Goal: Task Accomplishment & Management: Use online tool/utility

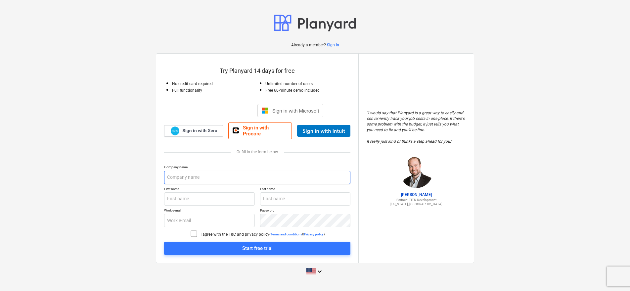
click at [177, 175] on input "text" at bounding box center [257, 177] width 186 height 13
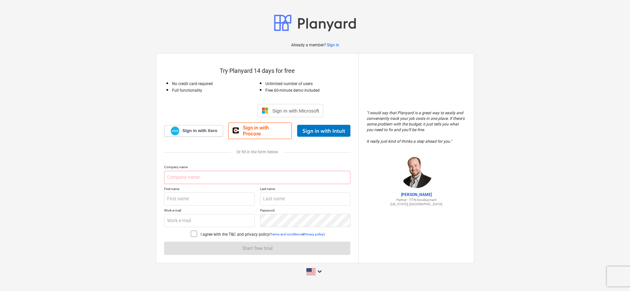
click at [163, 156] on div "Try Planyard 14 days for free No credit card required Full functionality Unlimi…" at bounding box center [257, 158] width 202 height 209
click at [191, 131] on span "Sign in with Xero" at bounding box center [199, 131] width 35 height 6
click at [205, 133] on span "Sign in with Xero" at bounding box center [199, 131] width 35 height 6
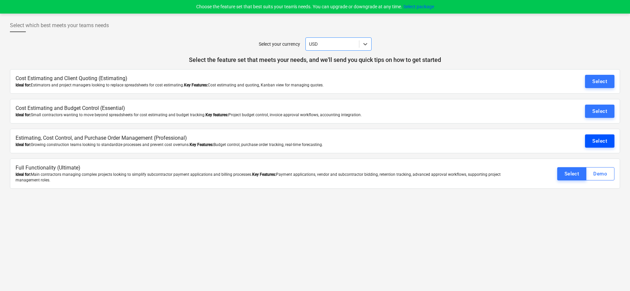
click at [598, 141] on div "Select" at bounding box center [599, 141] width 15 height 9
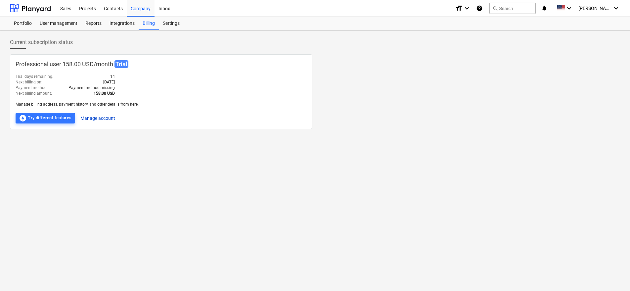
click at [102, 117] on button "Manage account" at bounding box center [97, 118] width 35 height 11
click at [63, 9] on div "Sales" at bounding box center [65, 8] width 19 height 17
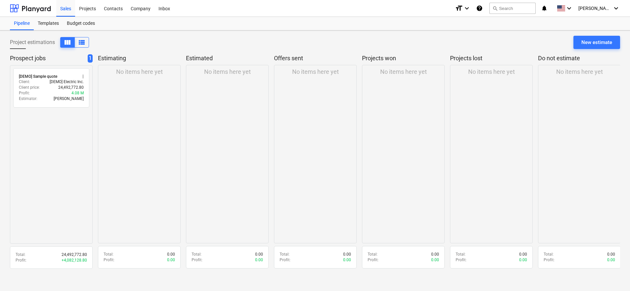
click at [141, 82] on div "No items here yet" at bounding box center [139, 154] width 83 height 178
click at [45, 22] on div "Templates" at bounding box center [48, 23] width 29 height 13
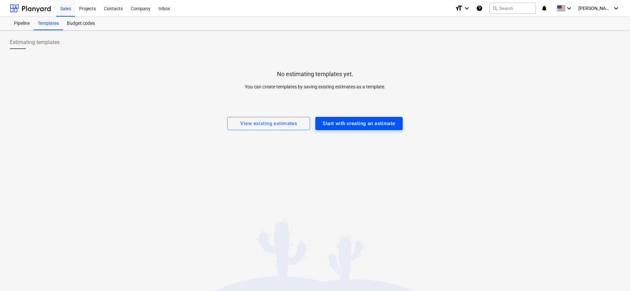
click at [360, 122] on div "Start with creating an estimate" at bounding box center [359, 123] width 72 height 9
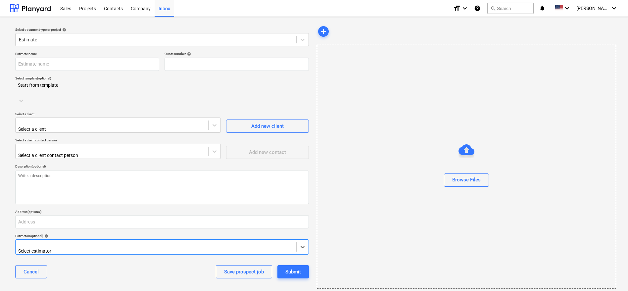
type input "QU-0001"
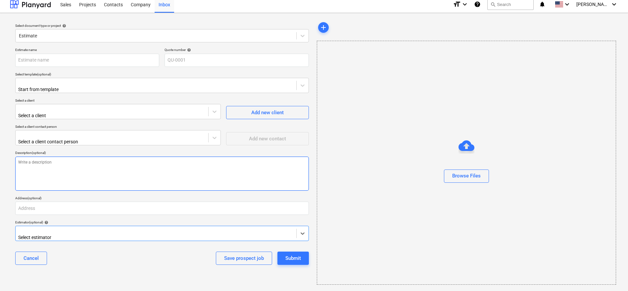
scroll to position [6, 0]
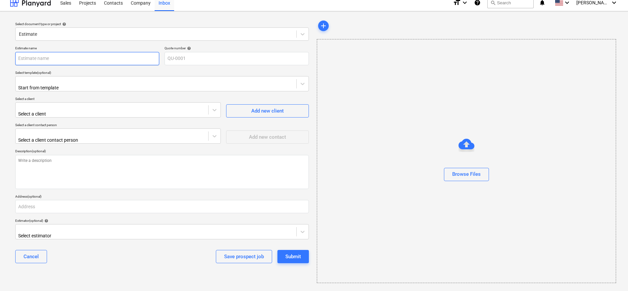
click at [39, 58] on input "text" at bounding box center [87, 58] width 144 height 13
type input "128TR"
click at [84, 83] on div at bounding box center [156, 81] width 274 height 7
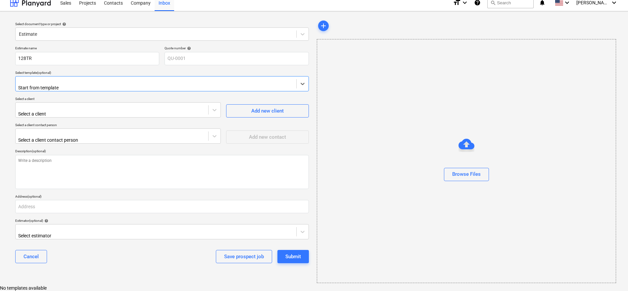
click at [94, 285] on div "No templates available" at bounding box center [314, 287] width 628 height 5
click at [50, 107] on div at bounding box center [112, 107] width 186 height 7
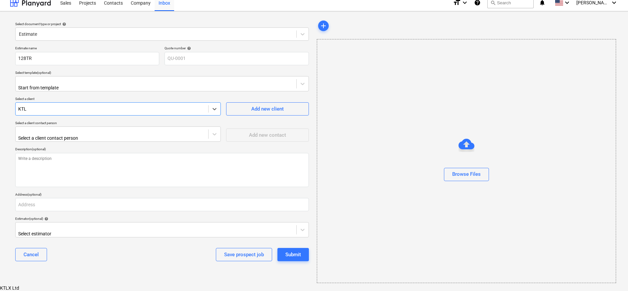
type input "KTLX"
click at [41, 285] on div "KTLX Ltd" at bounding box center [314, 287] width 628 height 5
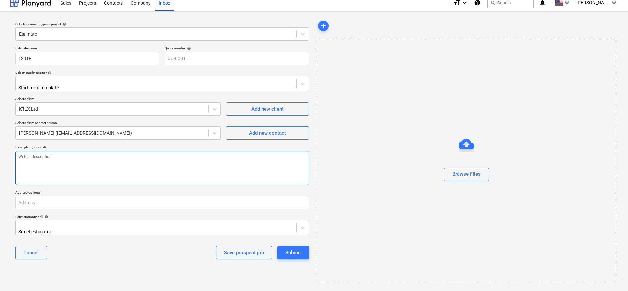
click at [46, 154] on textarea at bounding box center [162, 168] width 294 height 34
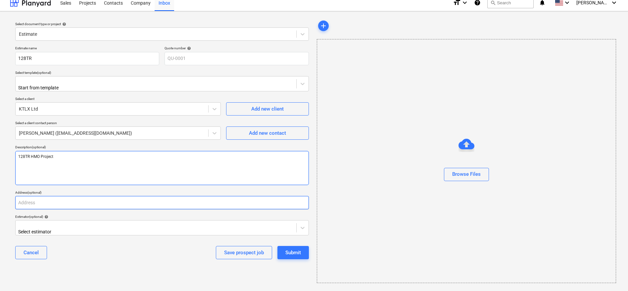
type textarea "128TR HMO Project"
click at [54, 203] on input "text" at bounding box center [162, 202] width 294 height 13
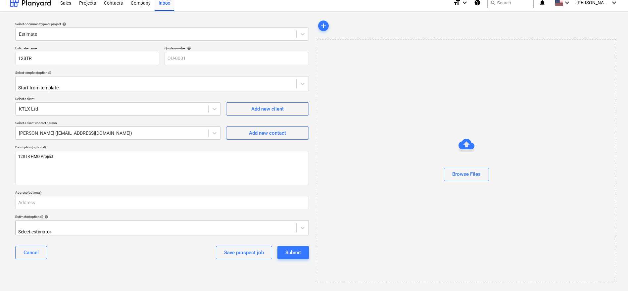
click at [70, 223] on div at bounding box center [156, 225] width 274 height 7
click at [63, 285] on div "Joost Taylor (joost@ktlx.co.uk)" at bounding box center [314, 287] width 628 height 5
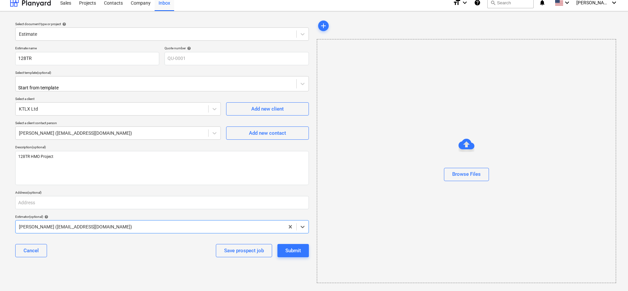
click at [391, 199] on div "Browse Files" at bounding box center [467, 161] width 300 height 244
click at [472, 174] on div "Browse Files" at bounding box center [466, 174] width 28 height 9
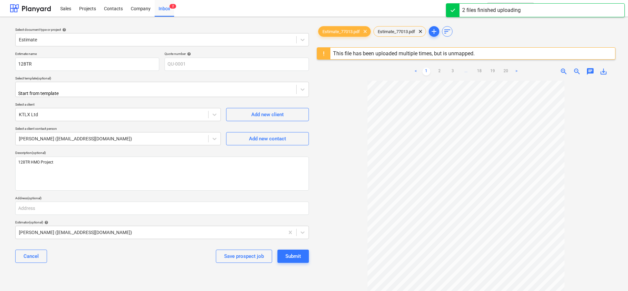
scroll to position [3, 0]
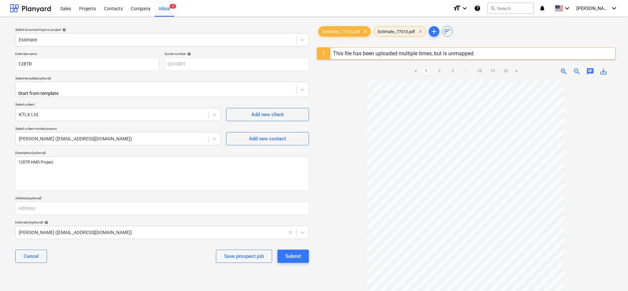
click at [423, 30] on span "clear" at bounding box center [420, 31] width 8 height 8
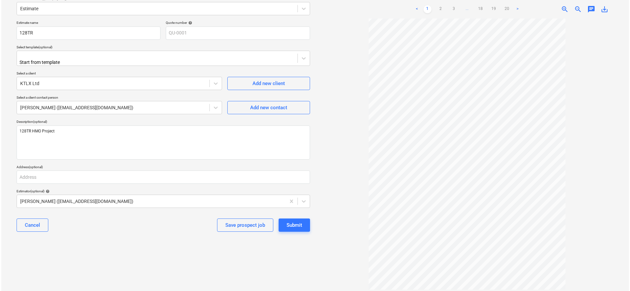
scroll to position [70, 0]
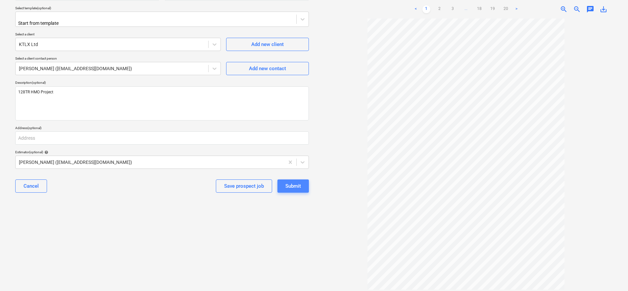
click at [293, 183] on div "Submit" at bounding box center [293, 186] width 16 height 9
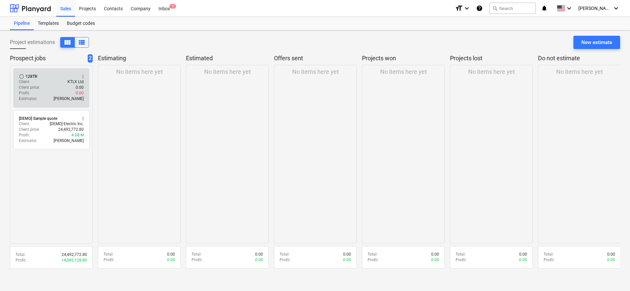
click at [44, 86] on div "Client price : 0.00" at bounding box center [51, 88] width 65 height 6
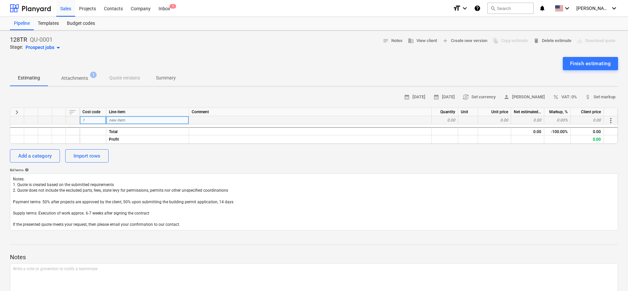
click at [92, 120] on div "1" at bounding box center [93, 120] width 26 height 8
click at [89, 155] on div "Import rows" at bounding box center [86, 156] width 27 height 9
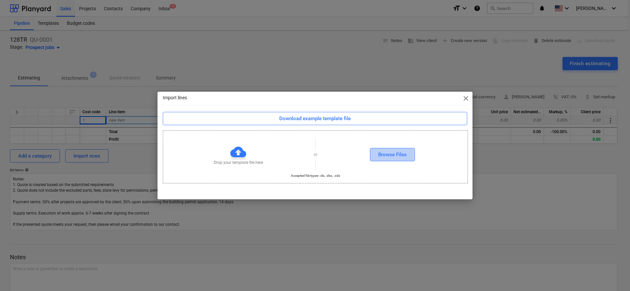
click at [386, 154] on div "Browse Files" at bounding box center [392, 154] width 28 height 9
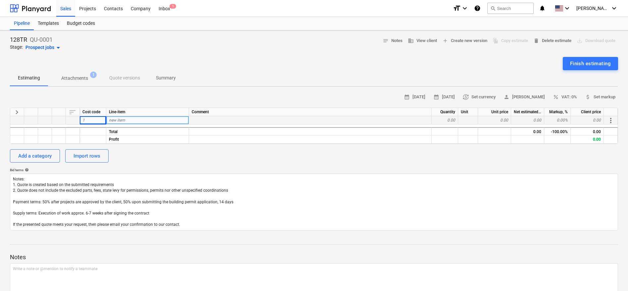
click at [73, 79] on p "Attachments" at bounding box center [74, 78] width 27 height 7
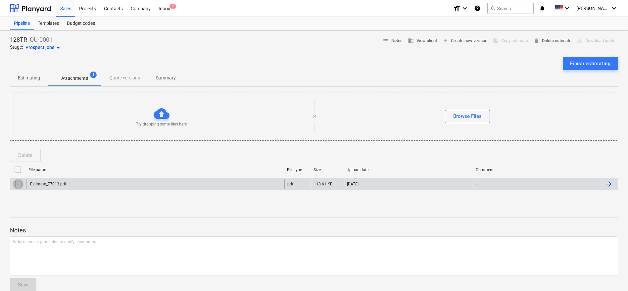
click at [19, 183] on input "checkbox" at bounding box center [18, 184] width 11 height 11
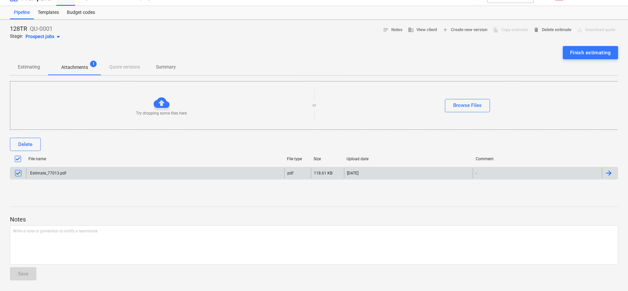
click at [609, 172] on div at bounding box center [609, 173] width 8 height 8
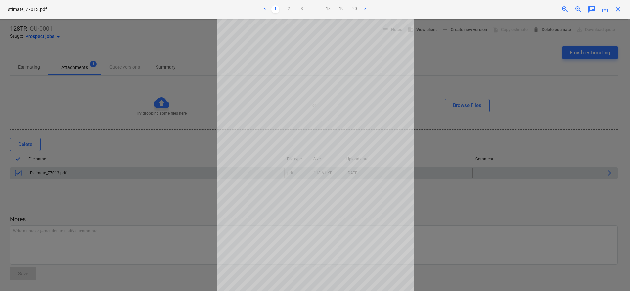
click at [75, 190] on div at bounding box center [315, 155] width 630 height 272
click at [266, 9] on link "<" at bounding box center [265, 9] width 8 height 8
click at [140, 164] on div at bounding box center [315, 155] width 630 height 272
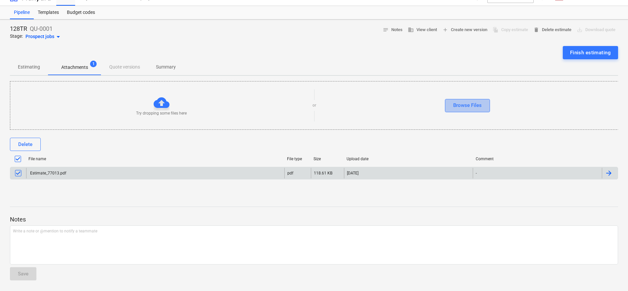
click at [465, 107] on div "Browse Files" at bounding box center [467, 105] width 28 height 9
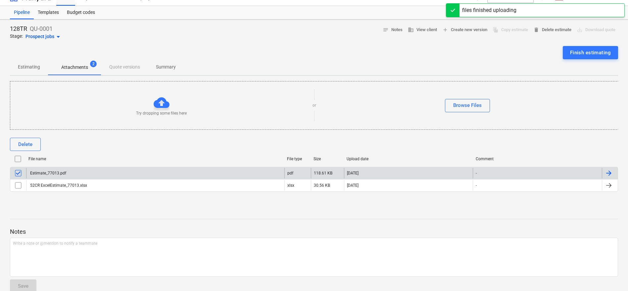
click at [19, 172] on input "checkbox" at bounding box center [18, 173] width 11 height 11
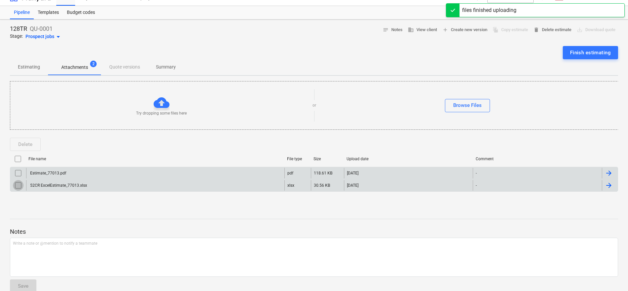
click at [19, 185] on input "checkbox" at bounding box center [18, 185] width 11 height 11
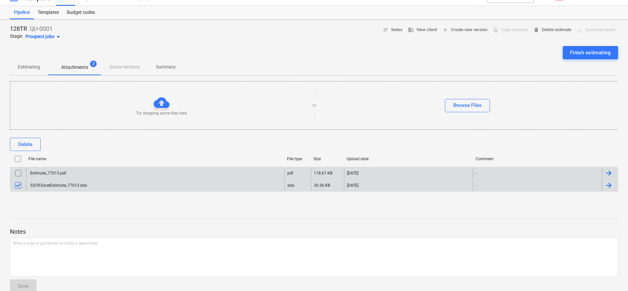
click at [607, 184] on div at bounding box center [609, 185] width 8 height 8
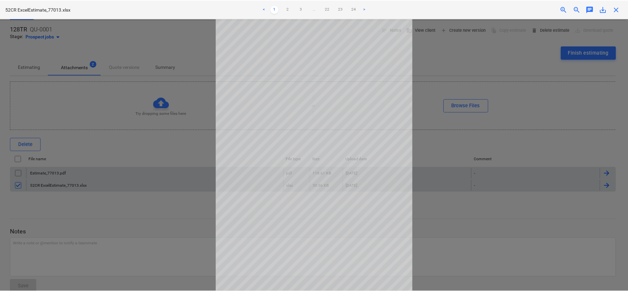
scroll to position [8, 0]
click at [476, 207] on div at bounding box center [315, 155] width 630 height 272
click at [471, 127] on div at bounding box center [315, 155] width 630 height 272
click at [289, 9] on link "2" at bounding box center [289, 9] width 8 height 8
click at [301, 9] on link "3" at bounding box center [302, 9] width 8 height 8
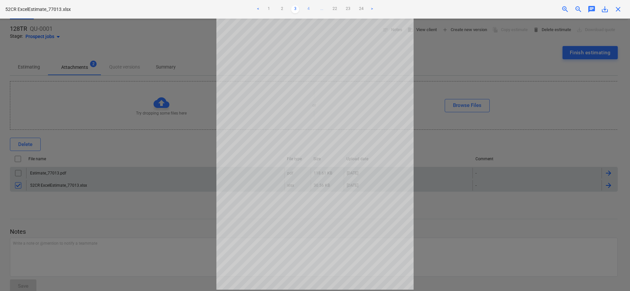
click at [309, 8] on link "4" at bounding box center [309, 9] width 8 height 8
click at [381, 9] on link ">" at bounding box center [379, 9] width 8 height 8
click at [99, 39] on div at bounding box center [315, 155] width 630 height 272
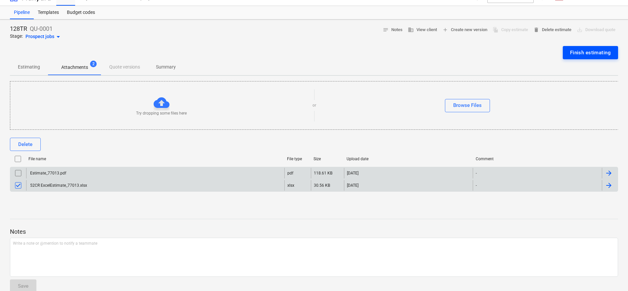
click at [581, 53] on div "Finish estimating" at bounding box center [590, 52] width 41 height 9
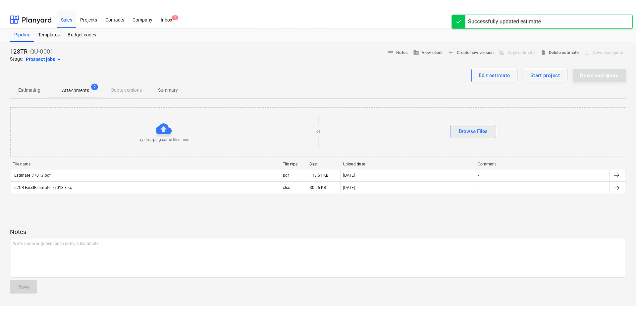
scroll to position [0, 0]
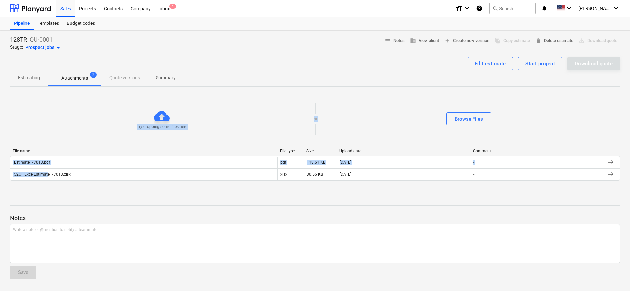
drag, startPoint x: 48, startPoint y: 174, endPoint x: 159, endPoint y: 118, distance: 124.5
click at [159, 118] on div "Try dropping some files here or Browse Files File name File type Size Upload da…" at bounding box center [315, 141] width 610 height 99
click at [93, 201] on div at bounding box center [315, 199] width 610 height 5
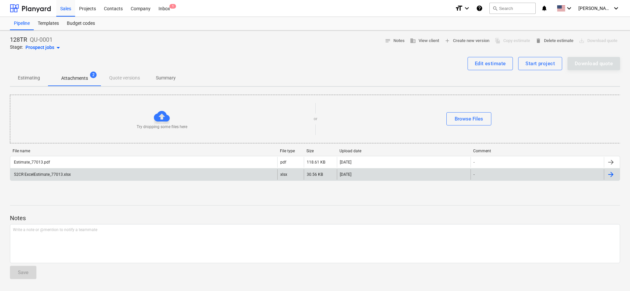
drag, startPoint x: 164, startPoint y: 172, endPoint x: 144, endPoint y: 174, distance: 20.3
click at [144, 174] on div "52CR ExcelEstimate_77013.xlsx" at bounding box center [143, 174] width 267 height 11
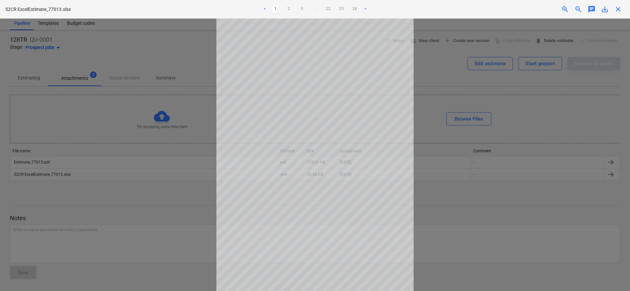
click at [503, 199] on div at bounding box center [315, 155] width 630 height 272
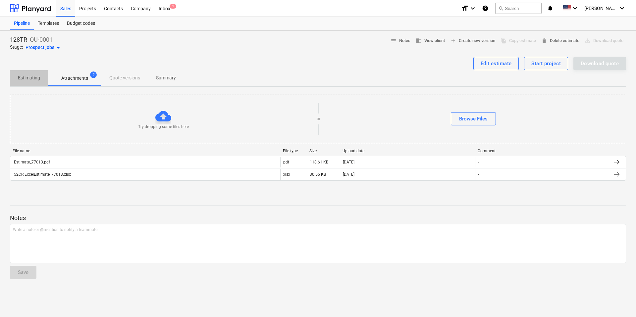
click at [24, 77] on p "Estimating" at bounding box center [29, 77] width 22 height 7
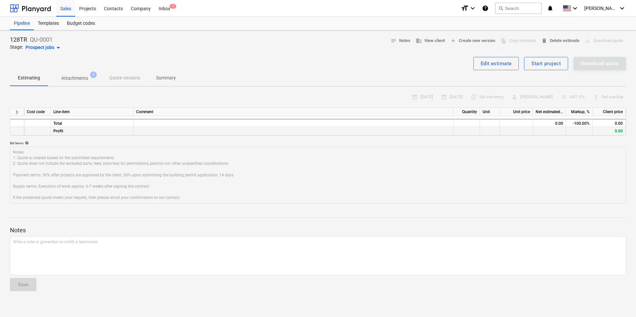
click at [70, 132] on div "Profit" at bounding box center [92, 131] width 83 height 8
click at [72, 123] on div "Total" at bounding box center [92, 123] width 83 height 8
click at [503, 65] on div "Edit estimate" at bounding box center [495, 63] width 31 height 9
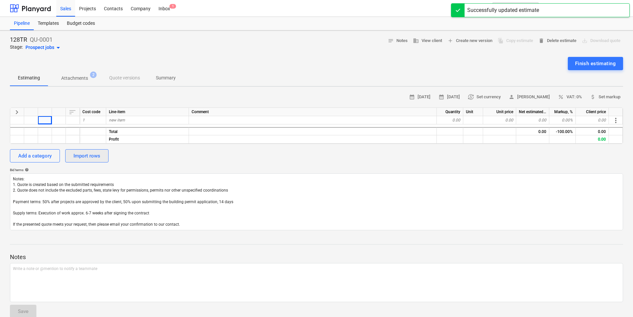
click at [81, 157] on div "Import rows" at bounding box center [86, 156] width 27 height 9
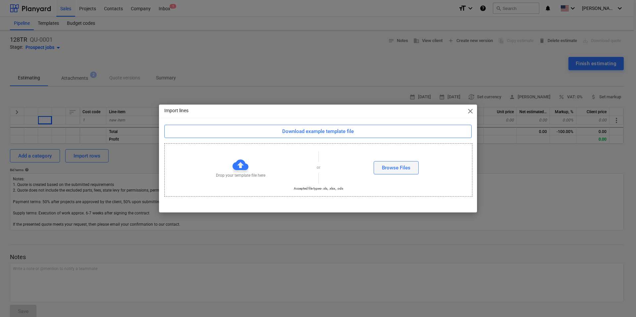
click at [391, 166] on div "Browse Files" at bounding box center [396, 168] width 28 height 9
click at [239, 166] on div at bounding box center [240, 165] width 16 height 16
click at [321, 131] on div "Download example template file" at bounding box center [317, 131] width 71 height 9
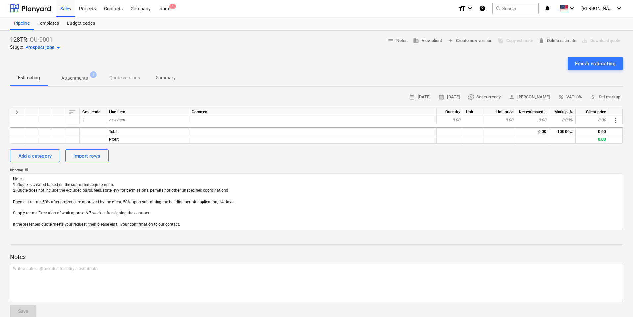
click at [402, 161] on div "Add a category Import rows" at bounding box center [316, 155] width 613 height 13
click at [87, 158] on div "Import rows" at bounding box center [86, 156] width 27 height 9
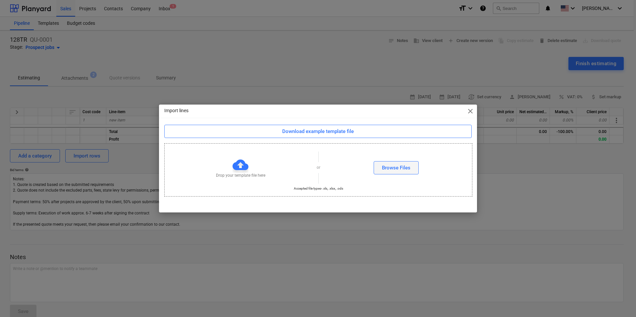
click at [389, 169] on div "Browse Files" at bounding box center [396, 168] width 28 height 9
click at [468, 110] on span "close" at bounding box center [470, 111] width 8 height 8
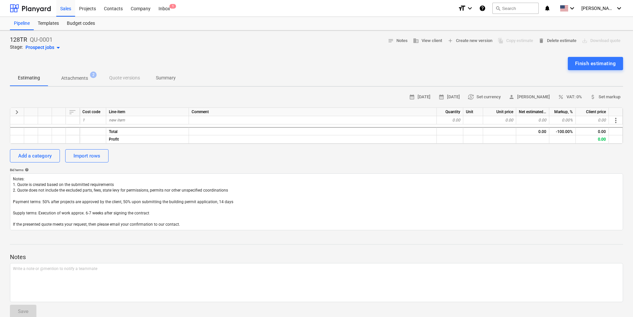
click at [70, 78] on p "Attachments" at bounding box center [74, 78] width 27 height 7
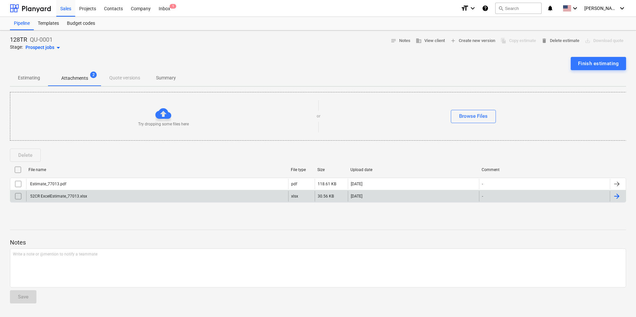
click at [18, 198] on input "checkbox" at bounding box center [18, 196] width 11 height 11
click at [25, 155] on div "Delete" at bounding box center [25, 155] width 14 height 9
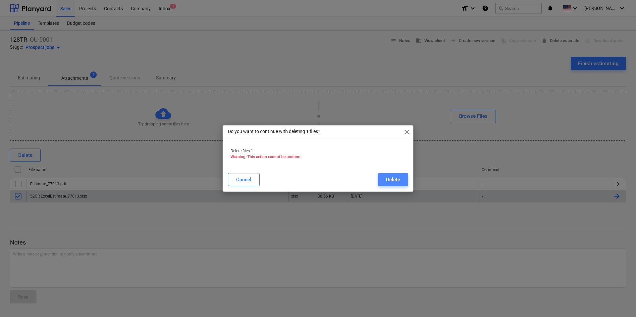
click at [395, 181] on div "Delete" at bounding box center [393, 179] width 14 height 9
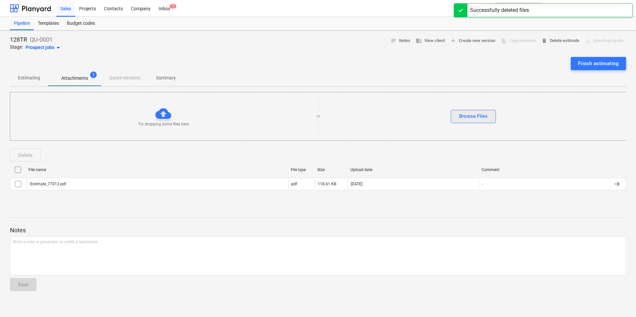
click at [474, 118] on div "Browse Files" at bounding box center [473, 116] width 28 height 9
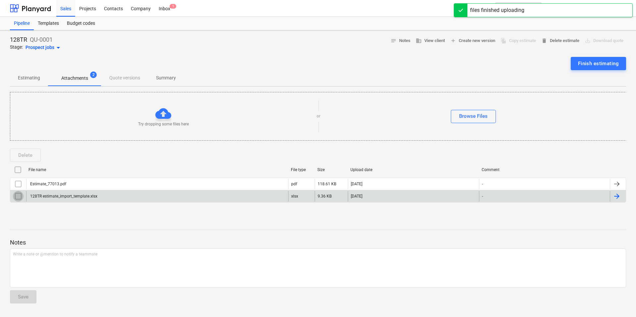
click at [17, 195] on input "checkbox" at bounding box center [18, 196] width 11 height 11
click at [618, 195] on div at bounding box center [616, 196] width 8 height 8
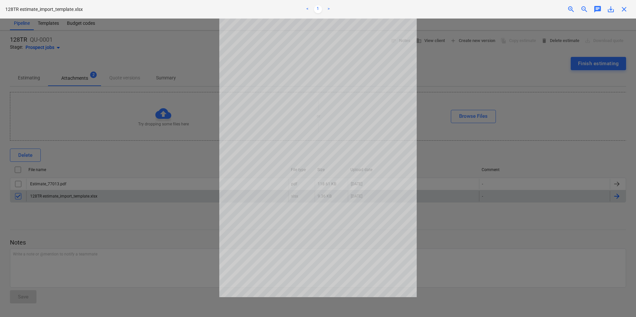
click at [551, 125] on div at bounding box center [318, 168] width 636 height 299
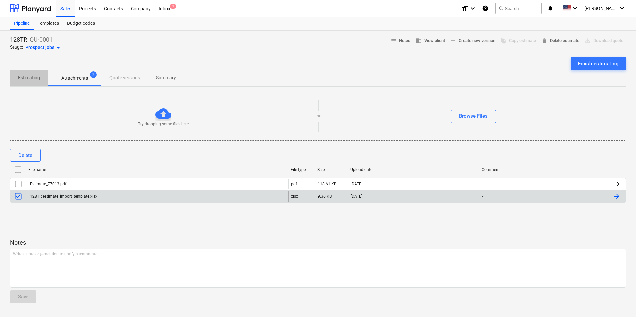
click at [32, 77] on p "Estimating" at bounding box center [29, 77] width 22 height 7
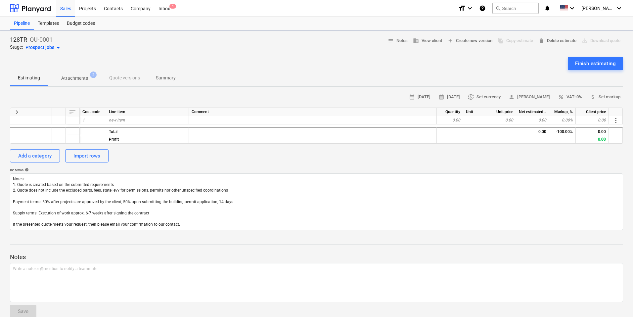
type textarea "x"
click at [80, 158] on div "Import rows" at bounding box center [86, 156] width 27 height 9
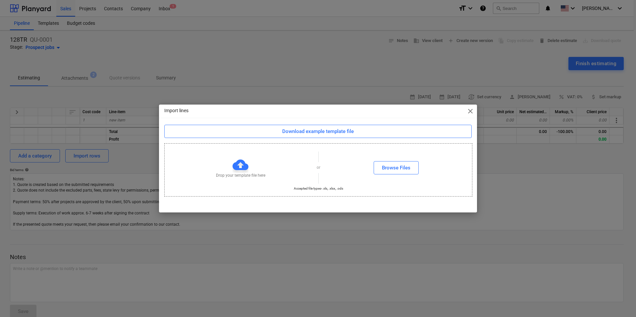
click at [240, 167] on div at bounding box center [240, 165] width 16 height 16
click at [398, 169] on div "Browse Files" at bounding box center [396, 168] width 28 height 9
click at [241, 166] on div at bounding box center [240, 165] width 16 height 16
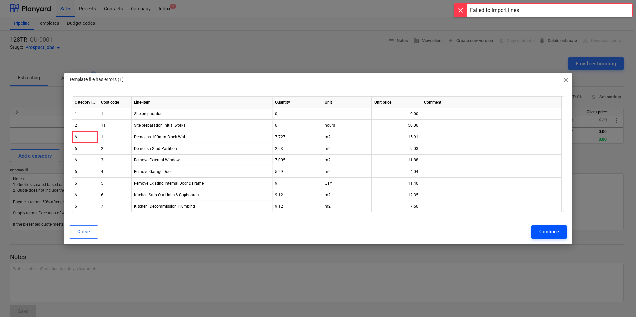
click at [552, 231] on div "Continue" at bounding box center [549, 231] width 20 height 9
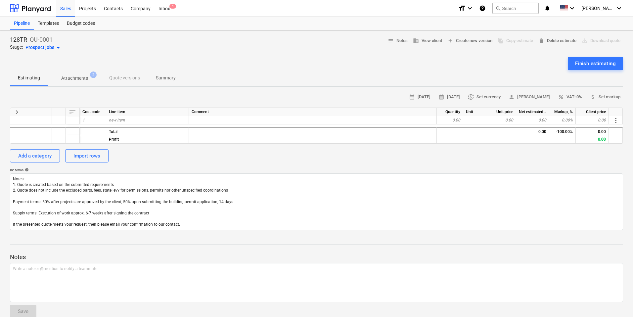
click at [47, 125] on div "keyboard_arrow_right sort Cost code Line-item Comment Quantity Unit Unit price …" at bounding box center [316, 126] width 613 height 36
click at [84, 120] on span "1" at bounding box center [83, 120] width 2 height 5
click at [103, 129] on div at bounding box center [93, 131] width 26 height 8
click at [98, 121] on div "1" at bounding box center [93, 120] width 26 height 8
type input "11"
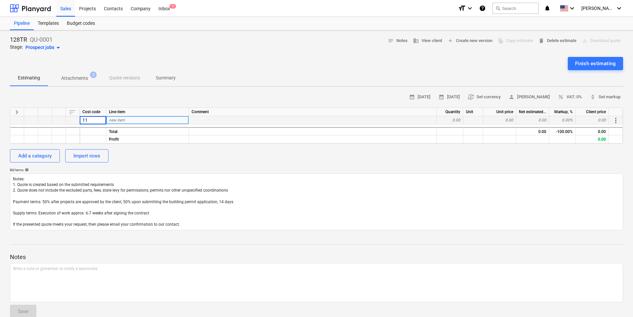
click at [72, 120] on div at bounding box center [73, 120] width 14 height 8
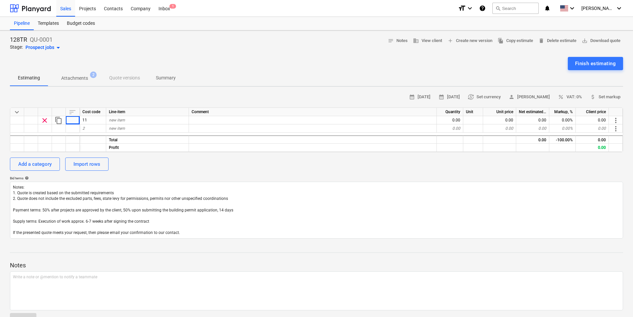
click at [72, 113] on div "sort" at bounding box center [73, 112] width 14 height 8
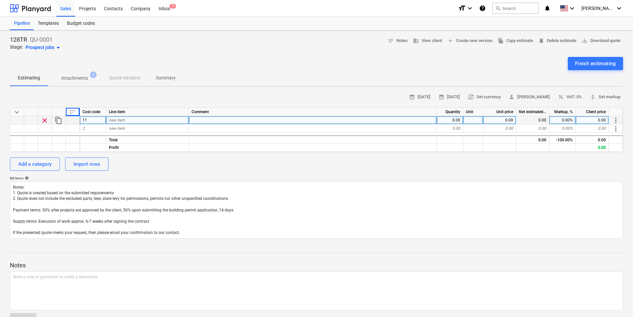
click at [72, 120] on div at bounding box center [73, 120] width 14 height 8
click at [58, 121] on span "content_copy" at bounding box center [59, 121] width 8 height 8
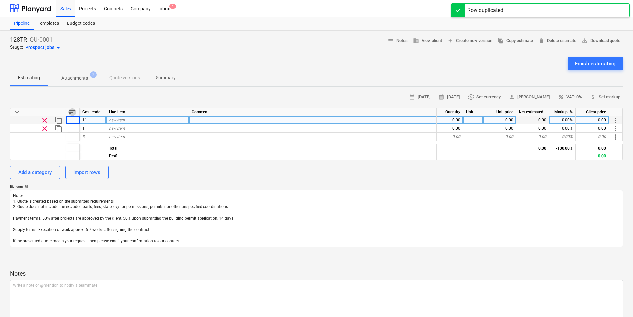
click at [72, 112] on span "sort" at bounding box center [73, 112] width 8 height 8
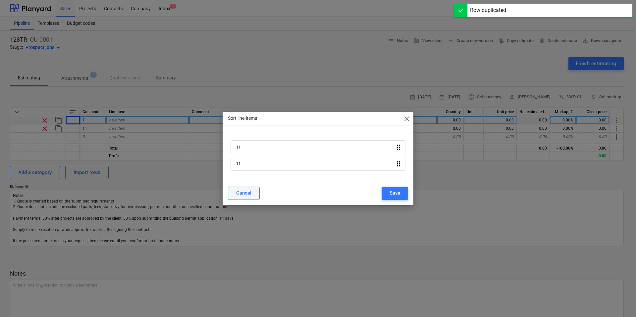
click at [245, 194] on div "Cancel" at bounding box center [243, 193] width 15 height 9
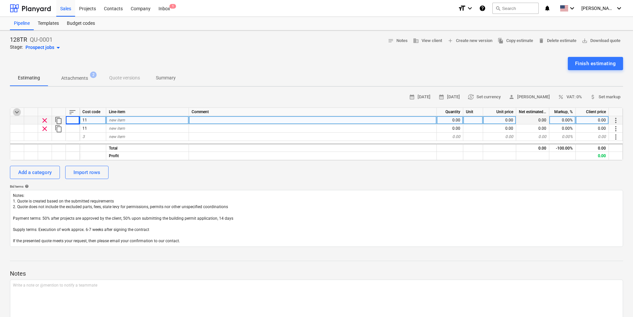
click at [16, 112] on span "keyboard_arrow_down" at bounding box center [17, 112] width 8 height 8
click at [17, 112] on span "keyboard_arrow_right" at bounding box center [17, 112] width 8 height 8
click at [32, 172] on div "Add a category" at bounding box center [34, 172] width 33 height 9
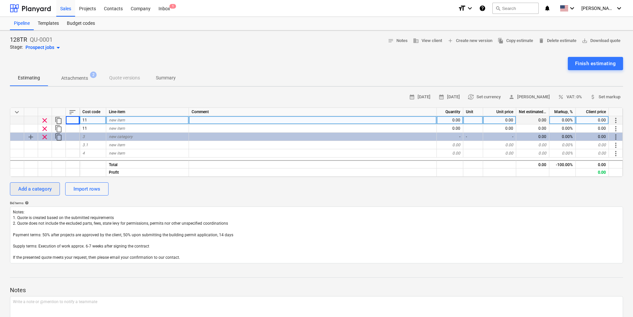
click at [34, 188] on div "Add a category" at bounding box center [34, 189] width 33 height 9
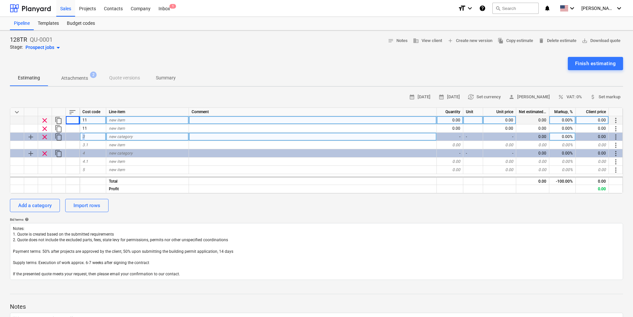
drag, startPoint x: 88, startPoint y: 136, endPoint x: 76, endPoint y: 136, distance: 11.3
click at [0, 0] on div "add clear content_copy 3 new category - - - 0.00 0.00% 0.00 more_vert" at bounding box center [0, 0] width 0 height 0
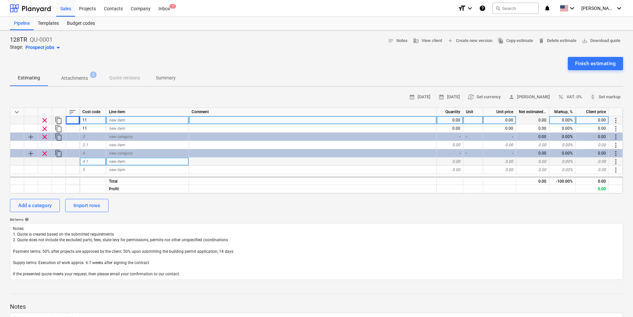
click at [89, 163] on div "4.1" at bounding box center [93, 162] width 26 height 8
click at [94, 206] on div "Import rows" at bounding box center [86, 205] width 27 height 9
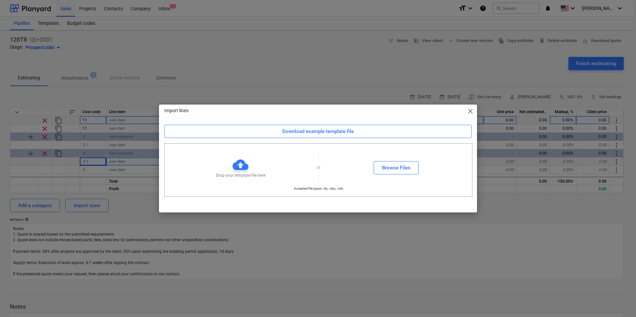
click at [114, 81] on div "Import lines close Download example template file Drop your template file here …" at bounding box center [318, 158] width 636 height 317
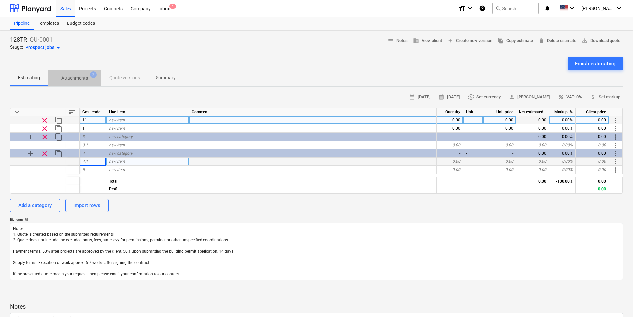
click at [75, 78] on p "Attachments" at bounding box center [74, 78] width 27 height 7
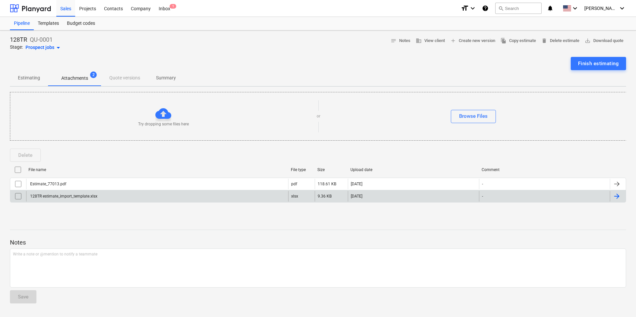
click at [19, 196] on input "checkbox" at bounding box center [18, 196] width 11 height 11
drag, startPoint x: 76, startPoint y: 198, endPoint x: 176, endPoint y: 121, distance: 125.7
click at [176, 121] on div "Try dropping some files here or Browse Files Delete File name File type Size Up…" at bounding box center [318, 154] width 616 height 124
drag, startPoint x: 69, startPoint y: 223, endPoint x: 54, endPoint y: 199, distance: 28.4
click at [69, 222] on div at bounding box center [318, 223] width 616 height 5
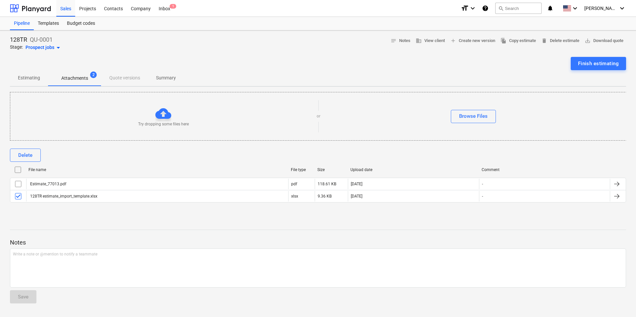
drag, startPoint x: 46, startPoint y: 196, endPoint x: 146, endPoint y: 112, distance: 130.7
click at [146, 112] on div "Try dropping some files here or Browse Files Delete File name File type Size Up…" at bounding box center [318, 154] width 616 height 124
click at [593, 62] on div "Finish estimating" at bounding box center [598, 63] width 41 height 9
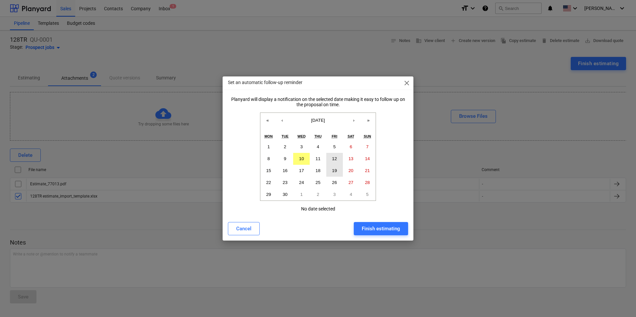
drag, startPoint x: 333, startPoint y: 157, endPoint x: 337, endPoint y: 166, distance: 10.2
click at [333, 157] on abbr "12" at bounding box center [334, 158] width 5 height 5
click at [380, 231] on div "Finish estimating" at bounding box center [380, 228] width 38 height 9
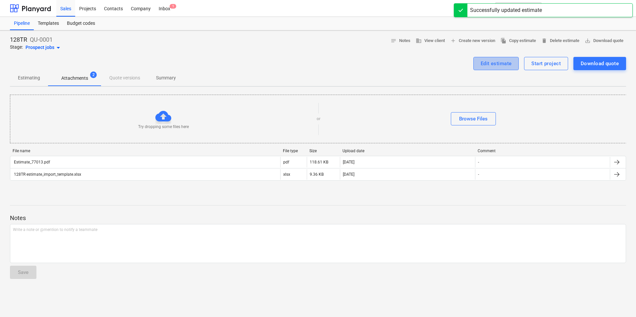
click at [490, 64] on div "Edit estimate" at bounding box center [495, 63] width 31 height 9
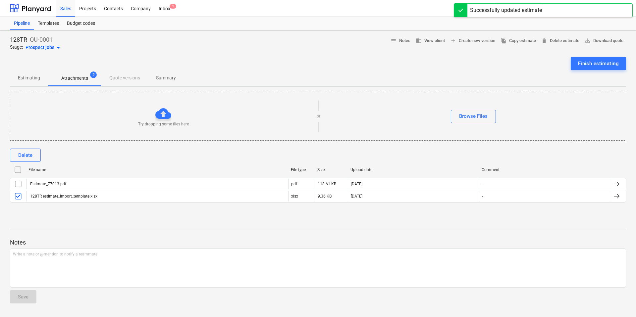
click at [26, 77] on p "Estimating" at bounding box center [29, 77] width 22 height 7
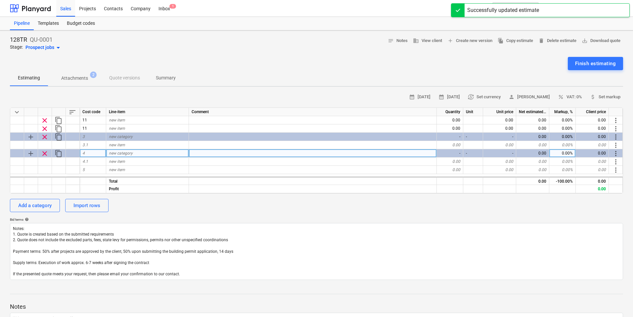
click at [42, 155] on span "clear" at bounding box center [45, 154] width 8 height 8
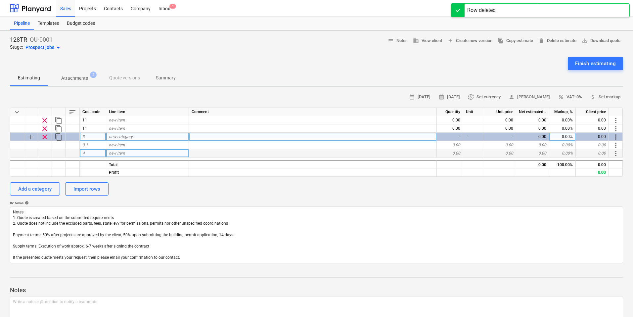
click at [43, 133] on span "clear" at bounding box center [45, 137] width 8 height 8
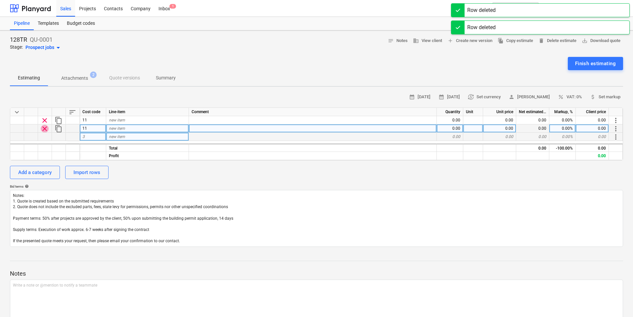
click at [45, 127] on span "clear" at bounding box center [45, 129] width 8 height 8
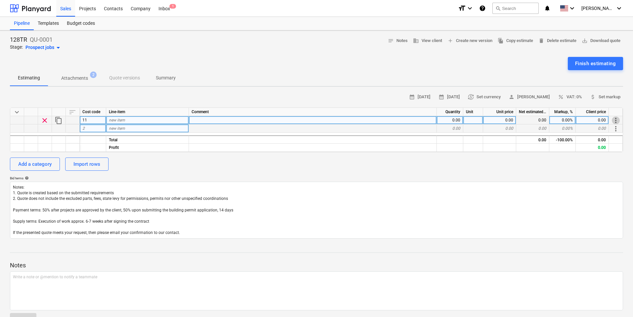
click at [615, 120] on span "more_vert" at bounding box center [616, 121] width 8 height 8
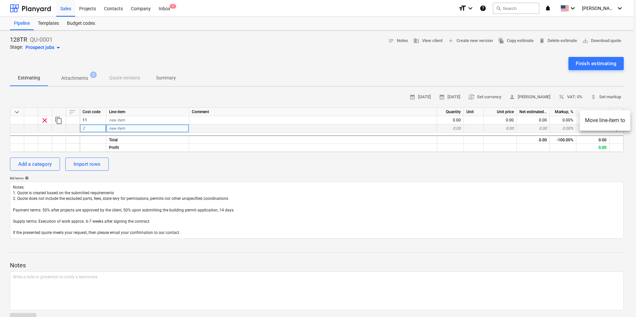
click at [594, 165] on div at bounding box center [318, 158] width 636 height 317
click at [501, 99] on span "currency_exchange Set currency" at bounding box center [484, 97] width 33 height 8
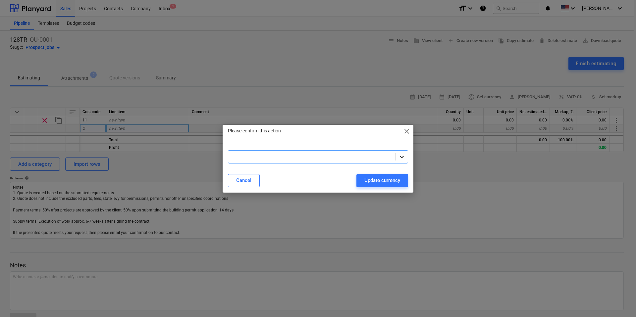
click at [404, 157] on icon at bounding box center [401, 157] width 7 height 7
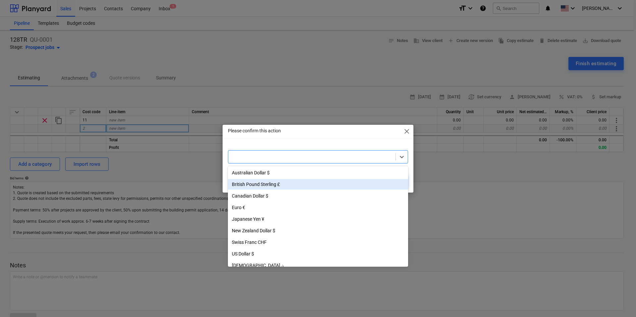
drag, startPoint x: 276, startPoint y: 188, endPoint x: 255, endPoint y: 183, distance: 21.8
click at [255, 183] on div "British Pound Sterling £" at bounding box center [318, 184] width 180 height 11
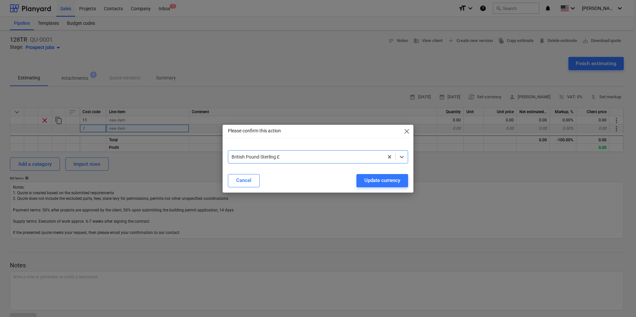
click at [483, 215] on div "Please confirm this action close option British Pound Sterling £, selected. Sel…" at bounding box center [318, 158] width 636 height 317
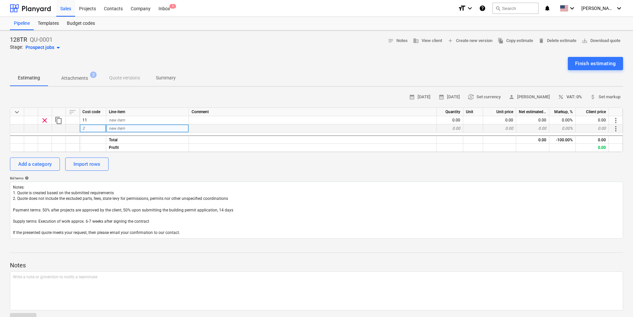
click at [581, 97] on span "percent VAT: 0%" at bounding box center [570, 97] width 24 height 8
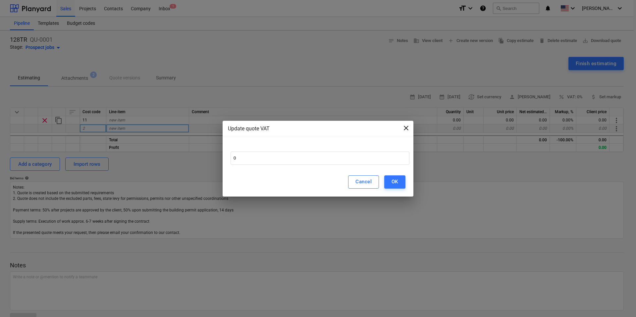
click at [406, 127] on span "close" at bounding box center [406, 128] width 8 height 8
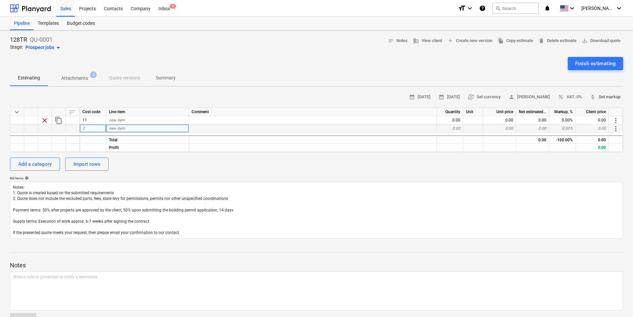
click at [604, 97] on span "attach_money Set markup" at bounding box center [605, 97] width 30 height 8
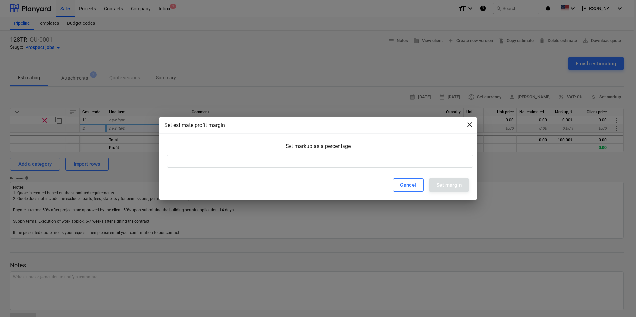
click at [471, 126] on span "close" at bounding box center [469, 125] width 8 height 8
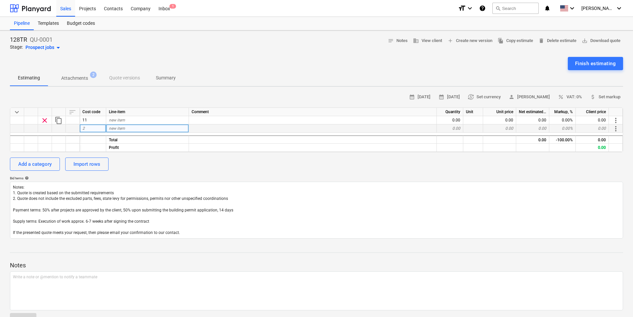
click at [152, 127] on div "new item" at bounding box center [147, 128] width 83 height 8
click at [101, 99] on div "calendar_month [DATE] calendar_month [DATE] currency_exchange Set currency pers…" at bounding box center [316, 97] width 613 height 10
click at [79, 24] on div "Budget codes" at bounding box center [81, 23] width 36 height 13
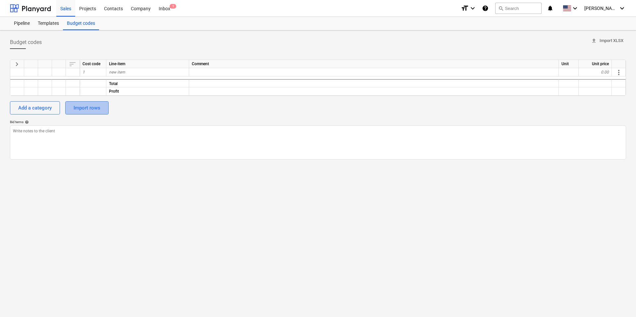
click at [87, 108] on div "Import rows" at bounding box center [86, 108] width 27 height 9
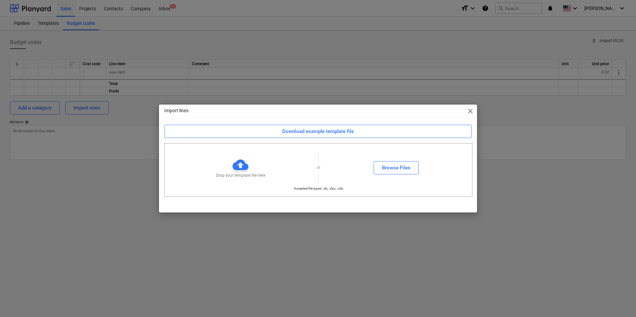
click at [235, 171] on div at bounding box center [240, 165] width 16 height 16
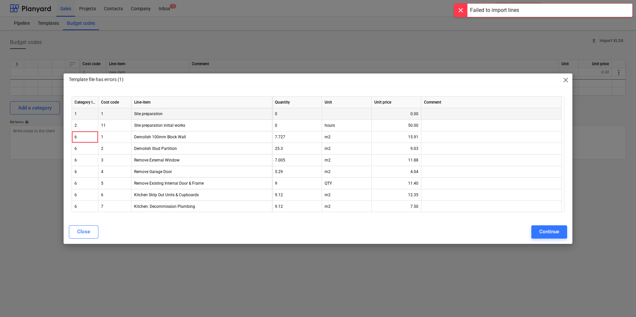
click at [82, 114] on div "1" at bounding box center [85, 114] width 26 height 12
click at [85, 125] on div "2" at bounding box center [85, 126] width 26 height 12
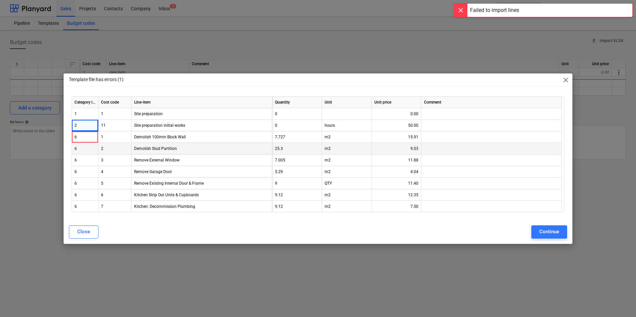
drag, startPoint x: 84, startPoint y: 135, endPoint x: 83, endPoint y: 144, distance: 9.0
click at [84, 137] on div "6" at bounding box center [84, 137] width 21 height 12
click at [83, 149] on div "6" at bounding box center [85, 149] width 26 height 12
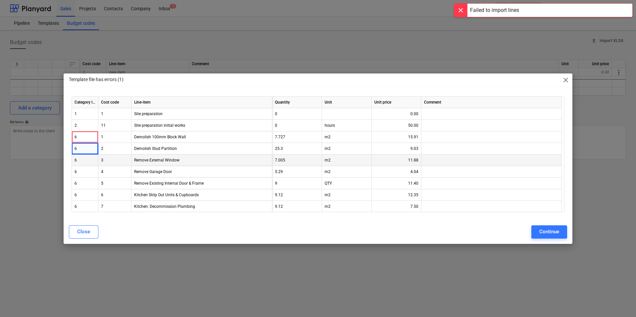
drag, startPoint x: 84, startPoint y: 160, endPoint x: 87, endPoint y: 167, distance: 7.3
click at [84, 160] on div "6" at bounding box center [85, 161] width 26 height 12
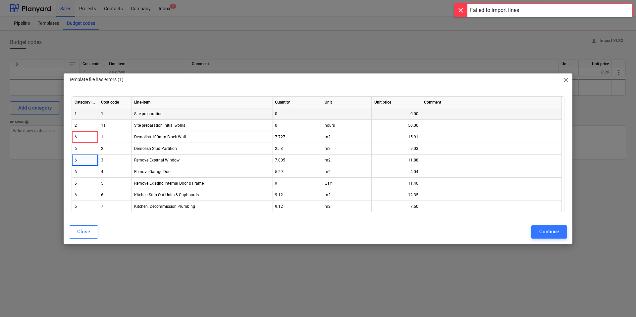
click at [82, 115] on div "1" at bounding box center [85, 114] width 26 height 12
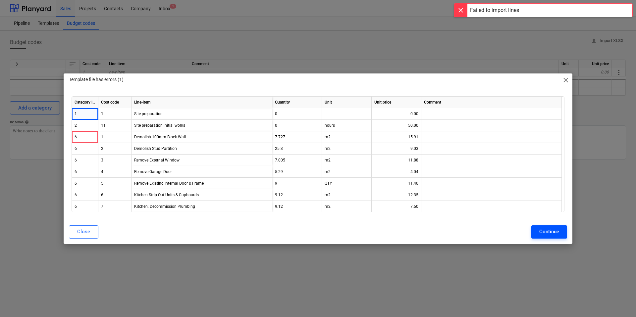
click at [549, 235] on div "Continue" at bounding box center [549, 231] width 20 height 9
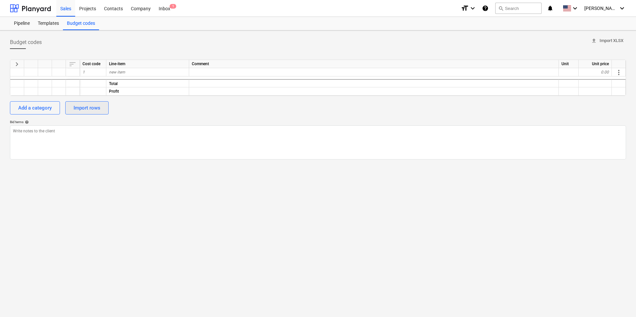
click at [84, 108] on div "Import rows" at bounding box center [86, 108] width 27 height 9
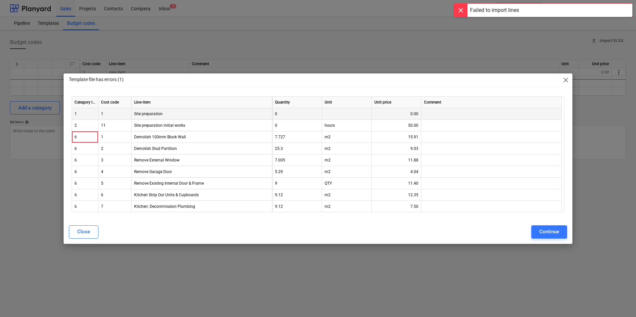
click at [84, 113] on div "1" at bounding box center [85, 114] width 26 height 12
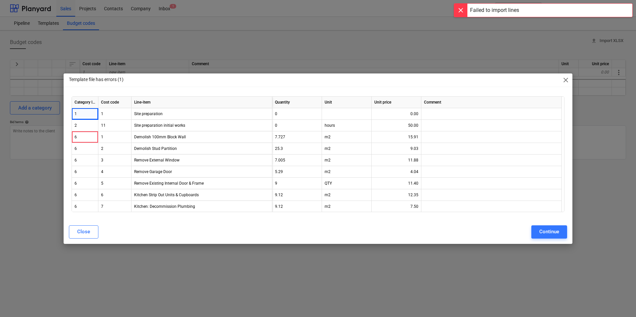
click at [93, 103] on div "Category level" at bounding box center [85, 103] width 26 height 12
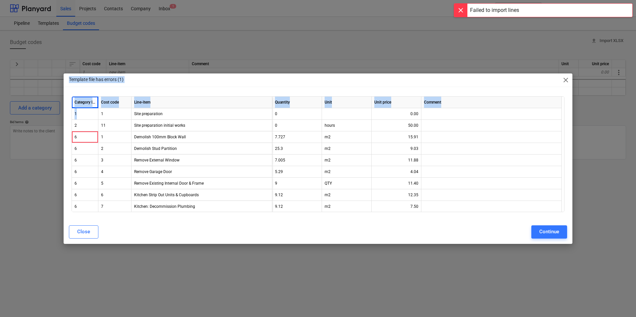
drag, startPoint x: 91, startPoint y: 116, endPoint x: 53, endPoint y: 117, distance: 37.7
click at [38, 75] on div "Template file has errors (1) close Category level Cost code Line-item Quantity …" at bounding box center [318, 158] width 636 height 317
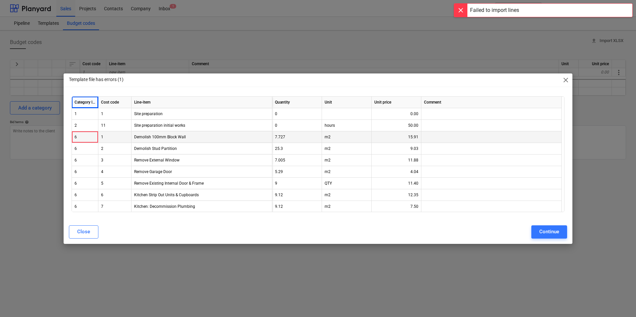
click at [122, 138] on div "1" at bounding box center [114, 137] width 33 height 12
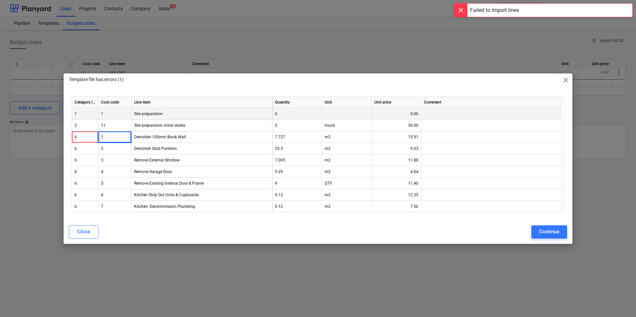
click at [81, 112] on div "1" at bounding box center [85, 114] width 26 height 12
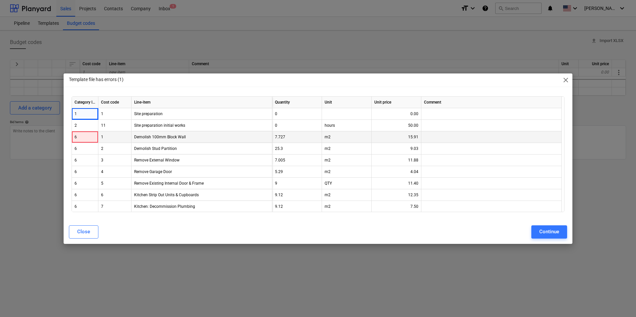
click at [76, 137] on div "6" at bounding box center [84, 137] width 21 height 12
click at [77, 137] on div "6" at bounding box center [84, 137] width 21 height 12
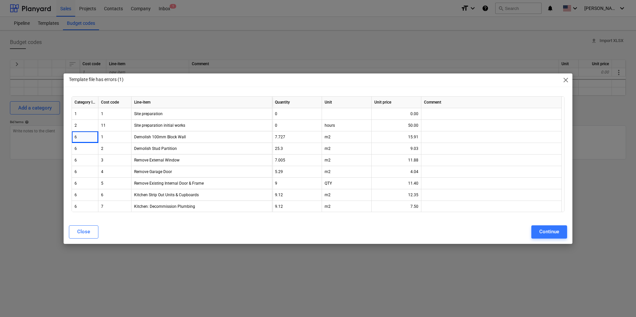
drag, startPoint x: 564, startPoint y: 138, endPoint x: 568, endPoint y: 179, distance: 41.3
click at [568, 179] on div "Category level Cost code Line-item Quantity Unit Unit price Comment 1 1 Site pr…" at bounding box center [318, 157] width 508 height 126
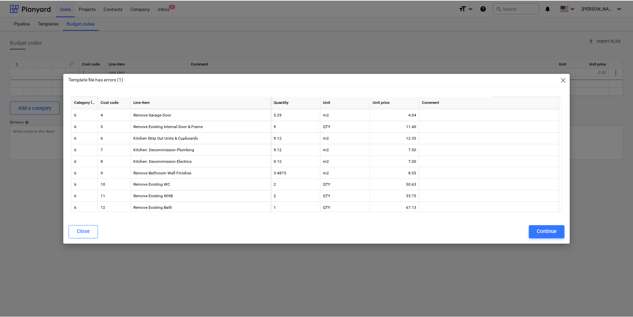
scroll to position [70, 0]
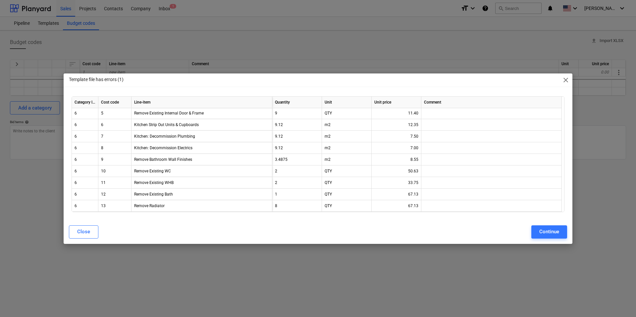
click at [566, 81] on span "close" at bounding box center [565, 80] width 8 height 8
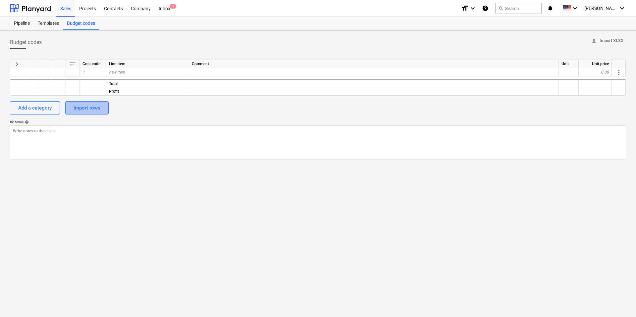
click at [86, 107] on div "Import rows" at bounding box center [86, 108] width 27 height 9
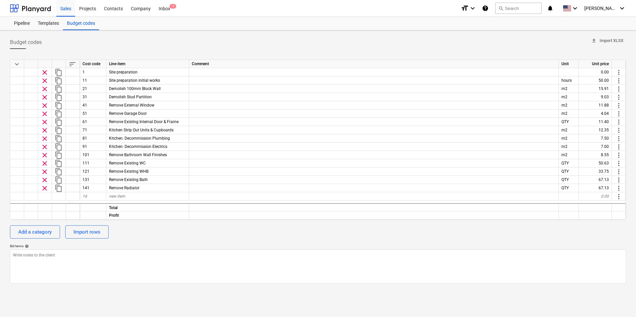
click at [263, 239] on div "keyboard_arrow_down sort Cost code Line-item Comment Unit Unit price clear cont…" at bounding box center [318, 168] width 616 height 229
click at [82, 235] on div "Import rows" at bounding box center [86, 232] width 27 height 9
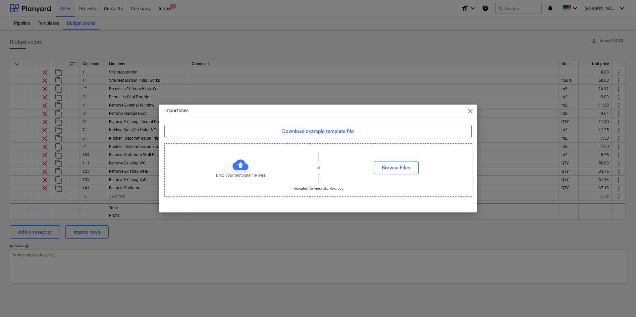
click at [161, 239] on div "Import lines close Download example template file Drop your template file here …" at bounding box center [318, 158] width 636 height 317
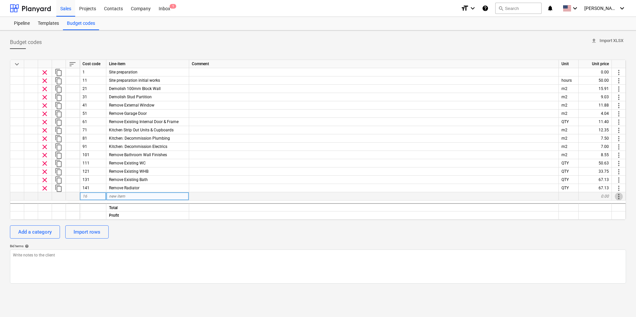
click at [622, 196] on span "more_vert" at bounding box center [618, 197] width 8 height 8
click at [562, 232] on div at bounding box center [318, 158] width 636 height 317
click at [80, 9] on div "Projects" at bounding box center [87, 8] width 25 height 17
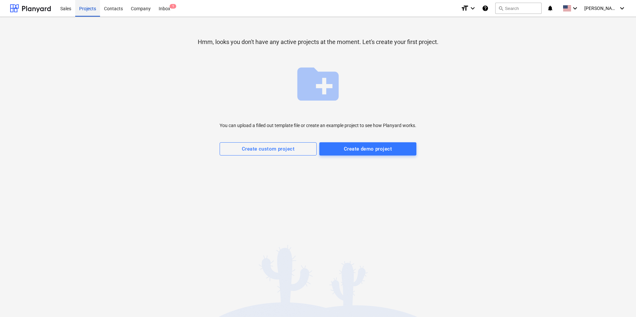
click at [89, 10] on div "Projects" at bounding box center [87, 8] width 25 height 17
click at [66, 8] on div "Sales" at bounding box center [65, 8] width 19 height 17
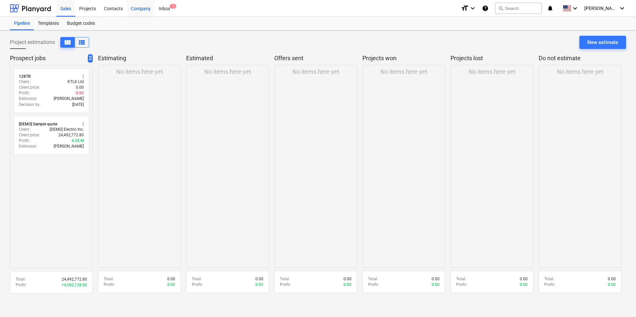
click at [140, 10] on div "Company" at bounding box center [141, 8] width 28 height 17
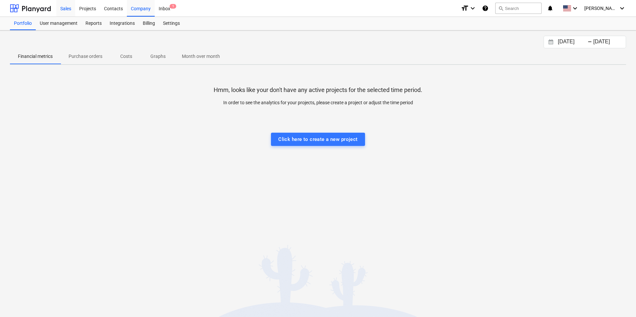
click at [68, 9] on div "Sales" at bounding box center [65, 8] width 19 height 17
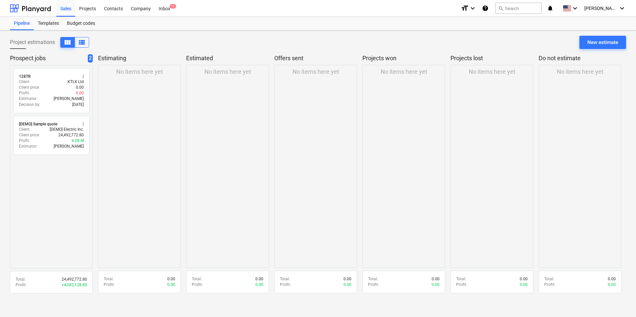
click at [119, 59] on p "Estimating" at bounding box center [138, 58] width 80 height 8
click at [38, 60] on p "Prospect jobs" at bounding box center [47, 58] width 75 height 8
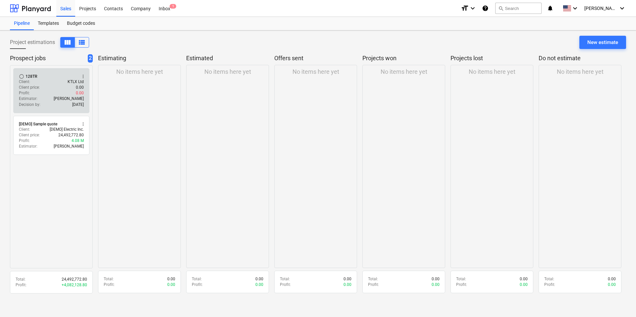
click at [45, 84] on div "Client : KTLX Ltd" at bounding box center [51, 82] width 65 height 6
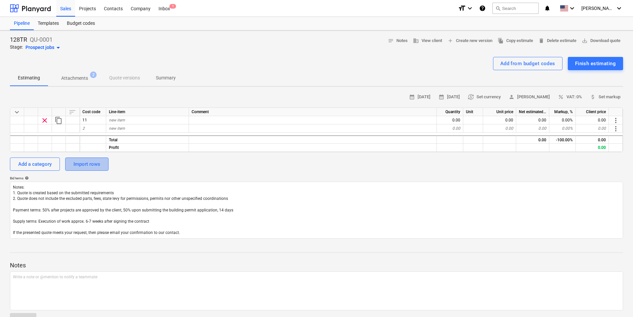
click at [89, 164] on div "Import rows" at bounding box center [86, 164] width 27 height 9
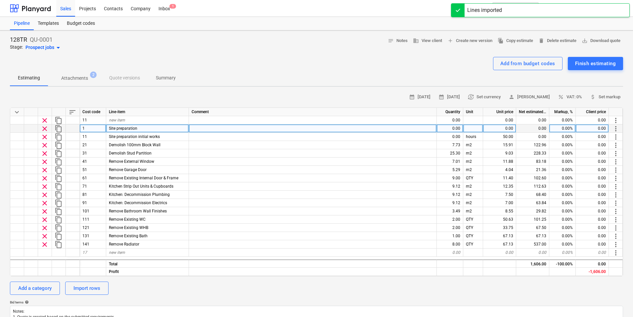
click at [446, 128] on div "0.00" at bounding box center [450, 128] width 26 height 8
click at [402, 130] on div at bounding box center [313, 128] width 248 height 8
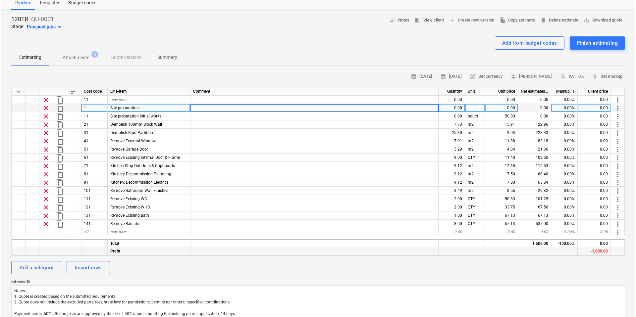
scroll to position [41, 0]
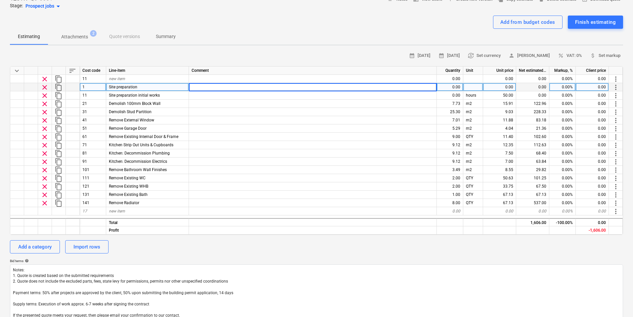
click at [71, 71] on span "sort" at bounding box center [73, 71] width 8 height 8
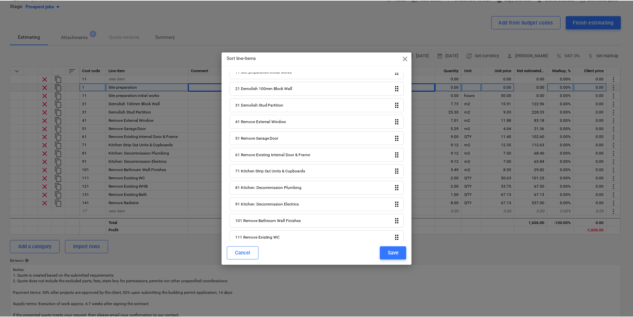
scroll to position [0, 0]
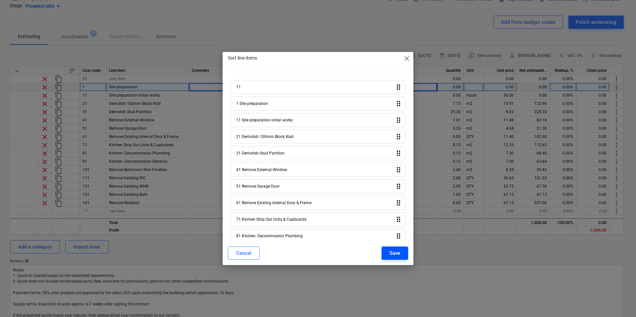
click at [395, 254] on div "Save" at bounding box center [394, 253] width 11 height 9
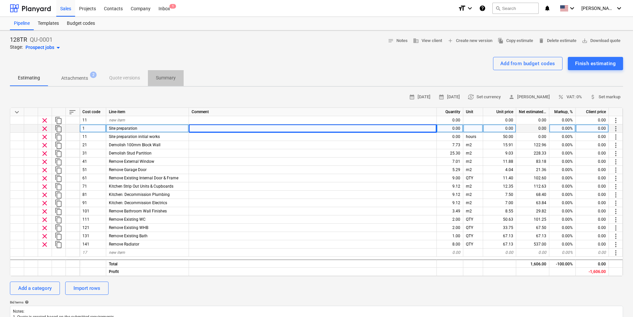
click at [163, 77] on p "Summary" at bounding box center [166, 77] width 20 height 7
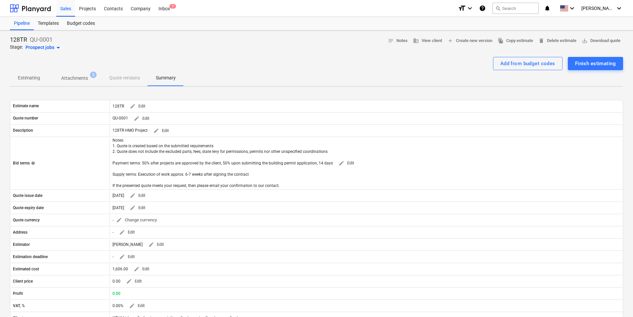
click at [27, 77] on p "Estimating" at bounding box center [29, 77] width 22 height 7
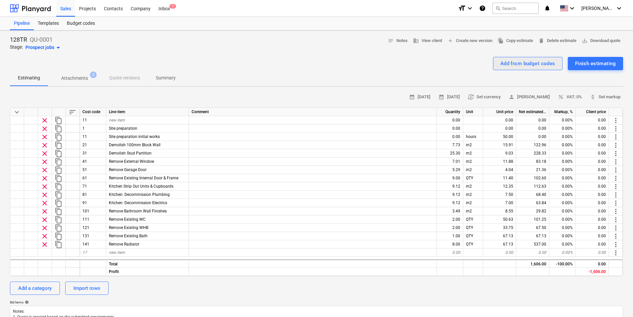
click at [535, 63] on div "Add from budget codes" at bounding box center [527, 63] width 55 height 9
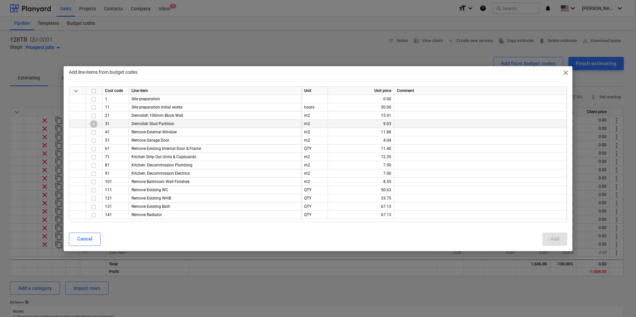
click at [94, 126] on input "checkbox" at bounding box center [94, 124] width 8 height 8
drag, startPoint x: 93, startPoint y: 132, endPoint x: 93, endPoint y: 136, distance: 4.0
click at [93, 132] on input "checkbox" at bounding box center [94, 132] width 8 height 8
click at [94, 141] on input "checkbox" at bounding box center [94, 140] width 8 height 8
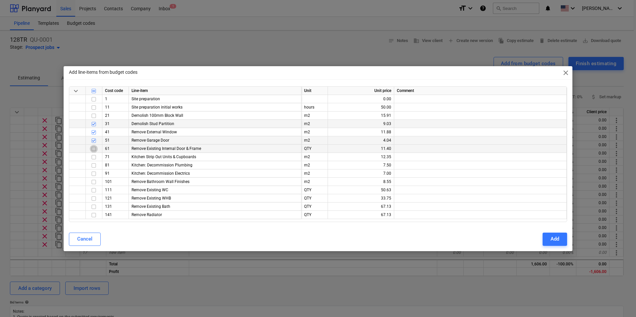
click at [93, 150] on input "checkbox" at bounding box center [94, 149] width 8 height 8
click at [94, 155] on input "checkbox" at bounding box center [94, 157] width 8 height 8
click at [94, 166] on input "checkbox" at bounding box center [94, 165] width 8 height 8
drag, startPoint x: 94, startPoint y: 173, endPoint x: 93, endPoint y: 177, distance: 4.7
click at [94, 173] on input "checkbox" at bounding box center [94, 173] width 8 height 8
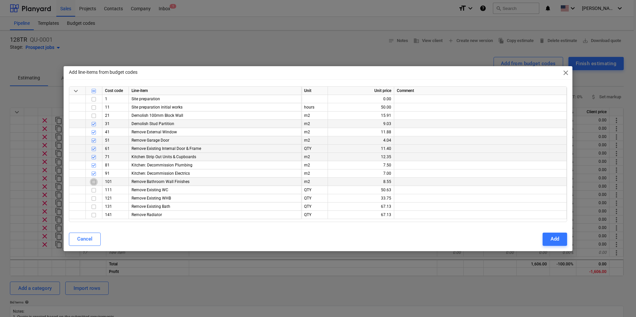
click at [94, 182] on input "checkbox" at bounding box center [94, 182] width 8 height 8
click at [95, 190] on input "checkbox" at bounding box center [94, 190] width 8 height 8
click at [555, 240] on div "Add" at bounding box center [554, 239] width 9 height 9
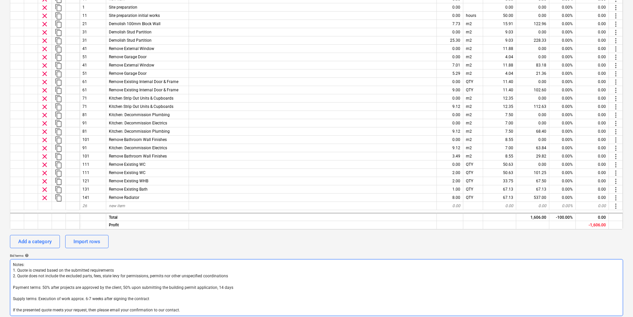
scroll to position [115, 0]
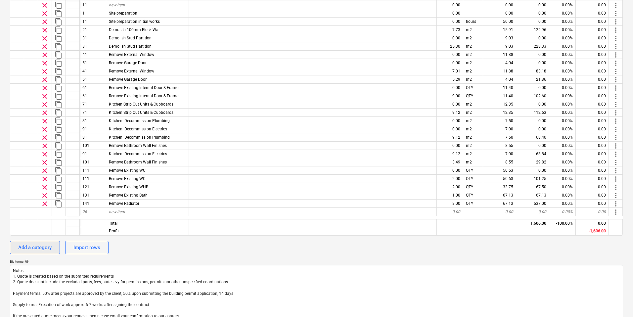
click at [48, 247] on div "Add a category" at bounding box center [34, 247] width 33 height 9
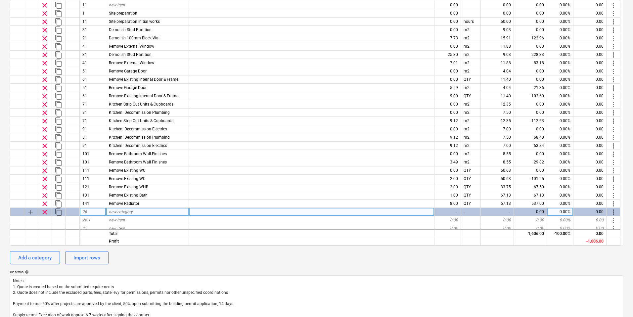
click at [121, 211] on span "new category" at bounding box center [121, 212] width 24 height 5
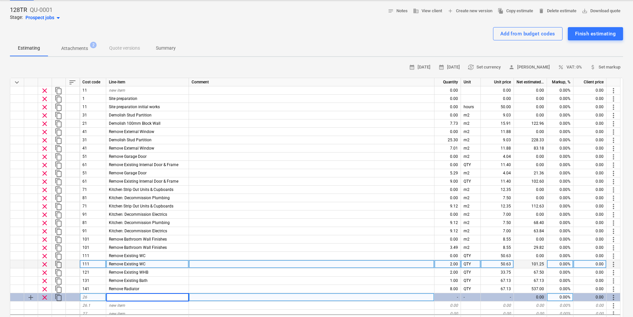
scroll to position [0, 0]
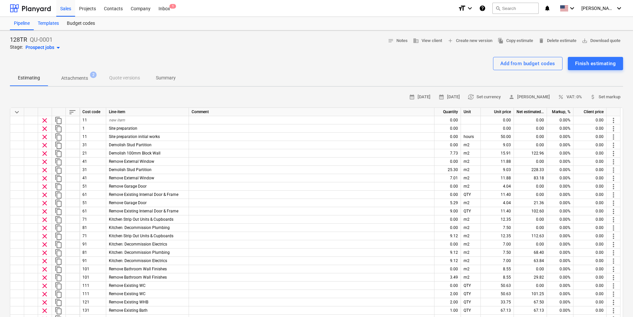
click at [49, 23] on div "Templates" at bounding box center [48, 23] width 29 height 13
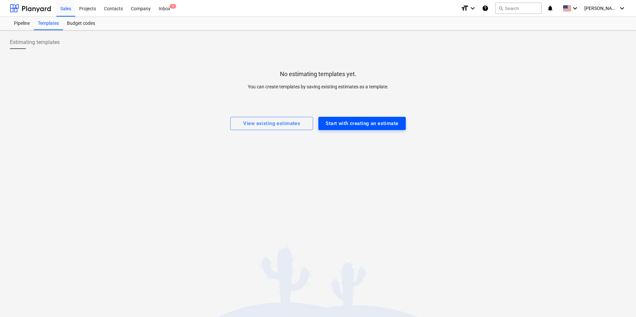
click at [355, 124] on div "Start with creating an estimate" at bounding box center [361, 123] width 72 height 9
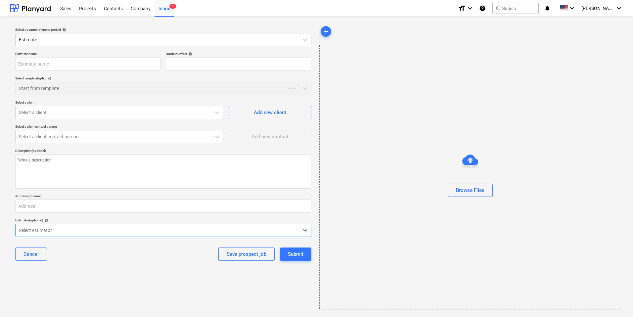
type textarea "x"
type input "QU-0002"
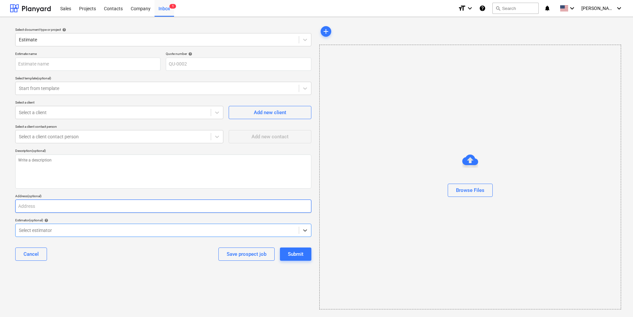
scroll to position [0, 0]
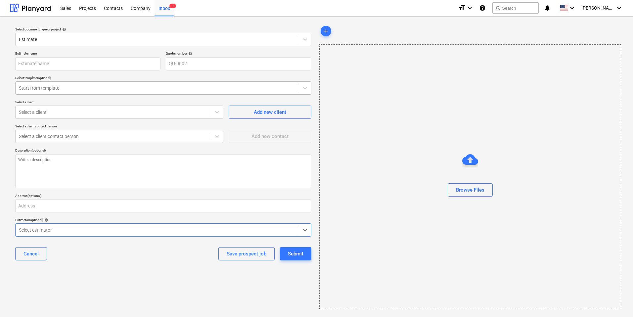
click at [62, 88] on div at bounding box center [157, 88] width 277 height 7
click at [302, 86] on icon at bounding box center [305, 88] width 7 height 7
click at [99, 89] on div at bounding box center [157, 88] width 277 height 7
click at [145, 10] on div "Company" at bounding box center [141, 7] width 28 height 17
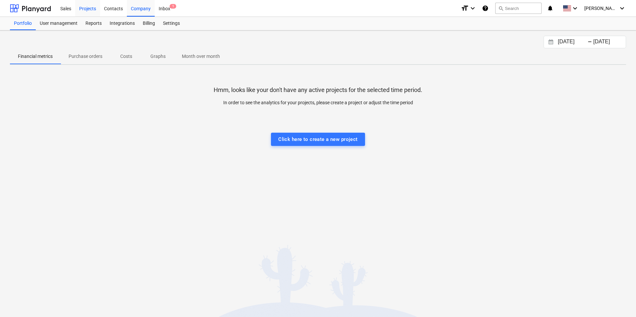
click at [84, 8] on div "Projects" at bounding box center [87, 8] width 25 height 17
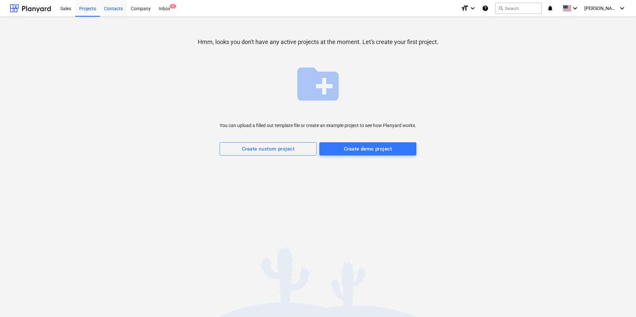
click at [118, 7] on div "Contacts" at bounding box center [113, 8] width 27 height 17
click at [141, 7] on div "Company" at bounding box center [141, 8] width 28 height 17
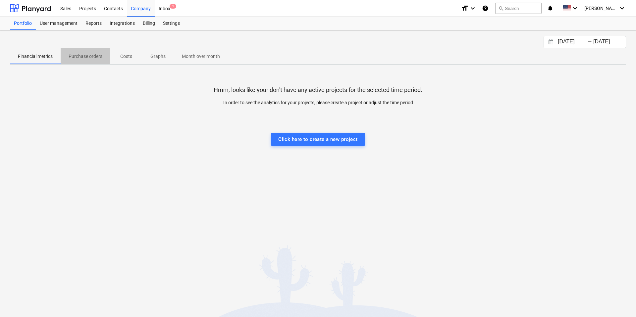
click at [82, 57] on p "Purchase orders" at bounding box center [86, 56] width 34 height 7
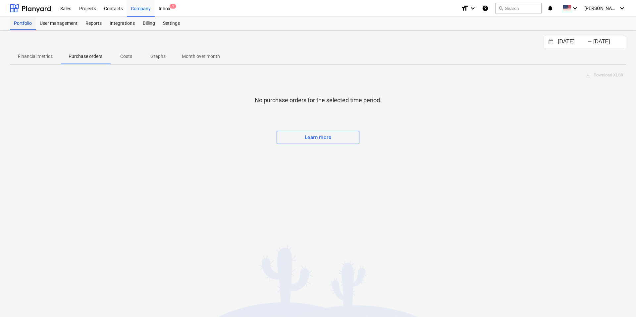
click at [20, 22] on div "Portfolio" at bounding box center [23, 23] width 26 height 13
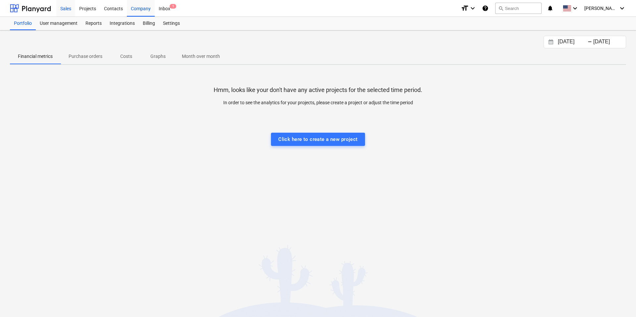
click at [65, 8] on div "Sales" at bounding box center [65, 8] width 19 height 17
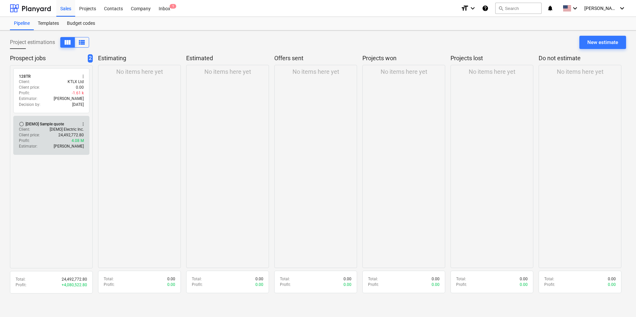
click at [53, 132] on div "Client price : 24,492,772.80" at bounding box center [51, 135] width 65 height 6
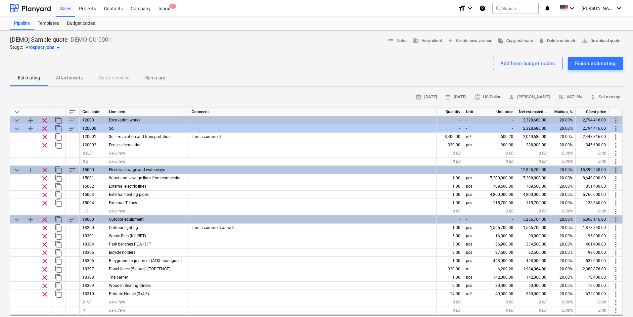
type textarea "x"
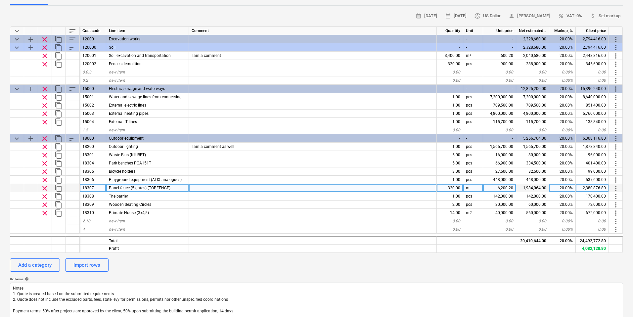
scroll to position [53, 0]
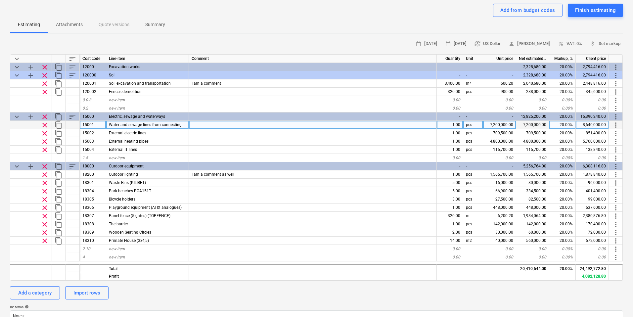
click at [451, 124] on div "1.00" at bounding box center [450, 125] width 26 height 8
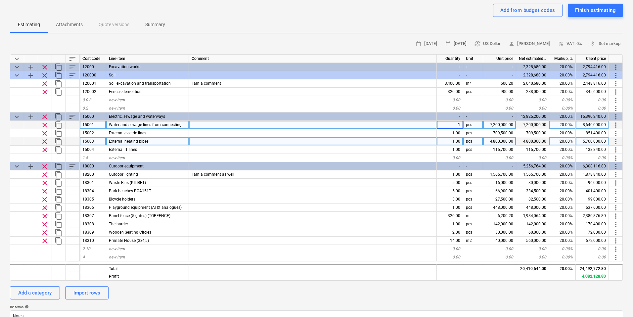
type input "2"
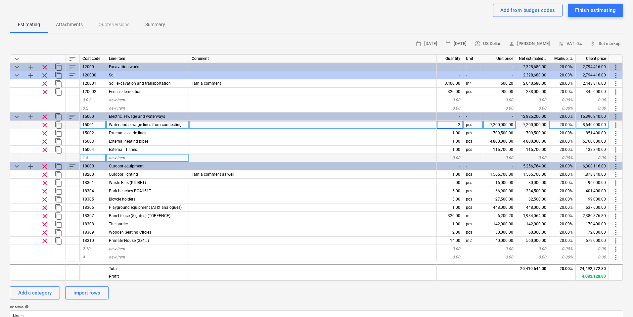
click at [401, 157] on div at bounding box center [313, 158] width 248 height 8
type textarea "x"
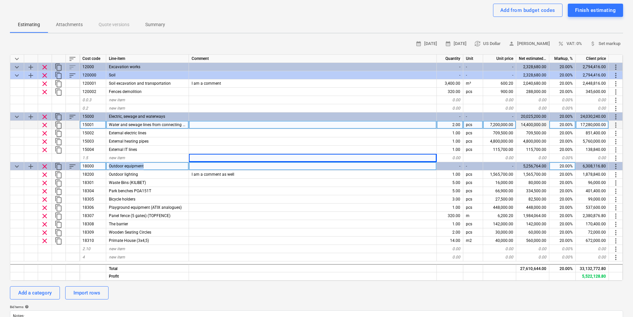
drag, startPoint x: 114, startPoint y: 165, endPoint x: 100, endPoint y: 164, distance: 13.2
click at [0, 0] on div "keyboard_arrow_down add clear content_copy sort 18000 Outdoor equipment - - - 5…" at bounding box center [0, 0] width 0 height 0
click at [95, 165] on div "18000" at bounding box center [93, 166] width 26 height 8
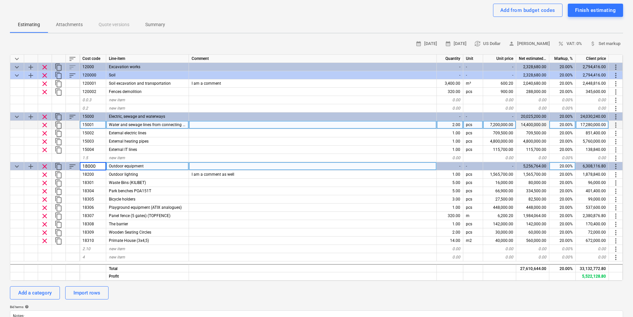
drag, startPoint x: 85, startPoint y: 166, endPoint x: 97, endPoint y: 167, distance: 12.0
click at [97, 167] on input "18000" at bounding box center [93, 166] width 26 height 8
type input "20"
type textarea "x"
click at [145, 168] on div "Outdoor equipment" at bounding box center [147, 166] width 83 height 8
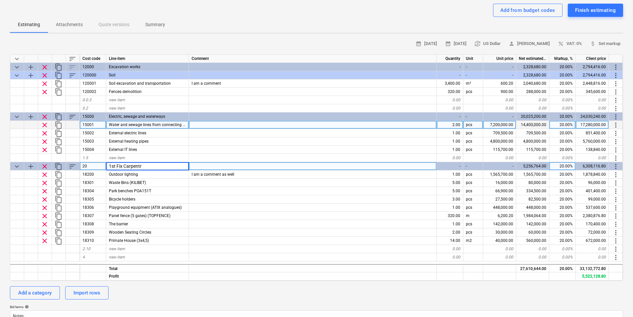
type input "1st Fix Carpentry"
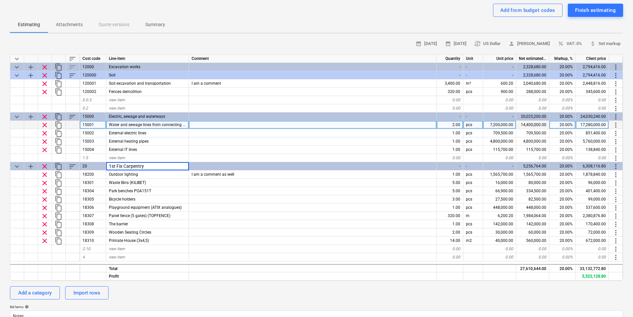
click at [39, 25] on p "Estimating" at bounding box center [29, 24] width 22 height 7
click at [75, 28] on p "Attachments" at bounding box center [69, 24] width 27 height 7
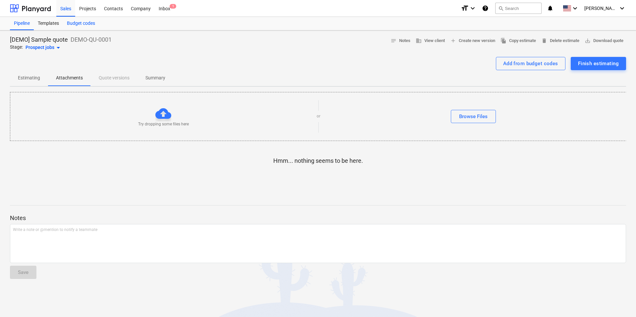
click at [85, 24] on div "Budget codes" at bounding box center [81, 23] width 36 height 13
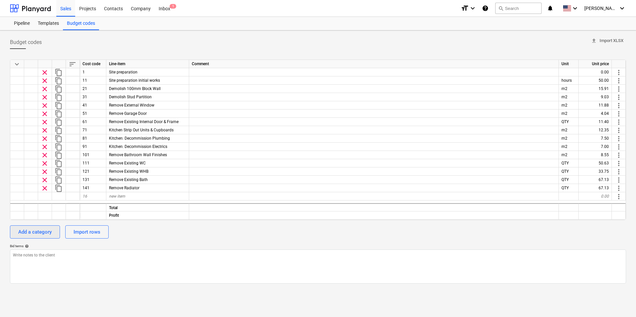
click at [29, 234] on div "Add a category" at bounding box center [34, 232] width 33 height 9
type textarea "x"
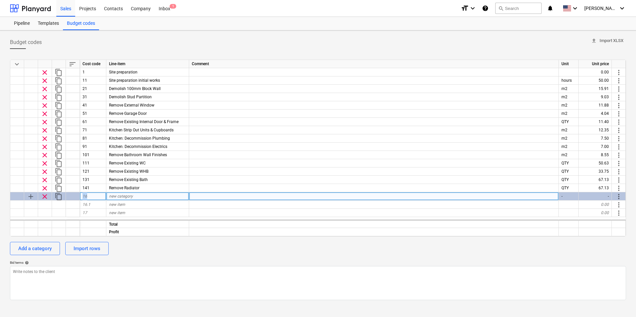
drag, startPoint x: 93, startPoint y: 195, endPoint x: 80, endPoint y: 196, distance: 12.9
click at [80, 196] on div "16" at bounding box center [93, 196] width 26 height 8
type input "6000"
type textarea "x"
drag, startPoint x: 91, startPoint y: 198, endPoint x: 76, endPoint y: 196, distance: 15.3
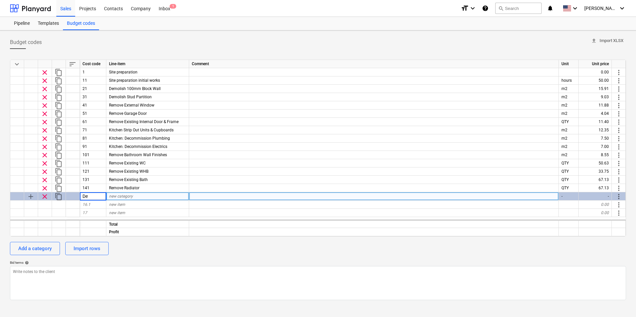
click at [0, 0] on div "add clear content_copy De new category - - more_vert" at bounding box center [0, 0] width 0 height 0
type input "6000"
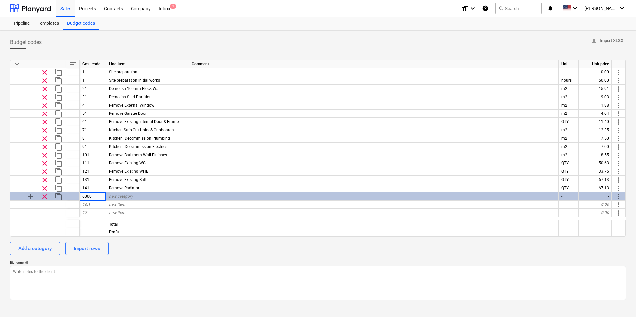
click at [125, 197] on span "new category" at bounding box center [121, 196] width 24 height 5
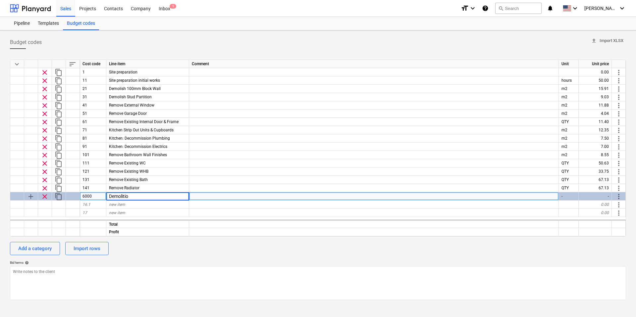
type input "Demolition"
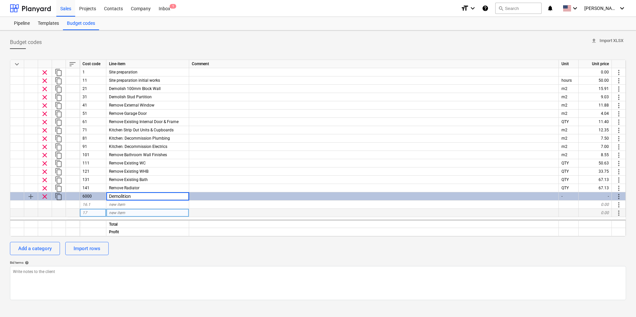
type textarea "x"
click at [130, 210] on div "new item" at bounding box center [147, 213] width 83 height 8
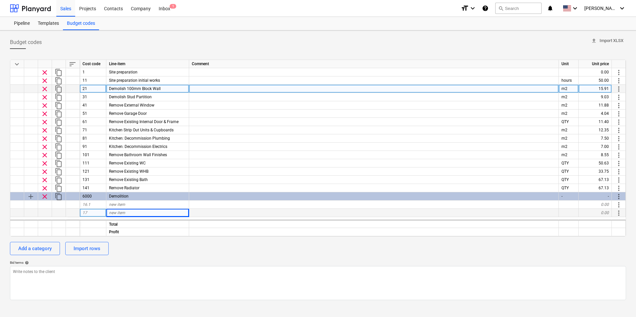
click at [136, 88] on span "Demolish 100mm Block Wall" at bounding box center [135, 88] width 52 height 5
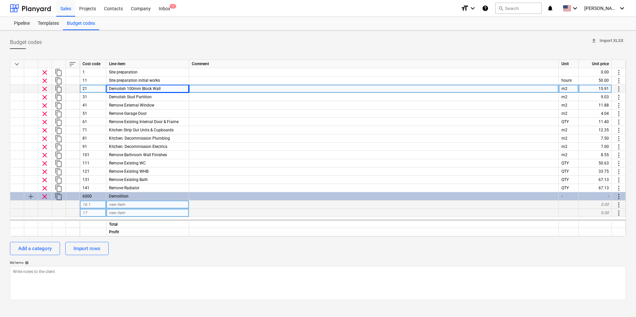
click at [115, 204] on span "new item" at bounding box center [117, 204] width 16 height 5
type input "Demolish 100mm Block Wall"
click at [94, 203] on div "16.1" at bounding box center [93, 205] width 26 height 8
type textarea "x"
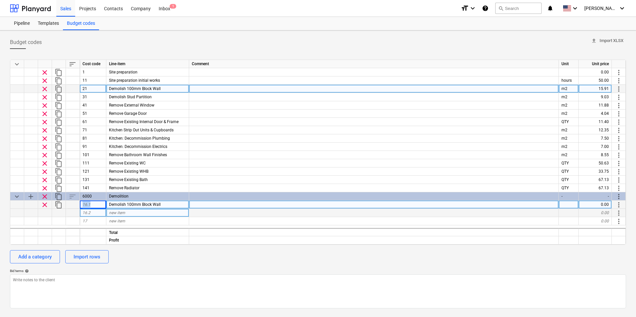
drag, startPoint x: 92, startPoint y: 204, endPoint x: 76, endPoint y: 206, distance: 16.3
click at [0, 0] on div "clear content_copy 16.1 Demolish 100mm Block Wall 0.00 more_vert" at bounding box center [0, 0] width 0 height 0
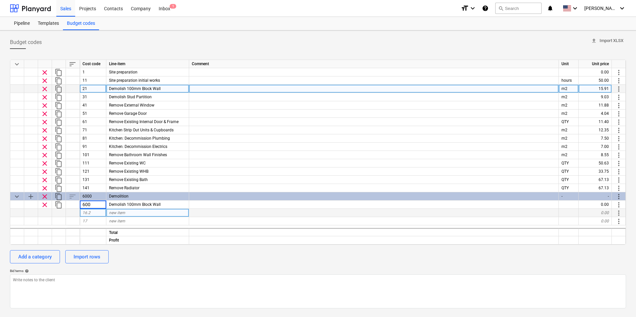
type input "6001"
click at [200, 225] on div at bounding box center [373, 221] width 369 height 8
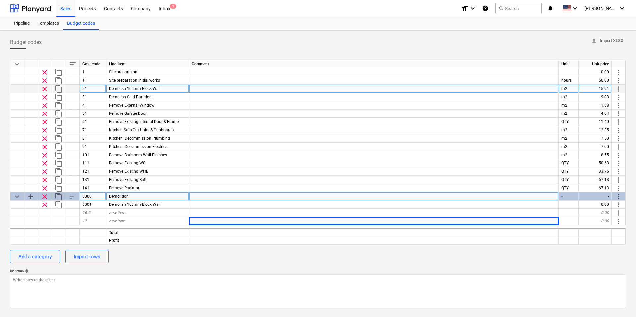
click at [570, 194] on div "-" at bounding box center [568, 196] width 20 height 8
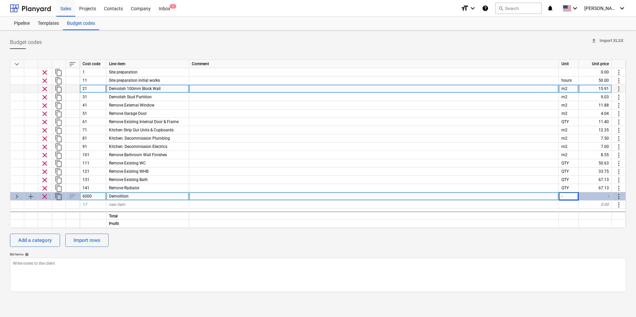
click at [574, 197] on div "-" at bounding box center [568, 196] width 20 height 8
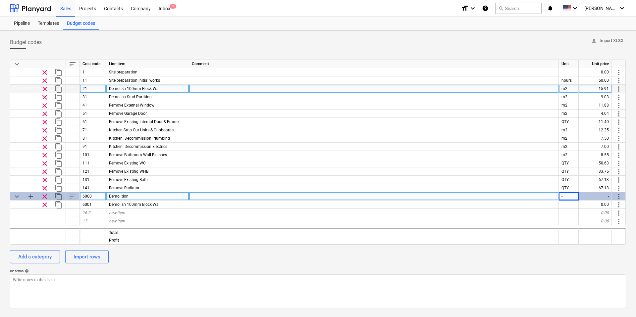
click at [569, 198] on div "-" at bounding box center [568, 196] width 20 height 8
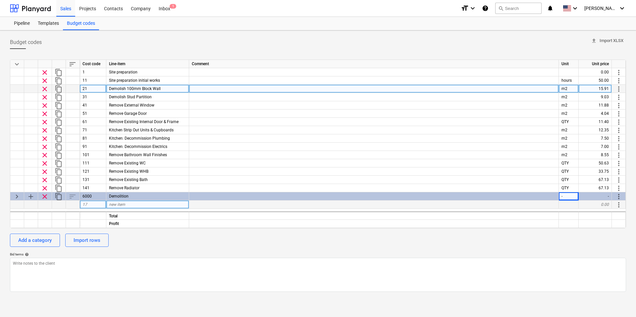
click at [568, 203] on div at bounding box center [568, 205] width 20 height 8
click at [521, 205] on div at bounding box center [373, 205] width 369 height 8
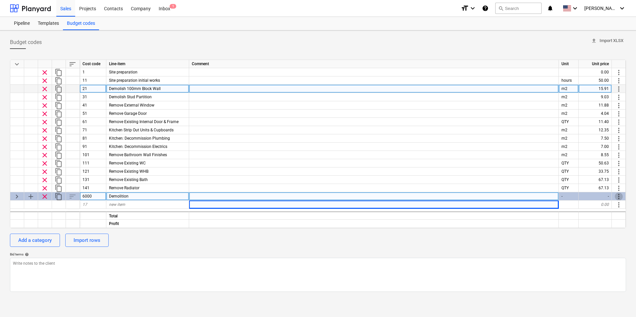
click at [616, 194] on span "more_vert" at bounding box center [618, 197] width 8 height 8
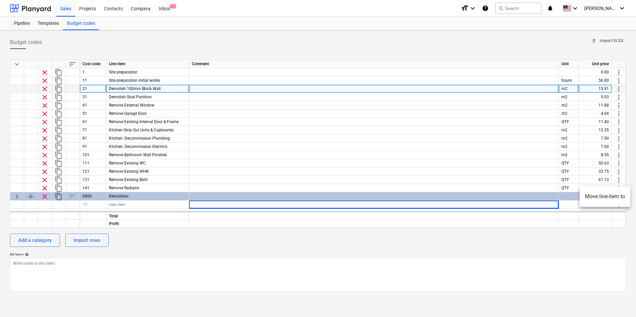
click at [526, 182] on div at bounding box center [318, 158] width 636 height 317
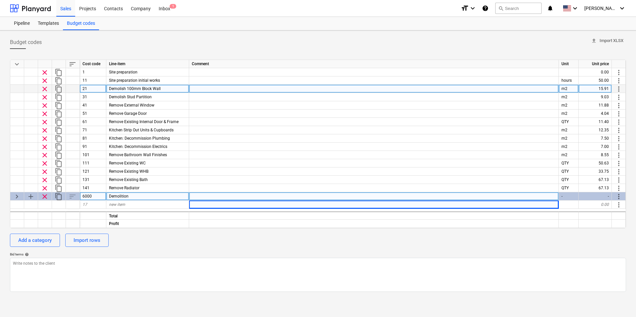
click at [572, 195] on div "-" at bounding box center [568, 196] width 20 height 8
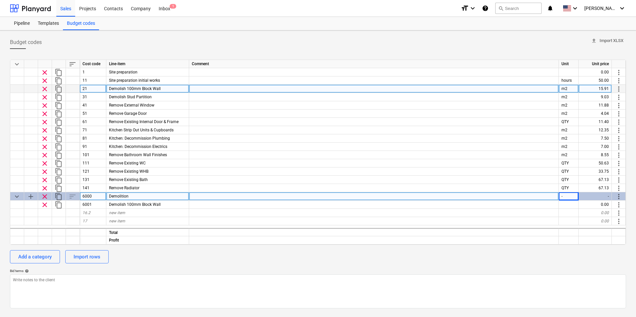
click at [570, 197] on div "-" at bounding box center [568, 196] width 20 height 8
type textarea "x"
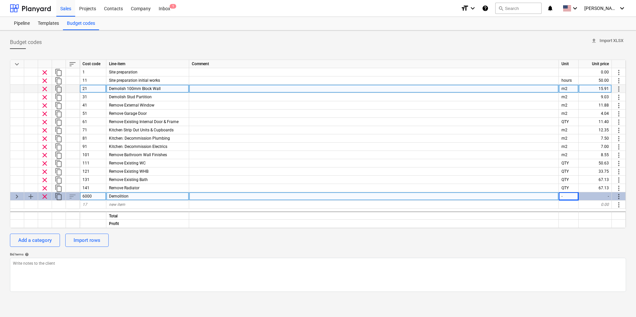
click at [293, 195] on div at bounding box center [373, 196] width 369 height 8
type input "dgdg"
click at [561, 196] on div "-" at bounding box center [568, 196] width 20 height 8
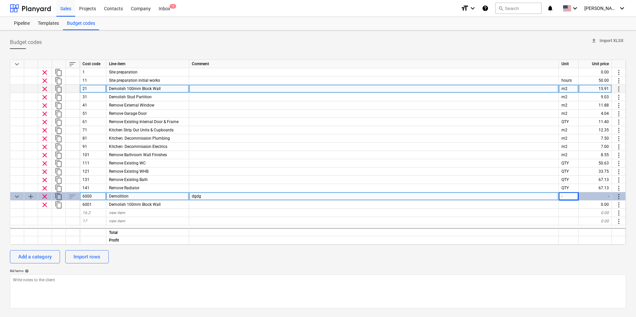
click at [587, 196] on div "-" at bounding box center [594, 196] width 33 height 8
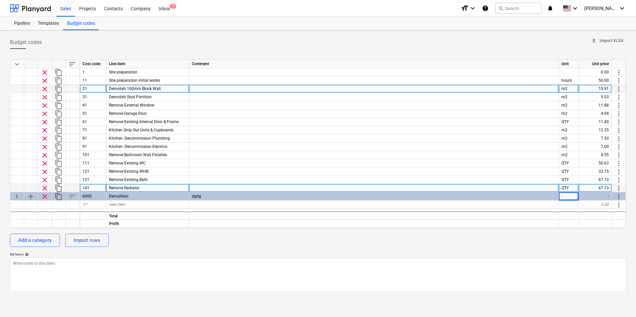
click at [565, 191] on div "QTY" at bounding box center [568, 188] width 20 height 8
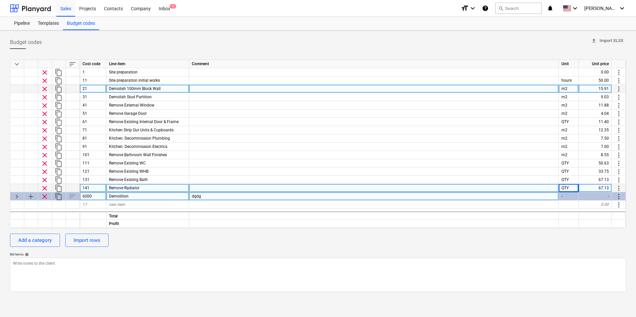
click at [567, 196] on div "-" at bounding box center [568, 196] width 20 height 8
type textarea "x"
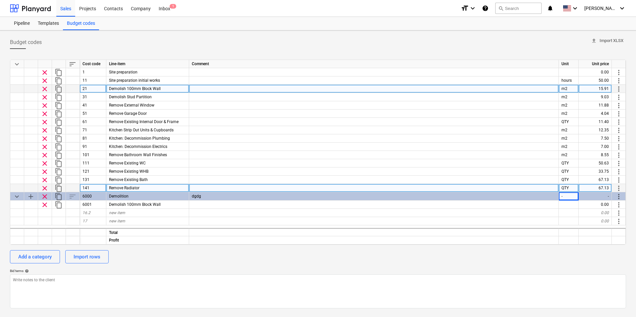
click at [569, 189] on div "QTY" at bounding box center [568, 188] width 20 height 8
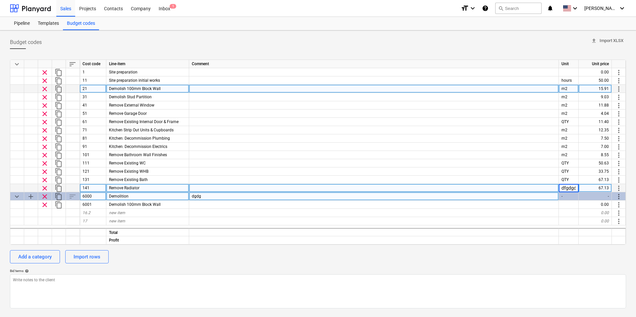
type input "dfgdgdg"
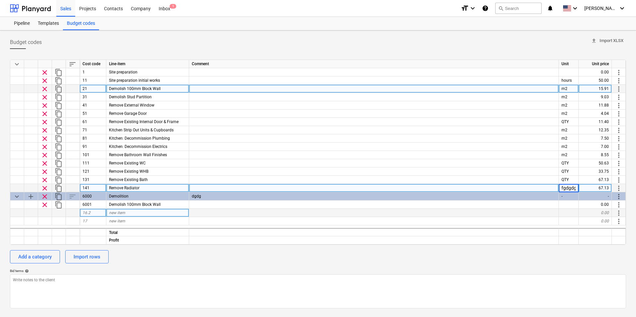
click at [540, 212] on div at bounding box center [373, 213] width 369 height 8
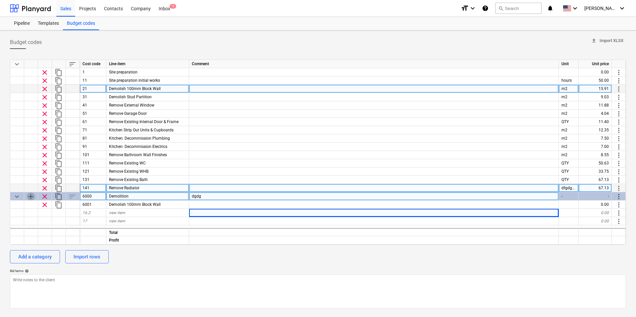
click at [29, 195] on span "add" at bounding box center [31, 197] width 8 height 8
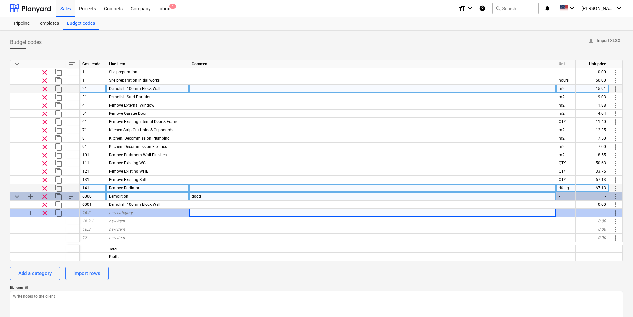
click at [71, 197] on span "sort" at bounding box center [73, 197] width 8 height 8
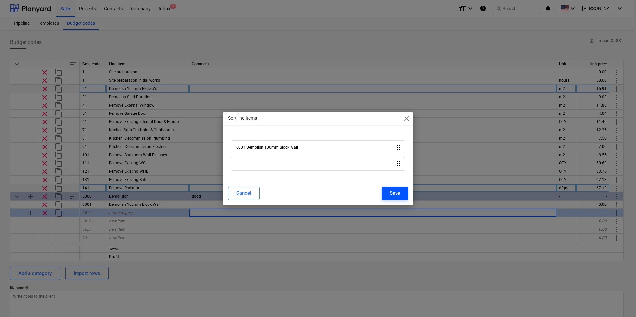
click at [397, 193] on div "Save" at bounding box center [394, 193] width 11 height 9
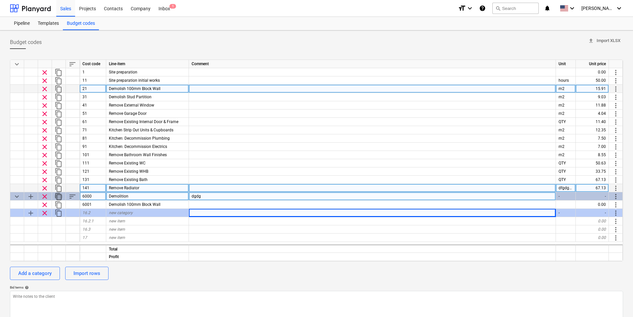
click at [58, 197] on span "content_copy" at bounding box center [59, 197] width 8 height 8
type textarea "x"
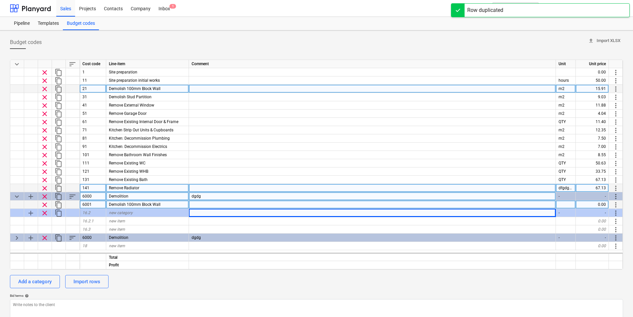
click at [572, 205] on div at bounding box center [566, 205] width 20 height 8
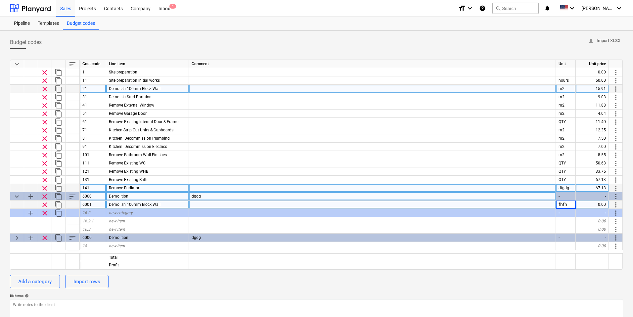
type input "fhfhf"
click at [564, 195] on div "-" at bounding box center [566, 196] width 20 height 8
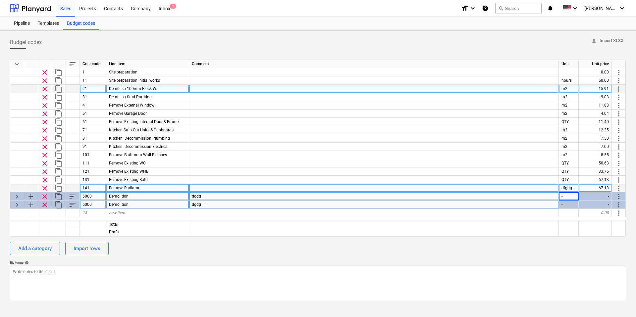
click at [564, 198] on div "-" at bounding box center [568, 196] width 20 height 8
type textarea "x"
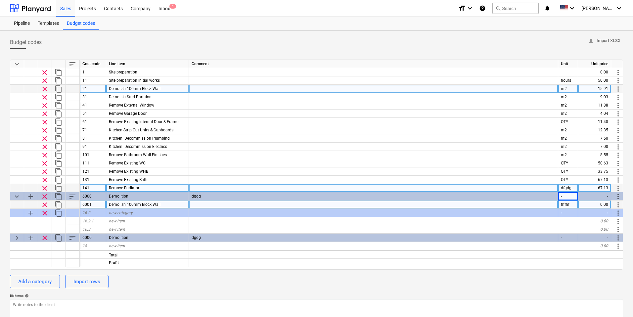
click at [566, 203] on div "fhfhf" at bounding box center [568, 205] width 20 height 8
drag, startPoint x: 576, startPoint y: 204, endPoint x: 551, endPoint y: 202, distance: 24.9
click at [0, 0] on div "clear content_copy 6001 Demolish 100mm Block Wall fhfhf 0.00 more_vert" at bounding box center [0, 0] width 0 height 0
type input "QTY"
type textarea "x"
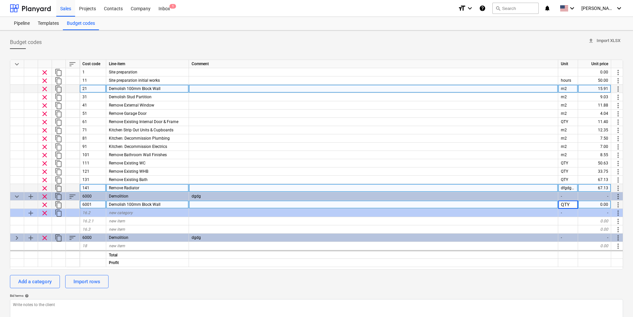
click at [600, 205] on div "0.00" at bounding box center [594, 205] width 33 height 8
type input "100"
click at [543, 254] on div at bounding box center [373, 255] width 369 height 8
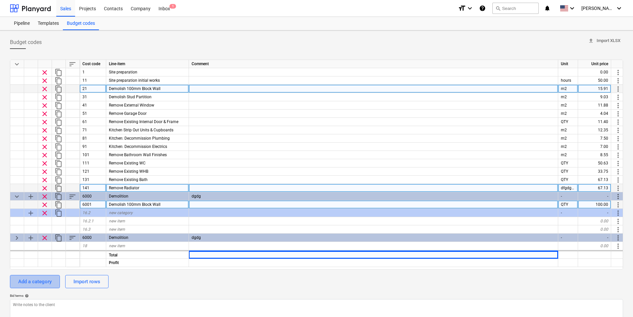
click at [45, 283] on div "Add a category" at bounding box center [34, 281] width 33 height 9
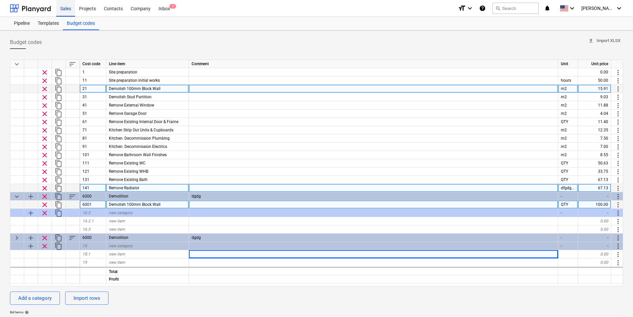
click at [66, 10] on div "Sales" at bounding box center [65, 8] width 19 height 17
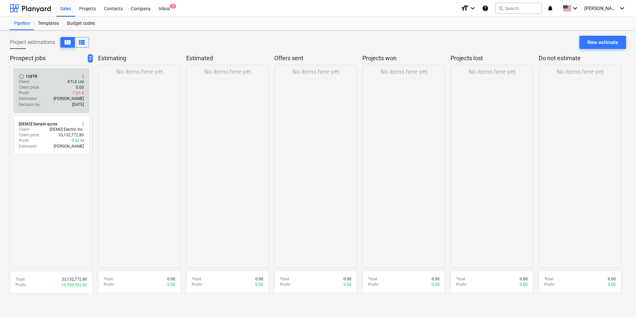
click at [38, 98] on div "Estimator : [PERSON_NAME]" at bounding box center [51, 99] width 65 height 6
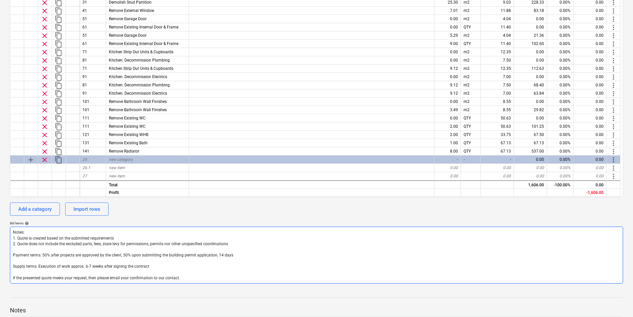
scroll to position [229, 0]
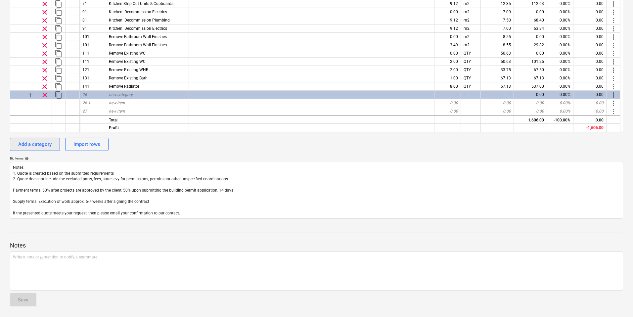
click at [37, 144] on div "Add a category" at bounding box center [34, 144] width 33 height 9
type textarea "x"
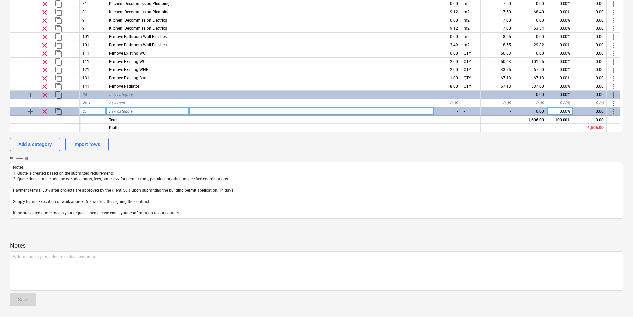
click at [90, 114] on div "27" at bounding box center [93, 111] width 26 height 8
type input "6"
drag, startPoint x: 86, startPoint y: 112, endPoint x: 74, endPoint y: 109, distance: 12.2
click at [0, 0] on div "add clear content_copy 6 new category - - - 0.00 0.00% 0.00 more_vert" at bounding box center [0, 0] width 0 height 0
click at [30, 113] on span "add" at bounding box center [31, 112] width 8 height 8
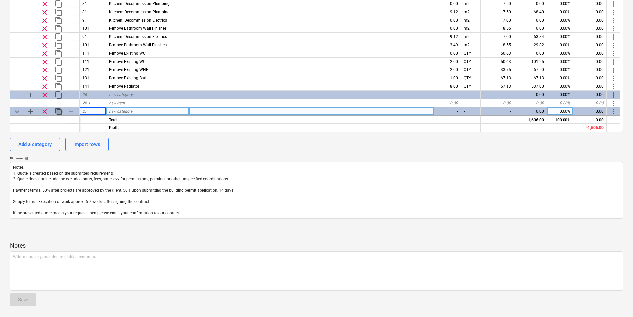
click at [60, 113] on span "content_copy" at bounding box center [59, 112] width 8 height 8
click at [72, 113] on div "sort" at bounding box center [73, 111] width 14 height 8
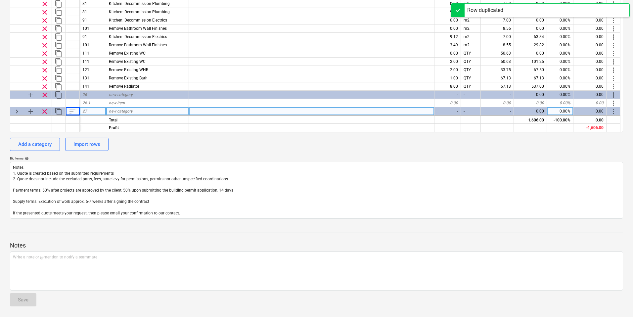
click at [72, 111] on div "sort" at bounding box center [73, 111] width 14 height 8
click at [18, 112] on span "keyboard_arrow_down" at bounding box center [17, 112] width 8 height 8
type textarea "x"
click at [84, 112] on span "27" at bounding box center [84, 111] width 5 height 5
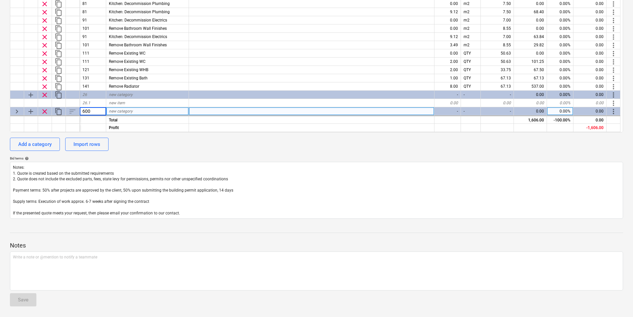
type input "6001"
click at [85, 126] on div at bounding box center [93, 128] width 26 height 8
click at [87, 145] on div "Import rows" at bounding box center [86, 144] width 27 height 9
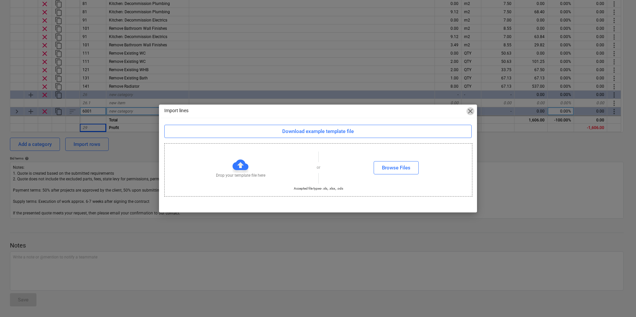
click at [473, 112] on span "close" at bounding box center [470, 111] width 8 height 8
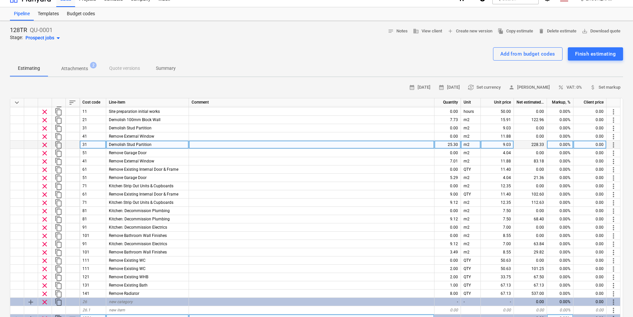
scroll to position [20, 0]
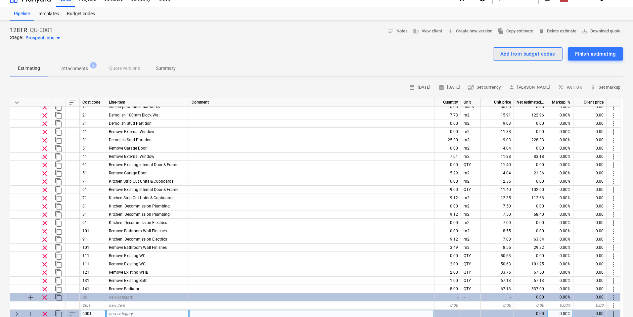
click at [525, 51] on div "Add from budget codes" at bounding box center [527, 54] width 55 height 9
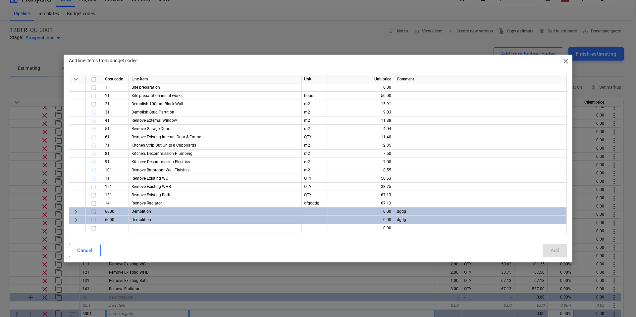
click at [93, 212] on input "checkbox" at bounding box center [94, 212] width 8 height 8
click at [557, 253] on div "Add" at bounding box center [554, 250] width 9 height 9
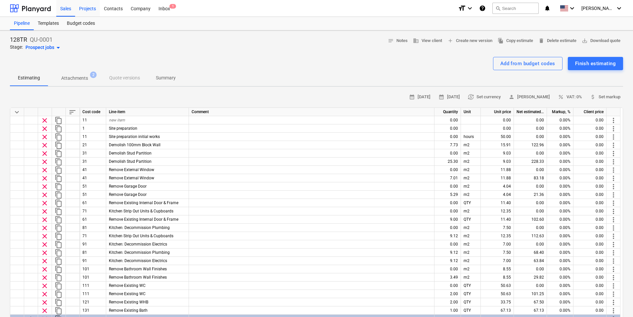
click at [84, 12] on div "Projects" at bounding box center [87, 8] width 25 height 17
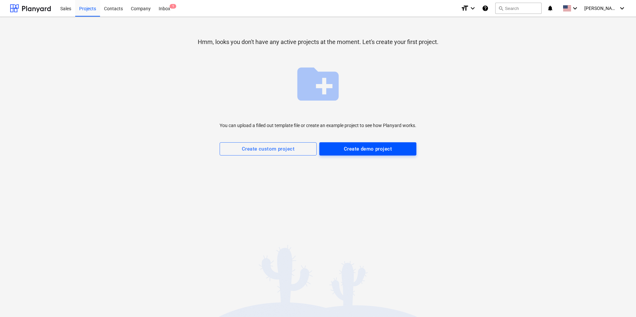
click at [344, 148] on div "Create demo project" at bounding box center [368, 149] width 48 height 9
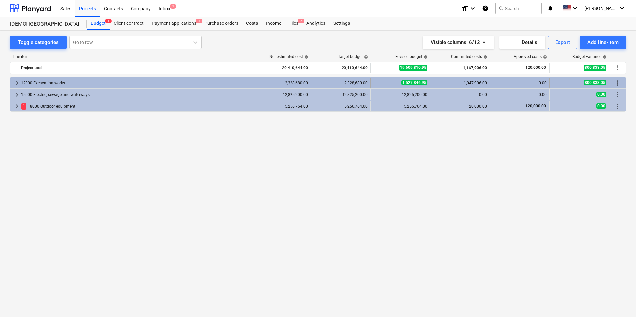
click at [36, 83] on div "12000 Excavation works" at bounding box center [134, 83] width 227 height 11
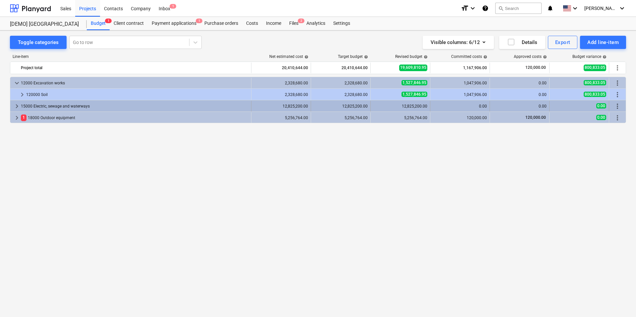
click at [34, 107] on div "15000 Electric, sewage and waterways" at bounding box center [134, 106] width 227 height 11
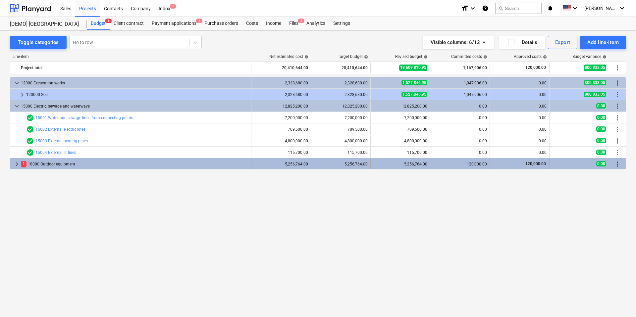
click at [37, 164] on div "1 18000 Outdoor equipment" at bounding box center [134, 164] width 227 height 11
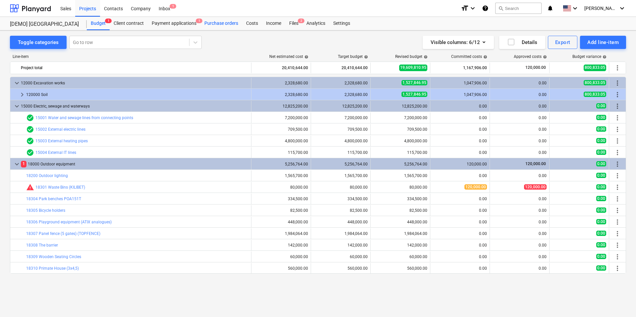
click at [225, 24] on div "Purchase orders" at bounding box center [221, 23] width 42 height 13
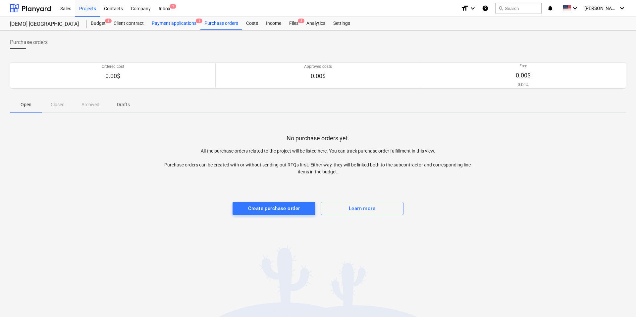
click at [172, 24] on div "Payment applications 1" at bounding box center [174, 23] width 53 height 13
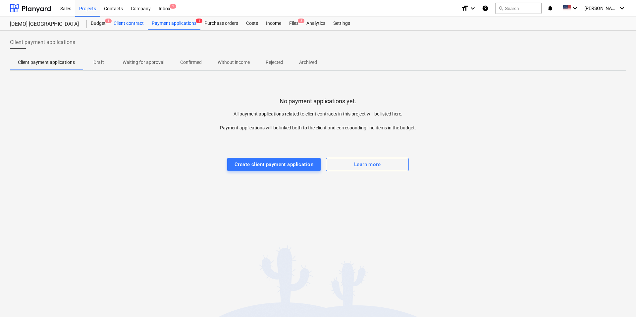
click at [129, 24] on div "Client contract" at bounding box center [129, 23] width 38 height 13
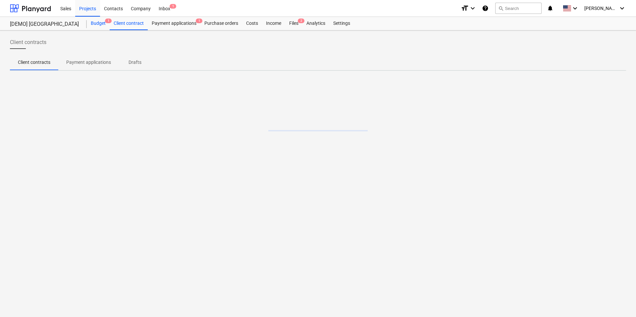
click at [102, 24] on div "Budget 1" at bounding box center [98, 23] width 23 height 13
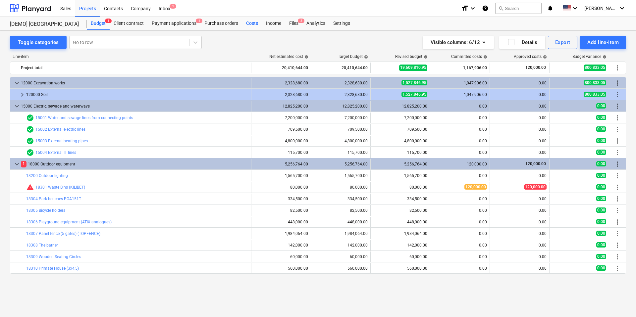
click at [251, 23] on div "Costs" at bounding box center [252, 23] width 20 height 13
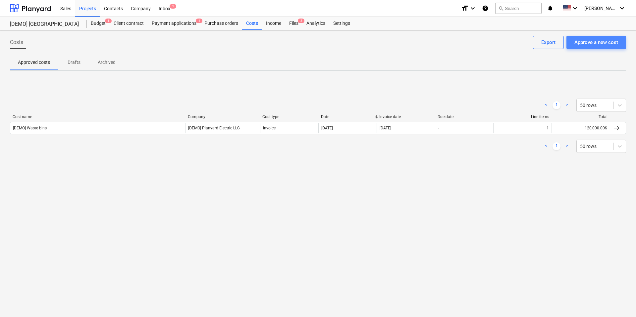
click at [583, 43] on div "Approve a new cost" at bounding box center [596, 42] width 44 height 9
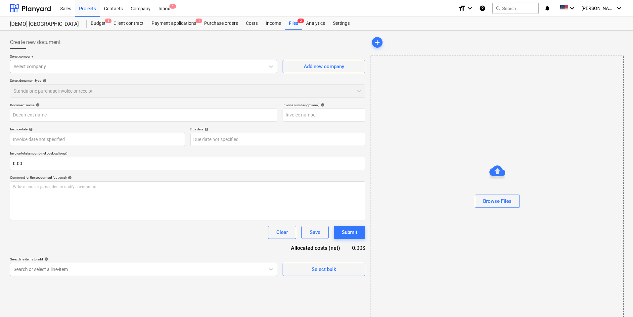
click at [242, 69] on div at bounding box center [138, 66] width 248 height 7
click at [64, 7] on div "Sales" at bounding box center [65, 8] width 19 height 17
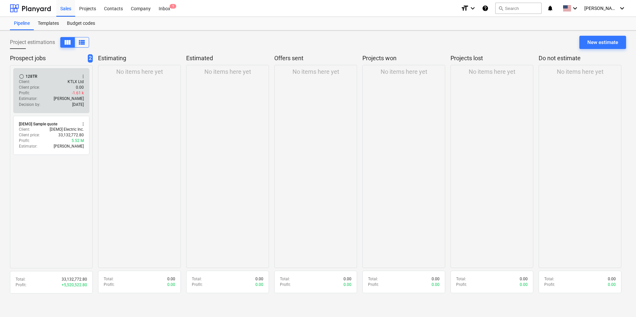
click at [39, 88] on p "Client price :" at bounding box center [29, 88] width 21 height 6
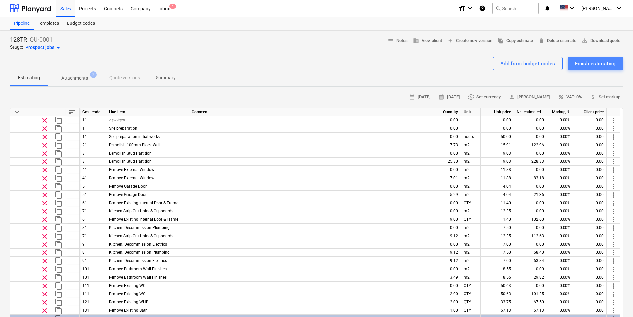
click at [597, 64] on div "Finish estimating" at bounding box center [595, 63] width 41 height 9
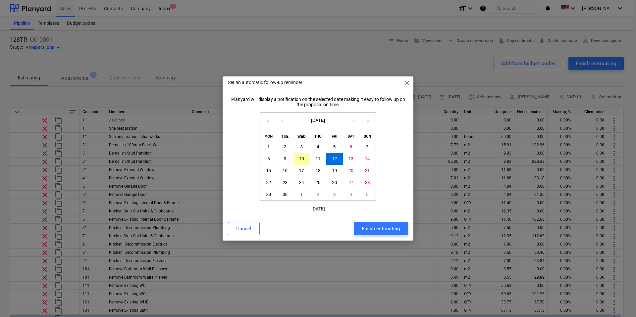
click at [303, 159] on abbr "10" at bounding box center [301, 158] width 5 height 5
click at [373, 230] on div "Finish estimating" at bounding box center [380, 228] width 38 height 9
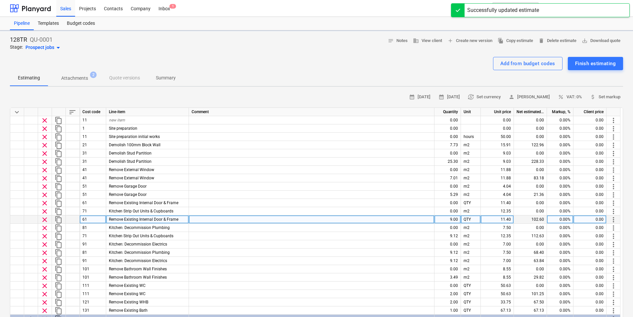
type textarea "x"
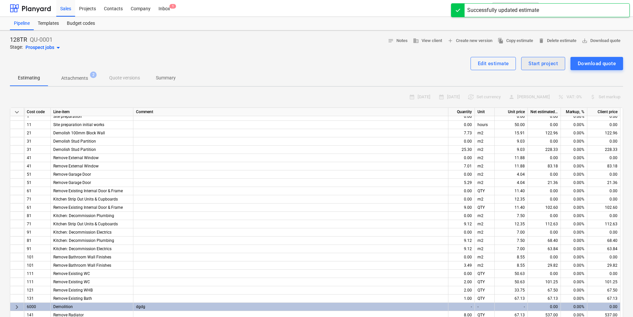
click at [546, 67] on div "Start project" at bounding box center [543, 63] width 29 height 9
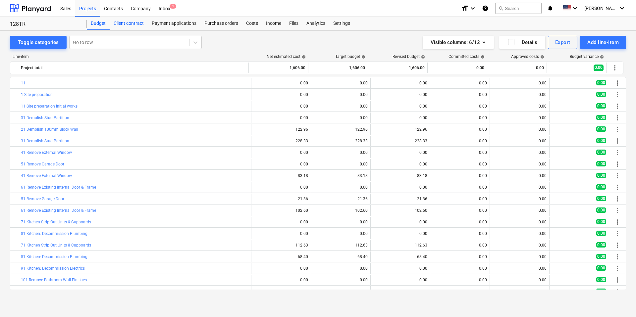
click at [131, 24] on div "Client contract" at bounding box center [129, 23] width 38 height 13
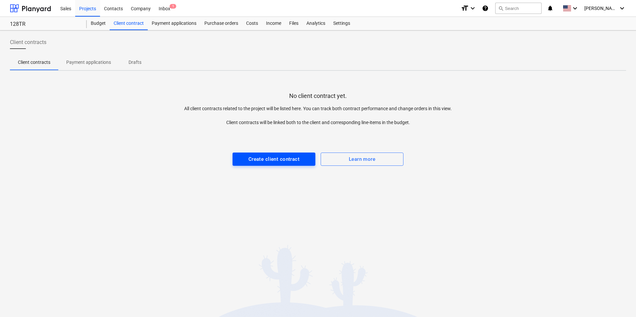
click at [269, 160] on div "Create client contract" at bounding box center [273, 159] width 51 height 9
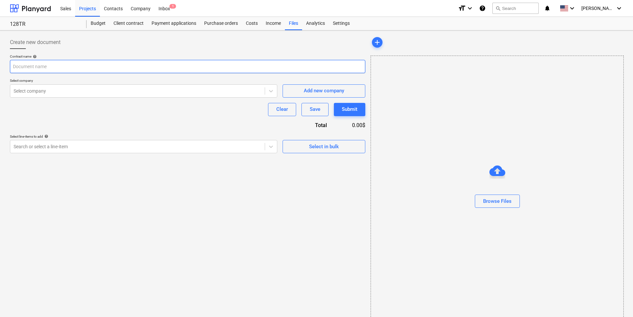
click at [51, 67] on input "text" at bounding box center [187, 66] width 355 height 13
type input "128TR test"
click at [54, 95] on div "Select company" at bounding box center [137, 90] width 255 height 9
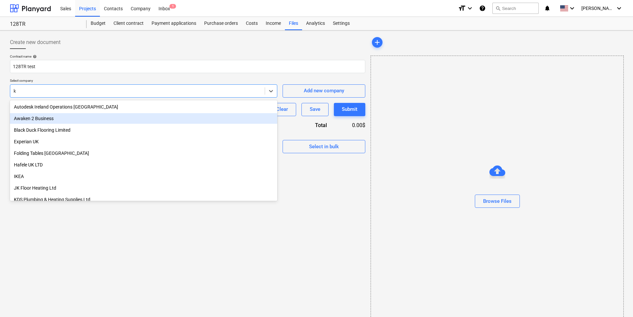
type input "kt"
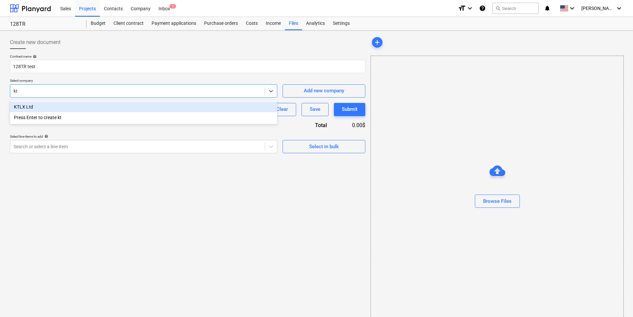
click at [39, 106] on div "KTLX Ltd" at bounding box center [143, 107] width 267 height 11
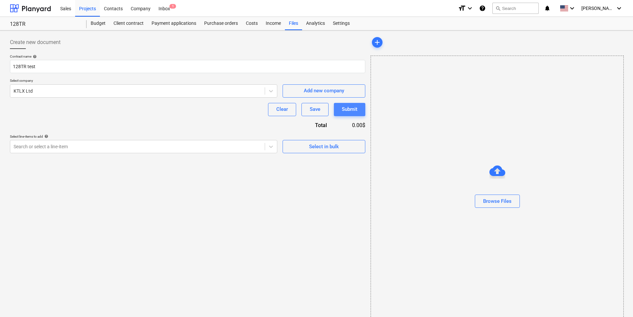
click at [347, 109] on div "Submit" at bounding box center [350, 109] width 16 height 9
click at [125, 145] on div at bounding box center [138, 146] width 248 height 7
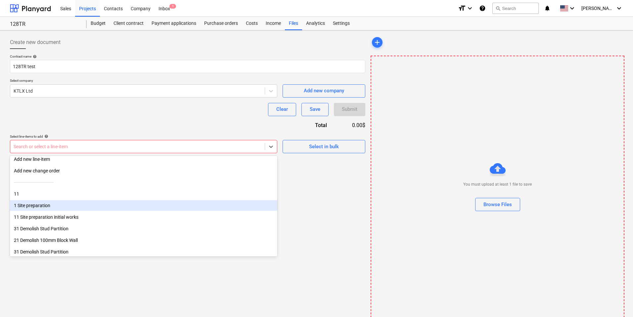
scroll to position [4, 0]
click at [36, 206] on div "1 Site preparation" at bounding box center [143, 205] width 267 height 11
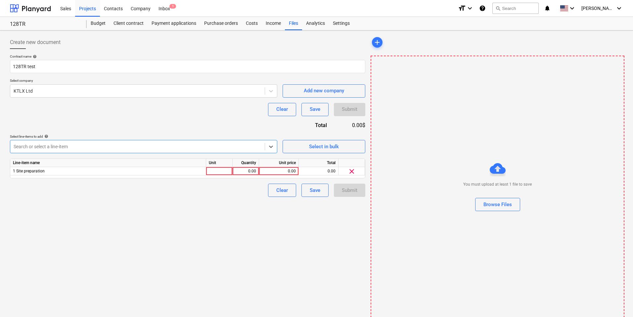
click at [52, 147] on div at bounding box center [138, 146] width 248 height 7
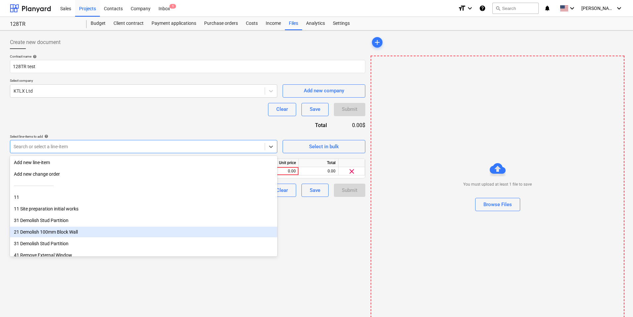
click at [50, 229] on div "21 Demolish 100mm Block Wall" at bounding box center [143, 232] width 267 height 11
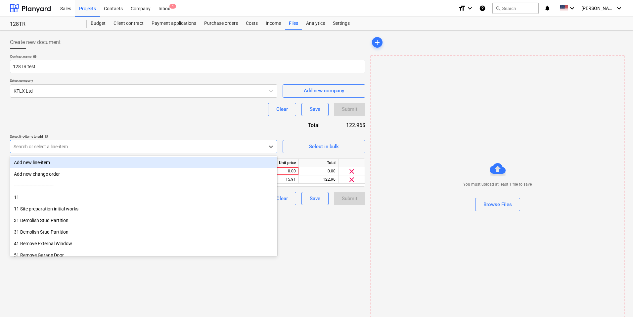
click at [68, 147] on div at bounding box center [138, 146] width 248 height 7
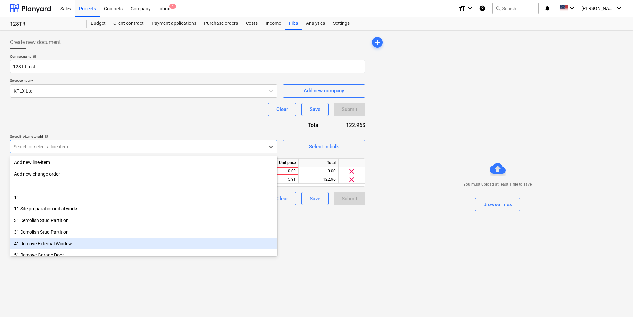
click at [52, 244] on div "41 Remove External Window" at bounding box center [143, 243] width 267 height 11
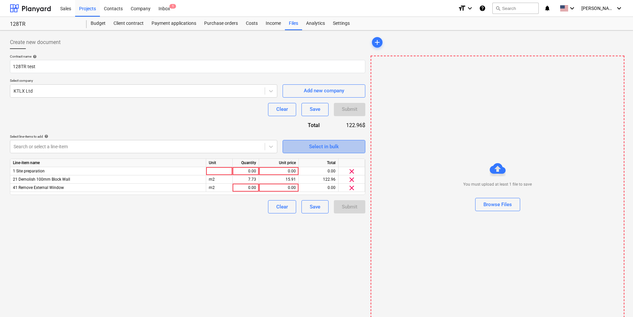
click at [313, 148] on div "Select in bulk" at bounding box center [324, 146] width 30 height 9
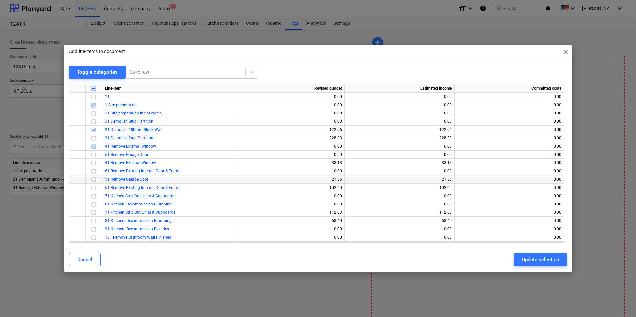
click at [93, 179] on input "checkbox" at bounding box center [94, 180] width 8 height 8
click at [94, 192] on input "checkbox" at bounding box center [94, 196] width 8 height 8
click at [94, 89] on input "checkbox" at bounding box center [94, 89] width 8 height 8
checkbox input "true"
click at [536, 260] on div "Update selection" at bounding box center [539, 260] width 37 height 9
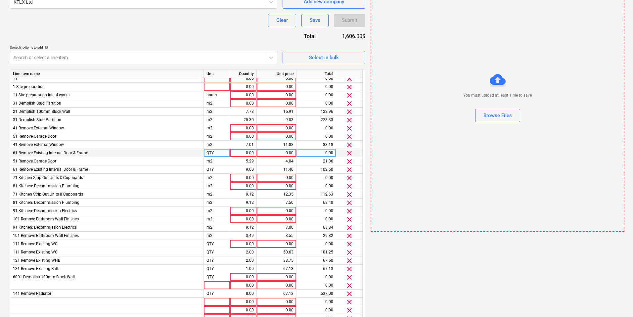
scroll to position [119, 0]
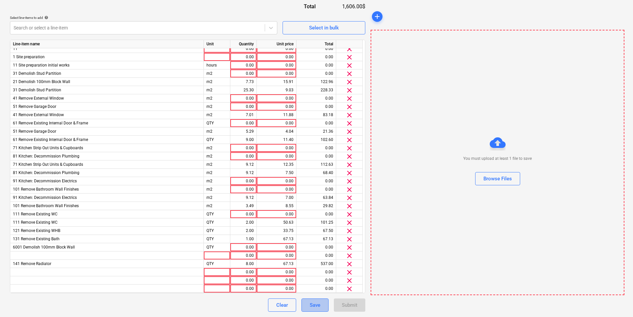
click at [315, 304] on div "Save" at bounding box center [315, 305] width 11 height 9
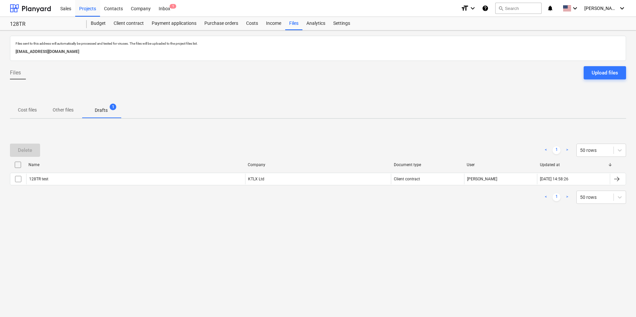
click at [18, 165] on input "checkbox" at bounding box center [18, 165] width 11 height 11
click at [288, 261] on div "Files sent to this address will automatically be processed and tested for virus…" at bounding box center [318, 173] width 636 height 287
click at [17, 165] on input "checkbox" at bounding box center [18, 165] width 11 height 11
drag, startPoint x: 83, startPoint y: 139, endPoint x: 80, endPoint y: 136, distance: 4.3
click at [83, 139] on div "Delete < 1 > 50 rows Name Company Document type User Updated at 128TR test KTLX…" at bounding box center [318, 174] width 616 height 76
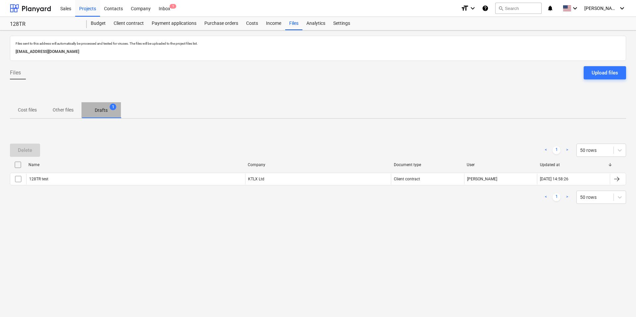
click at [102, 109] on p "Drafts" at bounding box center [101, 110] width 13 height 7
click at [88, 10] on div "Projects" at bounding box center [87, 8] width 25 height 17
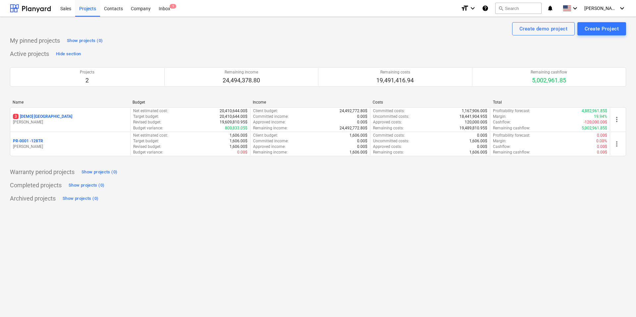
click at [149, 195] on div "Archived projects Show projects (0)" at bounding box center [318, 198] width 616 height 11
click at [69, 11] on div "Sales" at bounding box center [65, 8] width 19 height 17
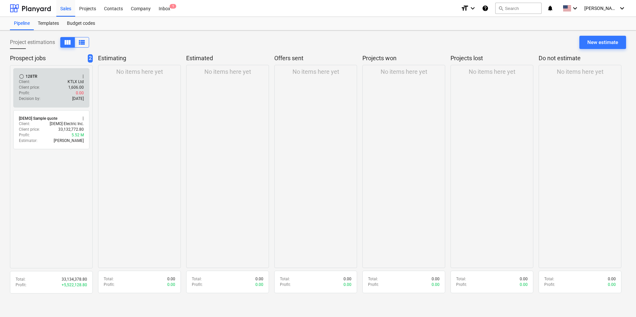
click at [47, 91] on div "Profit : 0.00" at bounding box center [51, 93] width 65 height 6
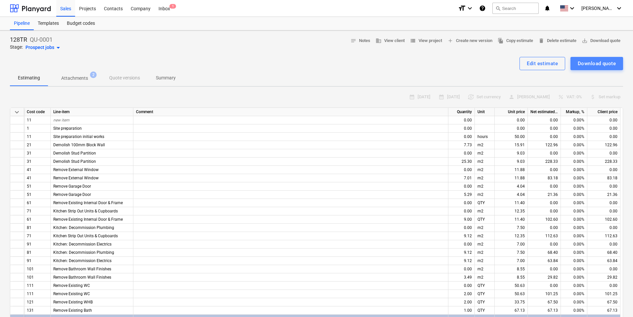
click at [588, 64] on div "Download quote" at bounding box center [597, 63] width 38 height 9
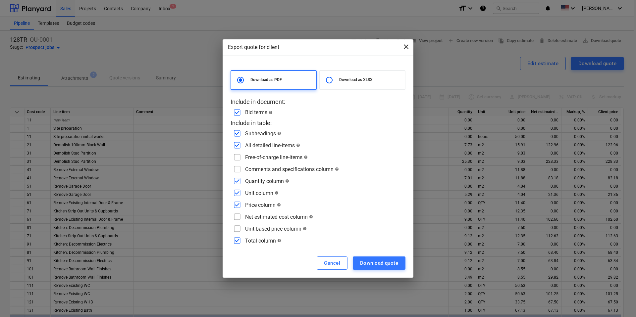
click at [405, 47] on span "close" at bounding box center [406, 47] width 8 height 8
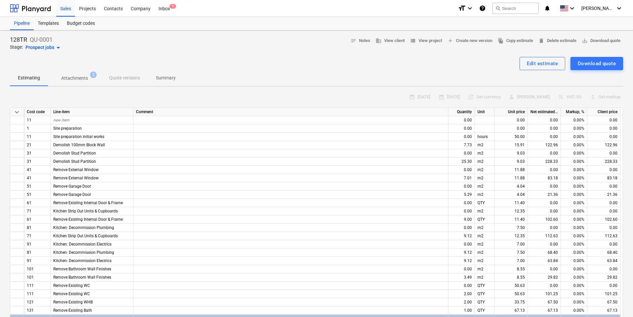
click at [125, 78] on div "Estimating Attachments 2 Quote versions Summary" at bounding box center [316, 78] width 613 height 16
click at [79, 79] on p "Attachments" at bounding box center [74, 78] width 27 height 7
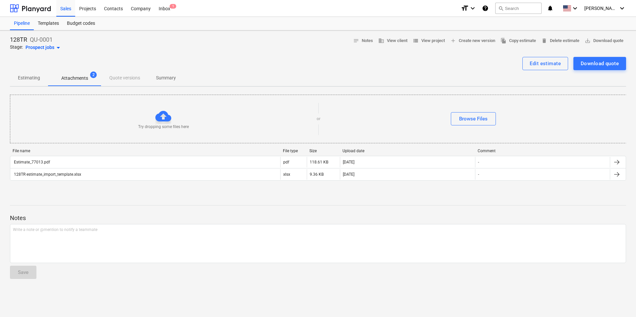
click at [125, 79] on div "Estimating Attachments 2 Quote versions Summary" at bounding box center [318, 78] width 616 height 16
click at [32, 77] on p "Estimating" at bounding box center [29, 77] width 22 height 7
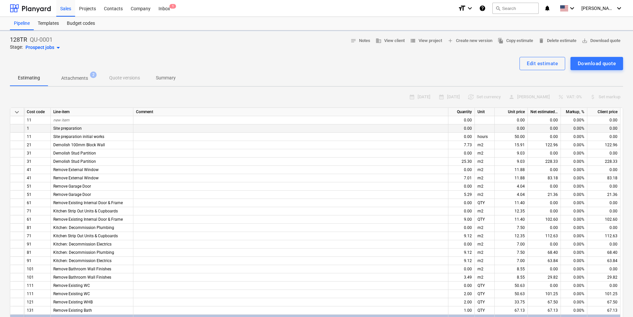
type textarea "x"
click at [162, 8] on div "Inbox 1" at bounding box center [165, 8] width 20 height 17
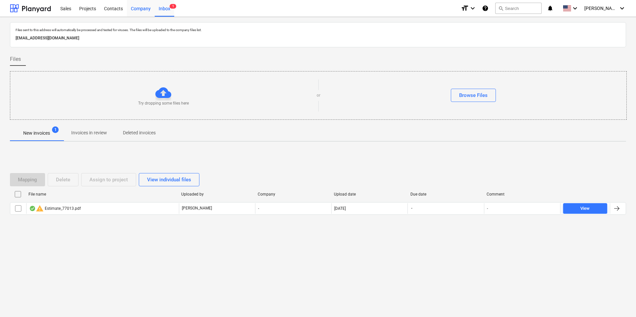
click at [136, 9] on div "Company" at bounding box center [141, 8] width 28 height 17
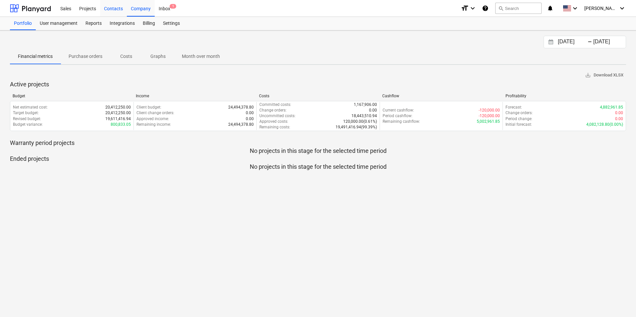
click at [119, 9] on div "Contacts" at bounding box center [113, 8] width 27 height 17
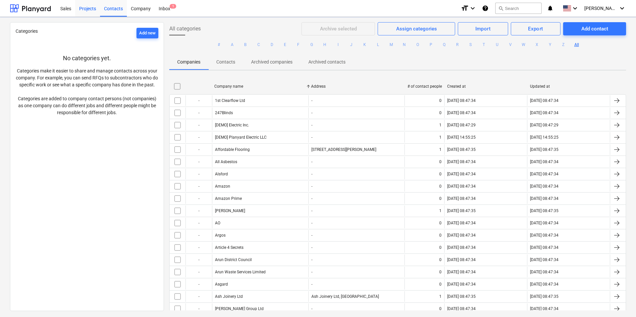
click at [85, 7] on div "Projects" at bounding box center [87, 8] width 25 height 17
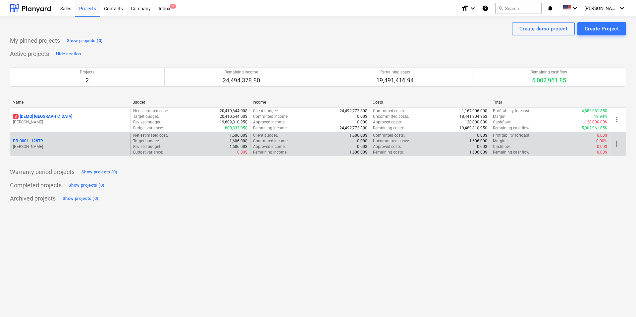
click at [69, 142] on div "PR-0001 - 128TR" at bounding box center [70, 141] width 115 height 6
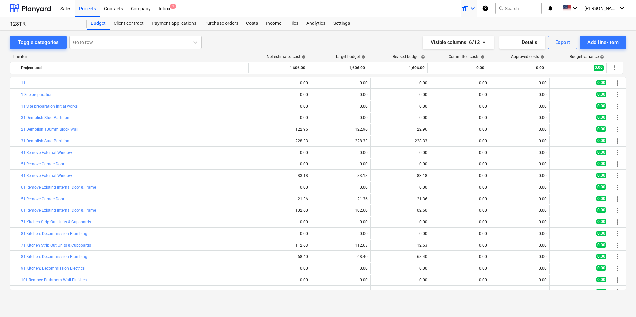
click at [476, 10] on icon "keyboard_arrow_down" at bounding box center [472, 8] width 8 height 8
click at [471, 37] on div "Normal text" at bounding box center [457, 36] width 40 height 11
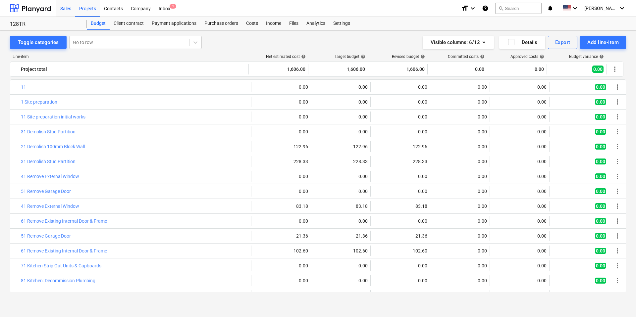
click at [69, 10] on div "Sales" at bounding box center [65, 8] width 19 height 17
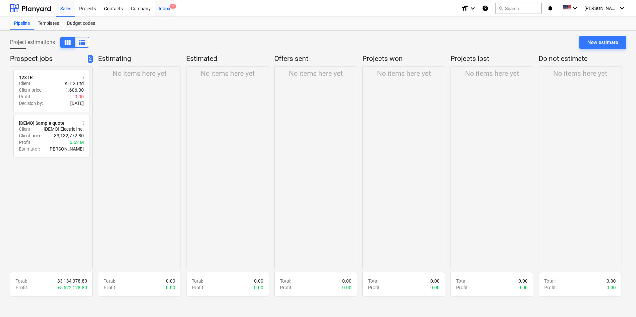
click at [166, 9] on div "Inbox 1" at bounding box center [165, 8] width 20 height 17
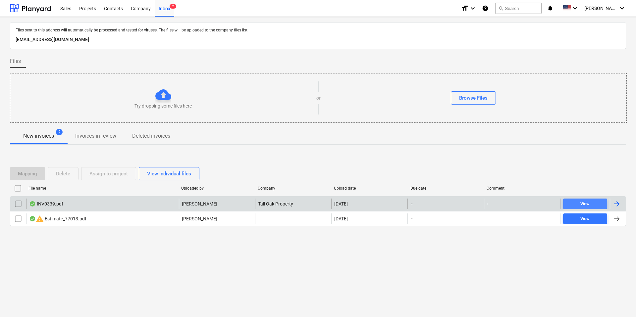
click at [592, 203] on span "View" at bounding box center [584, 204] width 39 height 8
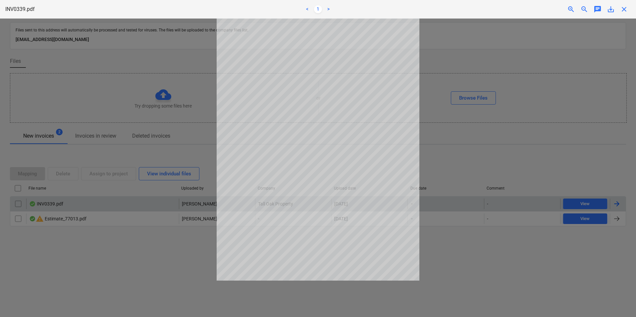
click at [460, 231] on div at bounding box center [318, 168] width 636 height 299
click at [156, 157] on div at bounding box center [318, 168] width 636 height 299
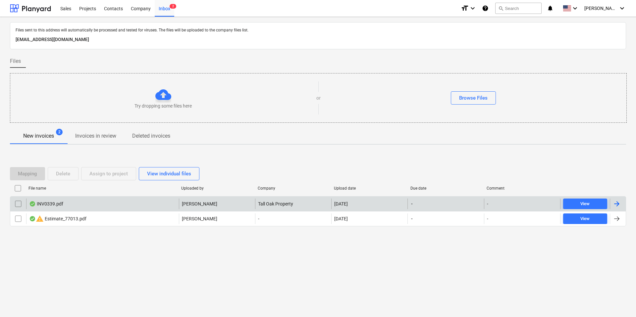
click at [60, 175] on div "Mapping Delete Assign to project View individual files" at bounding box center [106, 173] width 192 height 13
click at [20, 203] on input "checkbox" at bounding box center [18, 204] width 11 height 11
click at [104, 175] on div "Assign to project" at bounding box center [108, 173] width 38 height 9
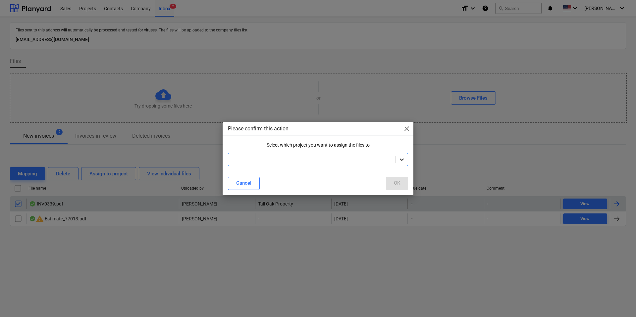
click at [402, 160] on icon at bounding box center [402, 160] width 4 height 2
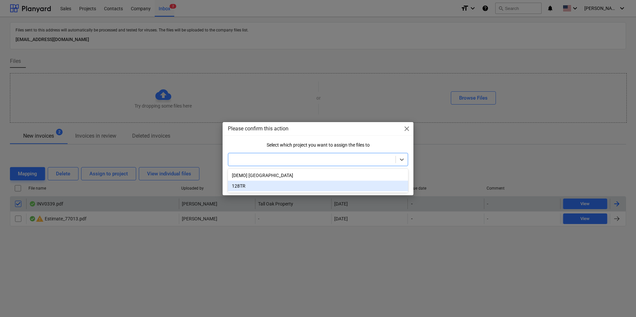
click at [246, 185] on div "128TR" at bounding box center [318, 186] width 180 height 11
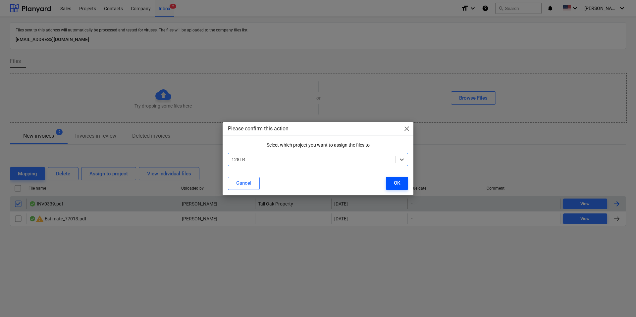
click at [400, 187] on button "OK" at bounding box center [397, 183] width 22 height 13
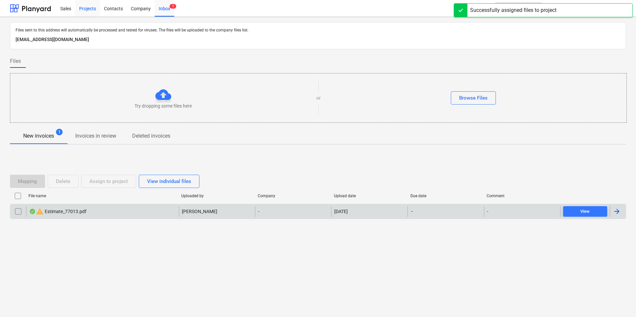
click at [84, 10] on div "Projects" at bounding box center [87, 8] width 25 height 17
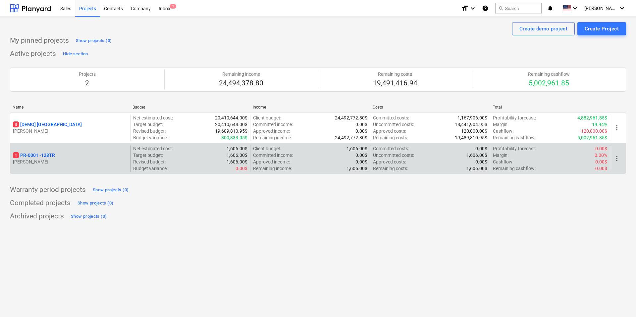
click at [50, 161] on p "[PERSON_NAME]" at bounding box center [70, 162] width 115 height 7
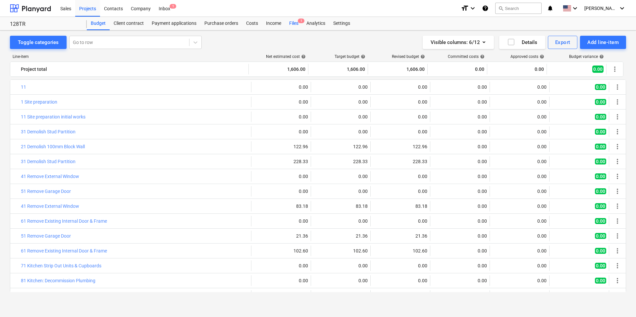
click at [291, 25] on div "Files 1" at bounding box center [293, 23] width 17 height 13
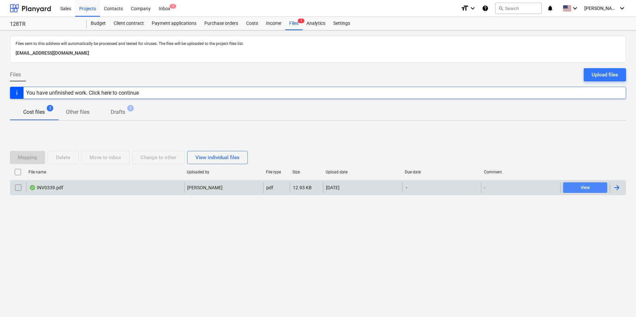
click at [583, 185] on div "View" at bounding box center [584, 188] width 9 height 8
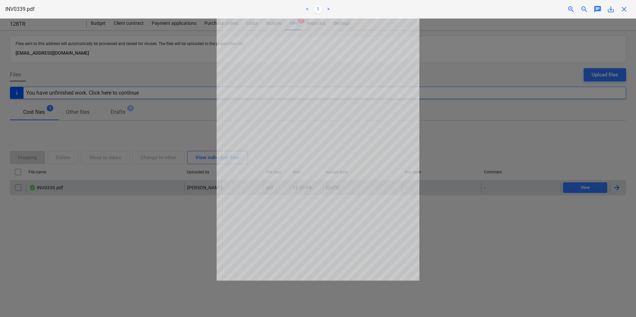
click at [468, 145] on div at bounding box center [318, 168] width 636 height 299
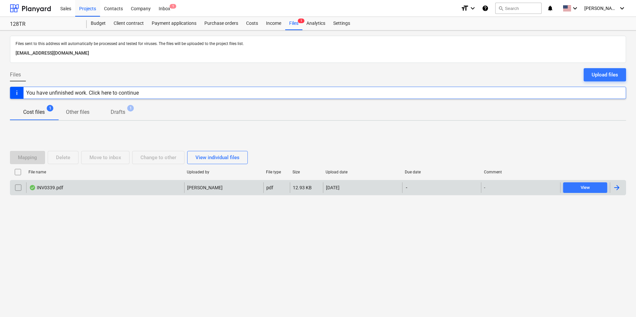
click at [18, 173] on input "checkbox" at bounding box center [18, 172] width 11 height 11
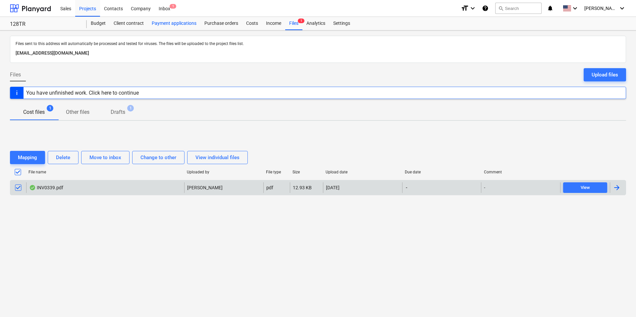
click at [169, 23] on div "Payment applications" at bounding box center [174, 23] width 53 height 13
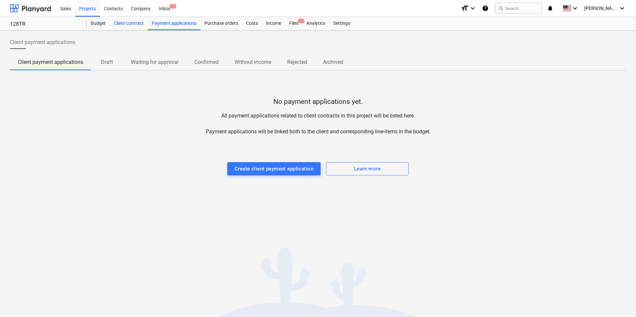
click at [135, 23] on div "Client contract" at bounding box center [129, 23] width 38 height 13
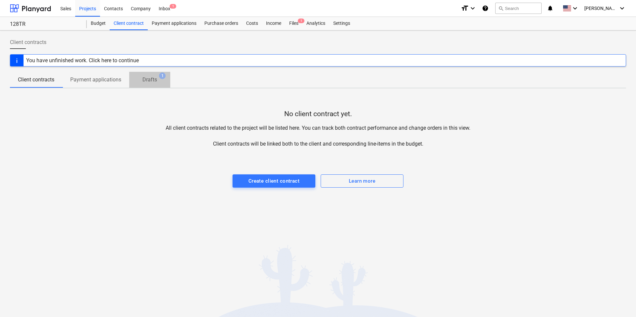
click at [155, 83] on p "Drafts" at bounding box center [149, 80] width 15 height 8
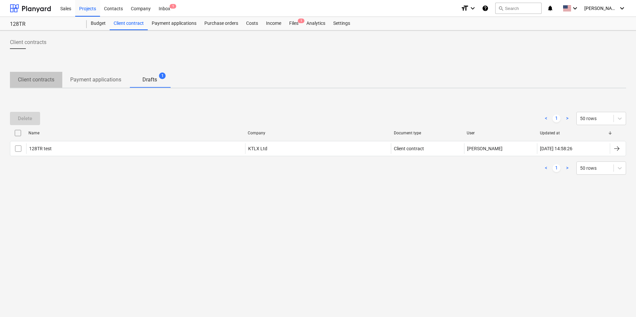
click at [29, 79] on p "Client contracts" at bounding box center [36, 80] width 36 height 8
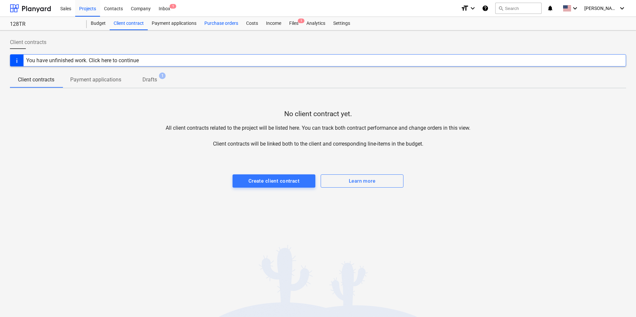
click at [228, 21] on div "Purchase orders" at bounding box center [221, 23] width 42 height 13
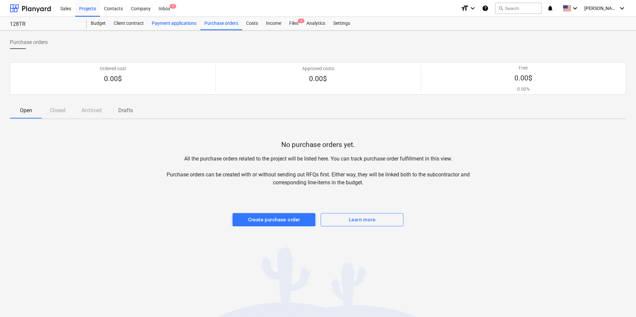
click at [172, 23] on div "Payment applications" at bounding box center [174, 23] width 53 height 13
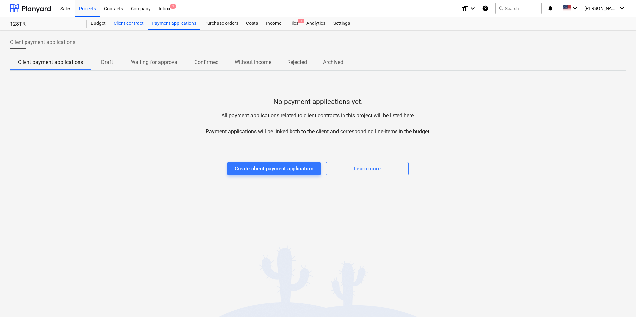
click at [130, 21] on div "Client contract" at bounding box center [129, 23] width 38 height 13
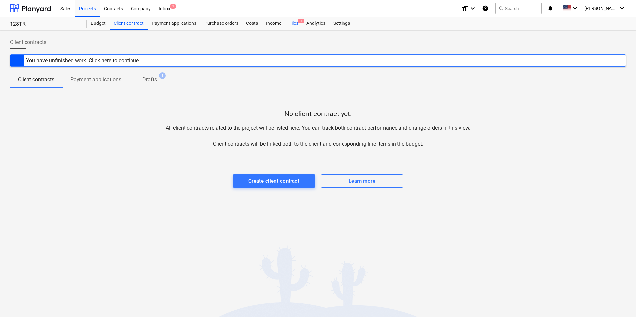
click at [288, 22] on div "Files 1" at bounding box center [293, 23] width 17 height 13
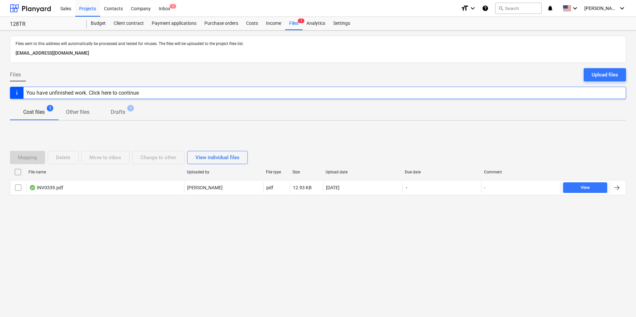
drag, startPoint x: 29, startPoint y: 226, endPoint x: 24, endPoint y: 222, distance: 6.1
click at [29, 226] on div "Files sent to this address will automatically be processed and tested for virus…" at bounding box center [318, 173] width 636 height 287
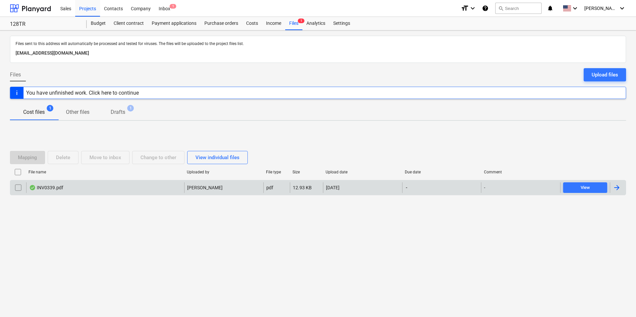
click at [17, 187] on input "checkbox" at bounding box center [18, 187] width 11 height 11
click at [246, 24] on div "Costs" at bounding box center [252, 23] width 20 height 13
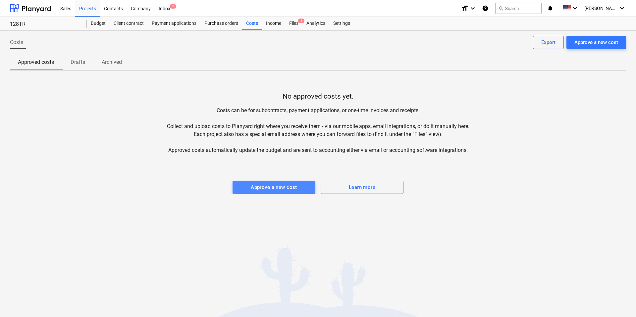
click at [271, 188] on div "Approve a new cost" at bounding box center [274, 187] width 46 height 9
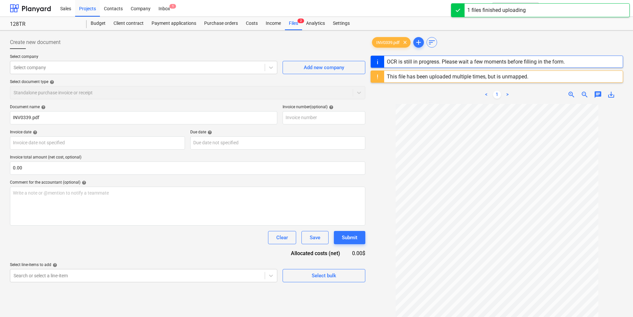
type input "INV0339"
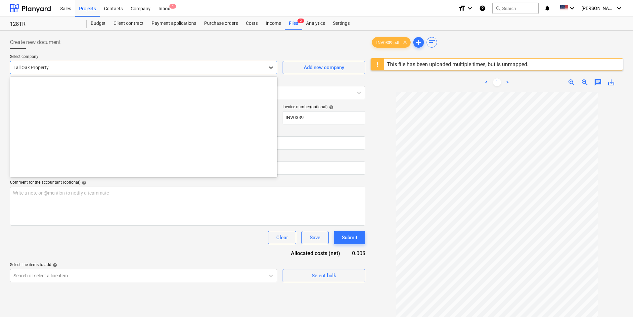
click at [273, 70] on icon at bounding box center [271, 67] width 7 height 7
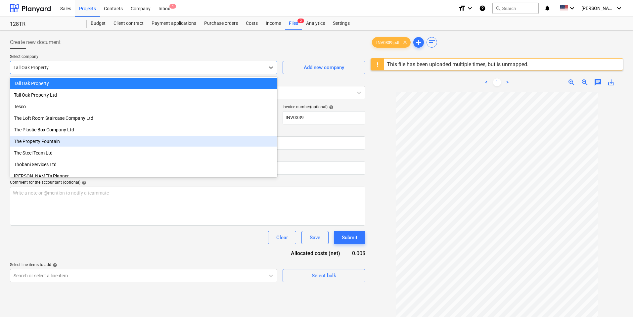
scroll to position [573, 0]
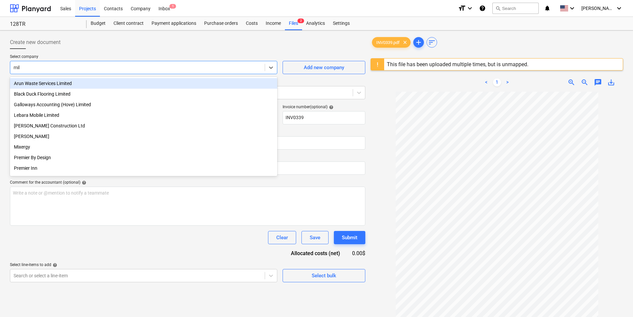
type input "mill"
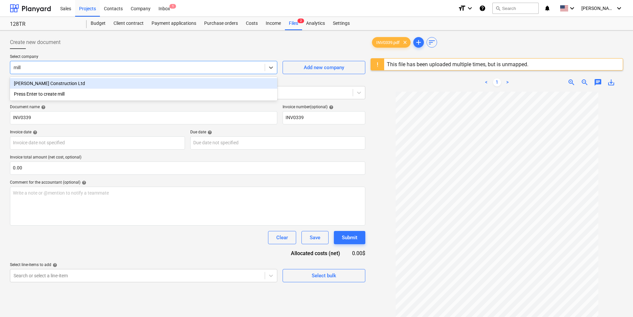
click at [46, 83] on div "[PERSON_NAME] Construction Ltd" at bounding box center [143, 83] width 267 height 11
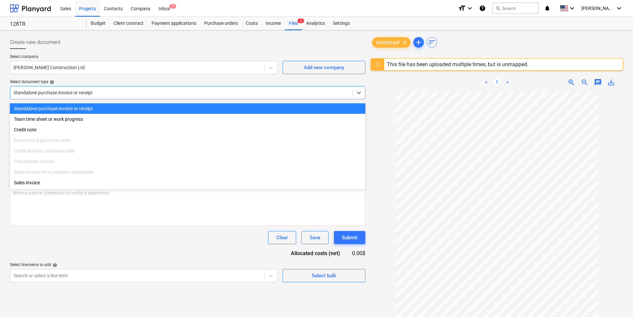
click at [141, 92] on div at bounding box center [182, 92] width 336 height 7
click at [80, 109] on div "Standalone purchase invoice or receipt" at bounding box center [187, 108] width 355 height 11
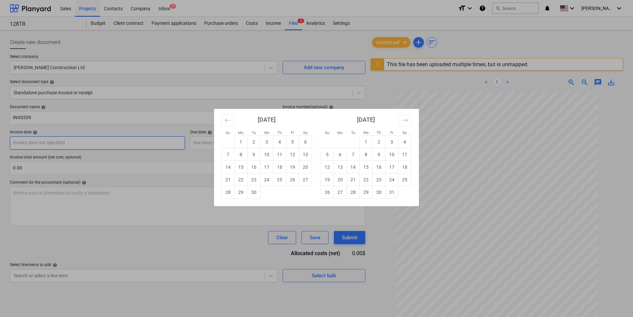
click at [91, 145] on body "Sales Projects Contacts Company Inbox 1 format_size keyboard_arrow_down help se…" at bounding box center [316, 158] width 633 height 317
click at [267, 143] on td "3" at bounding box center [266, 142] width 13 height 13
type input "03 Sep 2025"
click at [239, 144] on body "Sales Projects Contacts Company Inbox 1 format_size keyboard_arrow_down help se…" at bounding box center [316, 158] width 633 height 317
click at [292, 142] on td "5" at bounding box center [292, 142] width 13 height 13
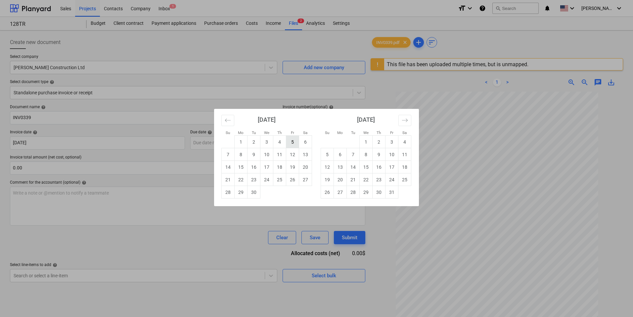
type input "05 Sep 2025"
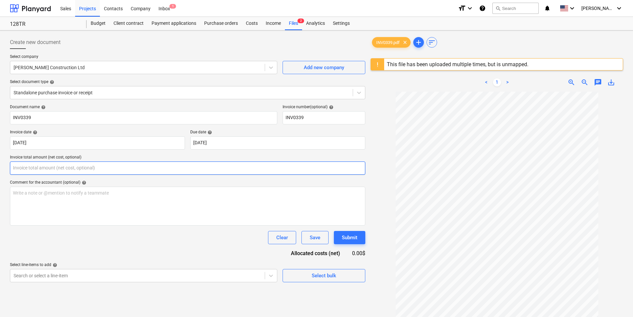
click at [75, 168] on input "text" at bounding box center [187, 168] width 355 height 13
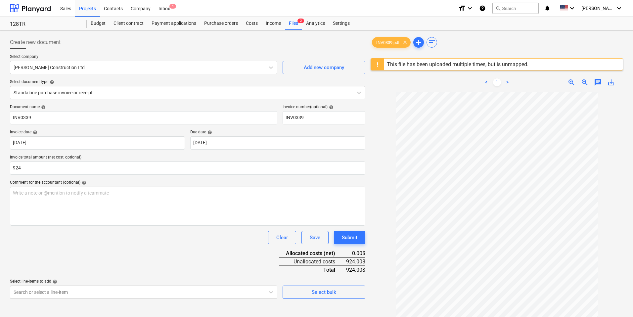
type input "924.00"
click at [135, 181] on div "Comment for the accountant (optional) help" at bounding box center [187, 182] width 355 height 5
click at [611, 84] on span "save_alt" at bounding box center [611, 82] width 8 height 8
click at [598, 82] on span "chat" at bounding box center [598, 82] width 8 height 8
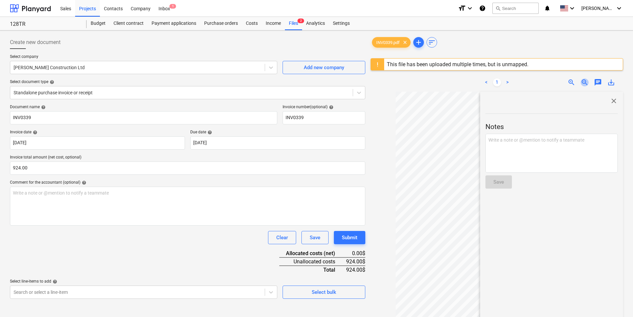
click at [583, 82] on span "zoom_out" at bounding box center [585, 82] width 8 height 8
click at [392, 112] on div at bounding box center [497, 241] width 253 height 299
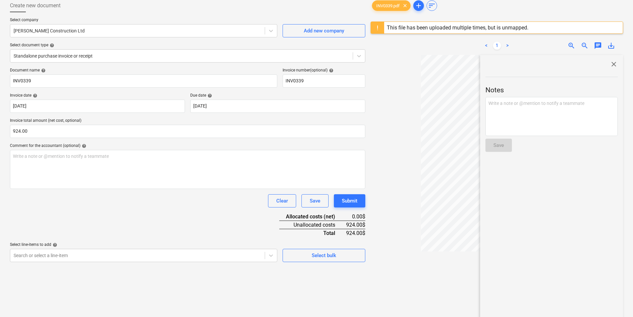
scroll to position [37, 0]
click at [306, 218] on div "Allocated costs (net)" at bounding box center [312, 217] width 67 height 8
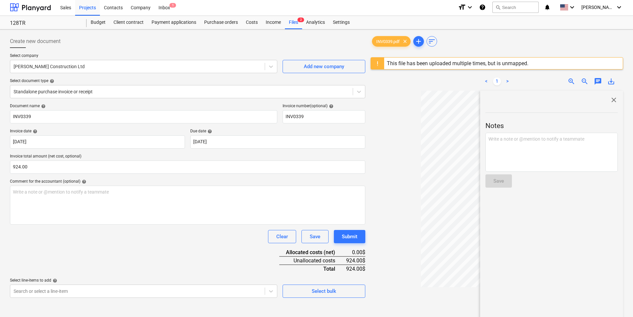
scroll to position [0, 0]
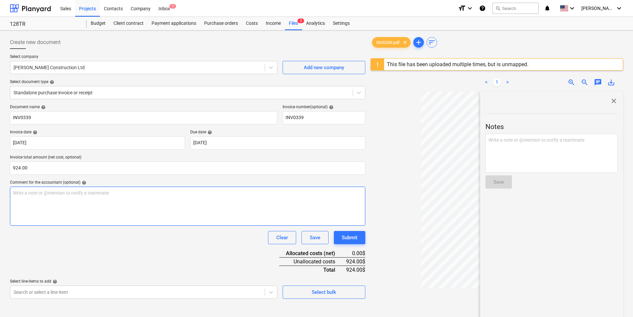
click at [165, 202] on div "Write a note or @mention to notify a teammate ﻿" at bounding box center [187, 206] width 355 height 39
click at [611, 101] on span "close" at bounding box center [614, 101] width 8 height 8
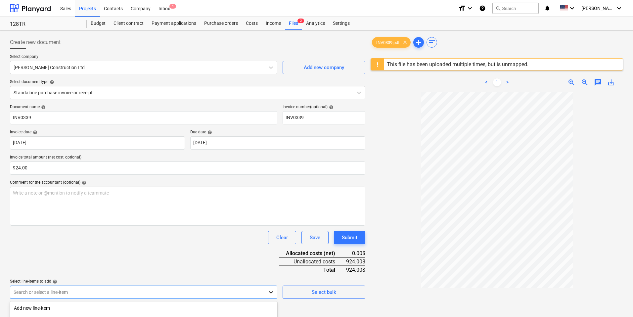
click at [272, 294] on body "Sales Projects Contacts Company Inbox 1 format_size keyboard_arrow_down help se…" at bounding box center [316, 158] width 633 height 317
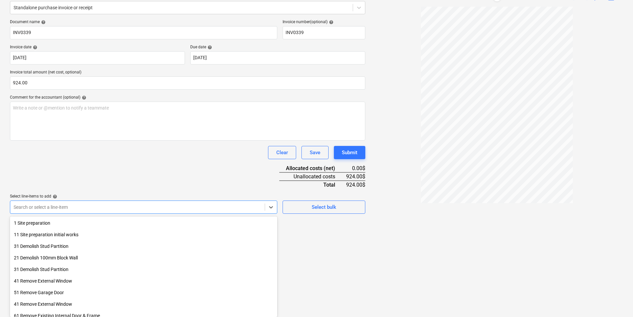
scroll to position [47, 0]
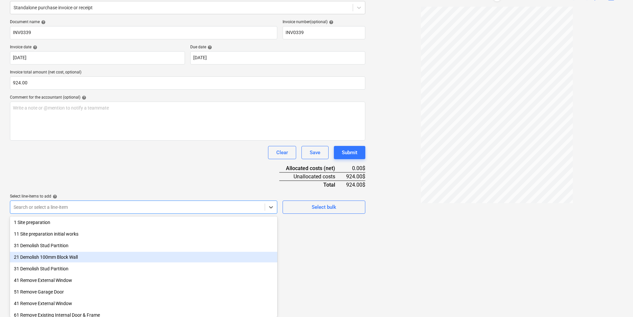
click at [56, 257] on div "21 Demolish 100mm Block Wall" at bounding box center [143, 257] width 267 height 11
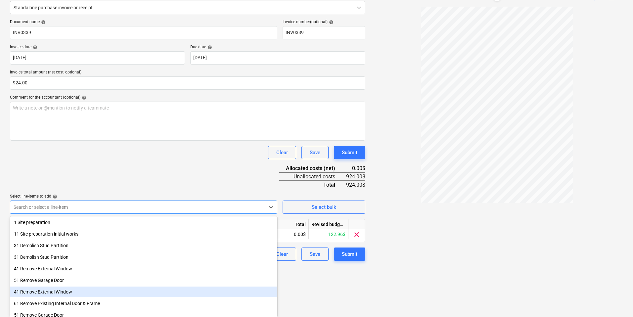
scroll to position [78, 0]
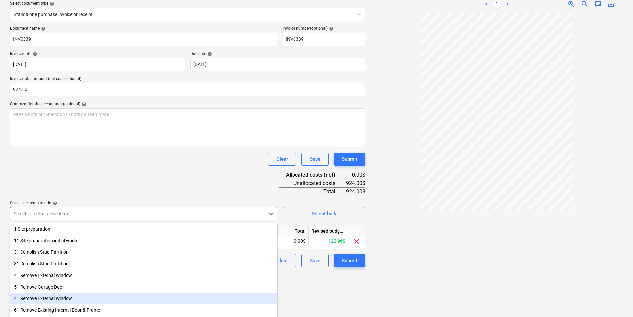
click at [315, 292] on div "Create new document Select company Miller Construction Ltd Add new company Sele…" at bounding box center [187, 135] width 361 height 360
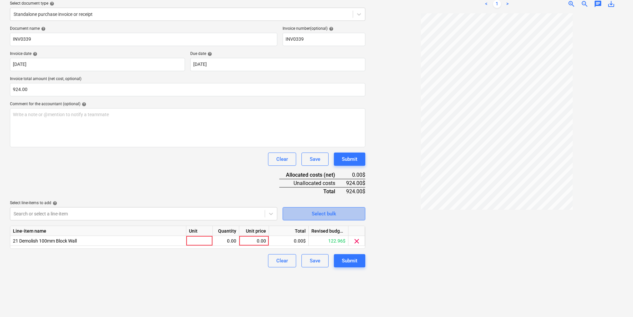
click at [318, 215] on div "Select bulk" at bounding box center [324, 214] width 24 height 9
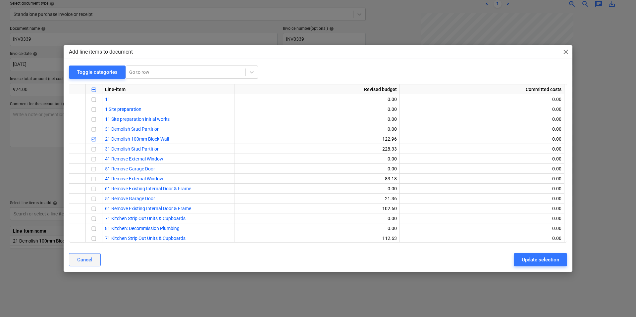
click at [86, 260] on div "Cancel" at bounding box center [84, 260] width 15 height 9
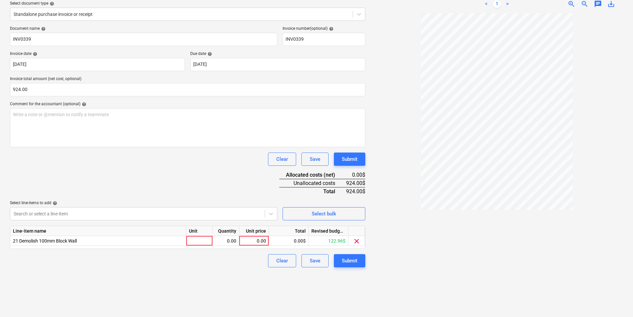
click at [204, 196] on div "Document name help INV0339 Invoice number (optional) help INV0339 Invoice date …" at bounding box center [187, 146] width 355 height 241
click at [412, 264] on div at bounding box center [497, 162] width 253 height 299
click at [282, 261] on div "Clear" at bounding box center [282, 261] width 12 height 9
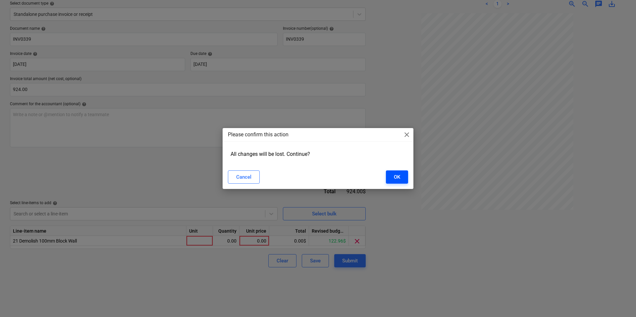
click at [397, 179] on div "OK" at bounding box center [397, 177] width 6 height 9
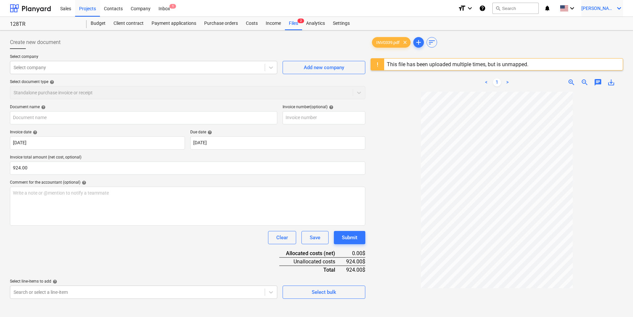
click at [621, 8] on icon "keyboard_arrow_down" at bounding box center [619, 8] width 8 height 8
click at [600, 39] on div "Log out" at bounding box center [604, 36] width 40 height 11
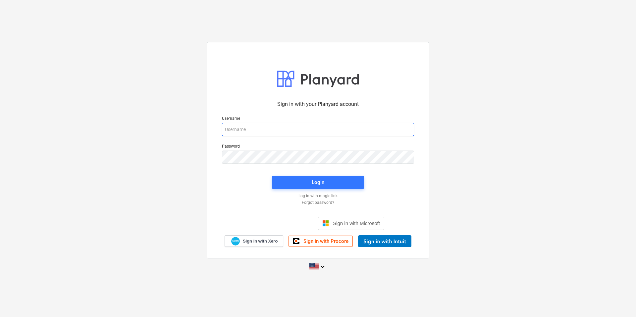
click at [372, 127] on input "email" at bounding box center [318, 129] width 192 height 13
click at [414, 129] on div at bounding box center [414, 129] width 0 height 0
click at [187, 168] on div "Sign in with your Planyard account Username Password Login Log in with magic li…" at bounding box center [318, 159] width 636 height 244
